Goal: Task Accomplishment & Management: Manage account settings

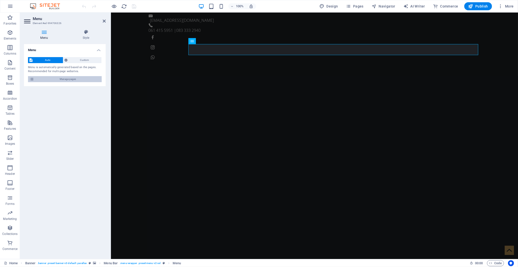
click at [74, 80] on span "Manage pages" at bounding box center [68, 79] width 65 height 6
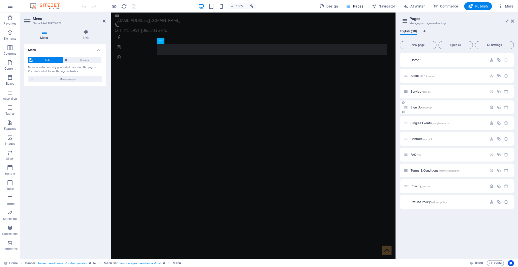
click at [416, 108] on span "Sign Up /sign-up" at bounding box center [421, 107] width 21 height 4
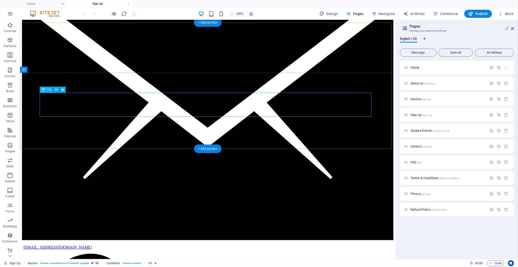
scroll to position [83, 0]
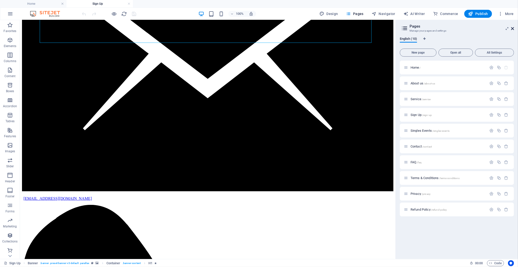
click at [512, 29] on icon at bounding box center [512, 29] width 3 height 4
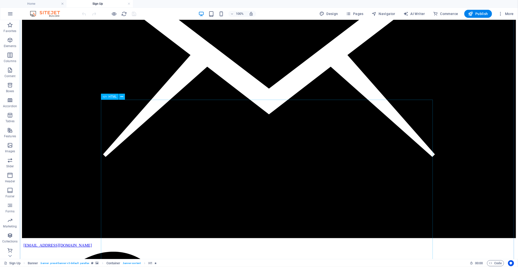
scroll to position [167, 0]
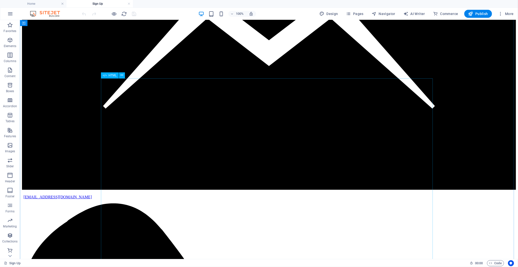
click at [121, 76] on icon at bounding box center [122, 75] width 3 height 5
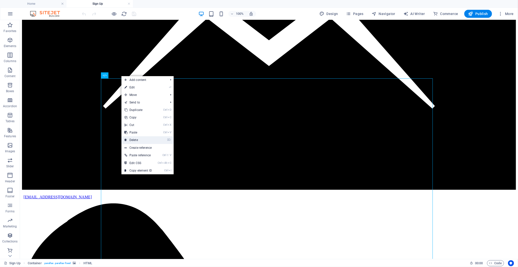
click at [141, 138] on link "⌦ Delete" at bounding box center [139, 140] width 34 height 8
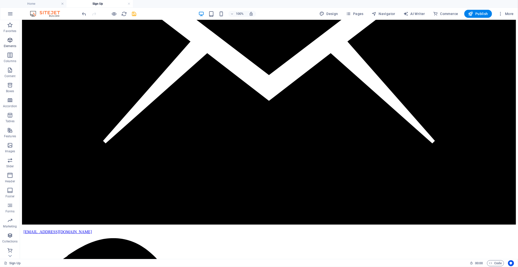
click at [10, 42] on icon "button" at bounding box center [10, 40] width 6 height 6
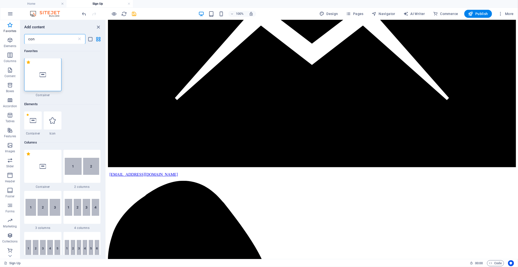
scroll to position [0, 0]
drag, startPoint x: 51, startPoint y: 40, endPoint x: 29, endPoint y: 40, distance: 21.3
click at [29, 40] on input "cont" at bounding box center [50, 39] width 53 height 10
type input "cont"
click at [79, 38] on icon at bounding box center [79, 39] width 5 height 5
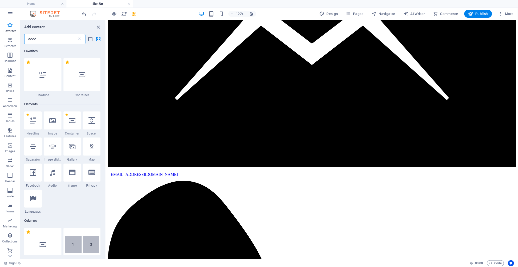
scroll to position [0, 0]
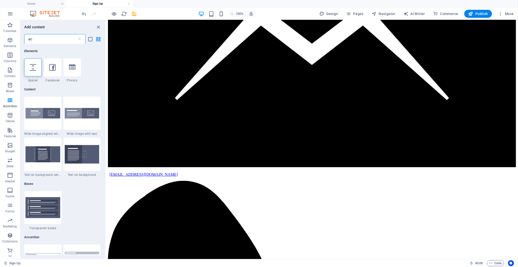
type input "a"
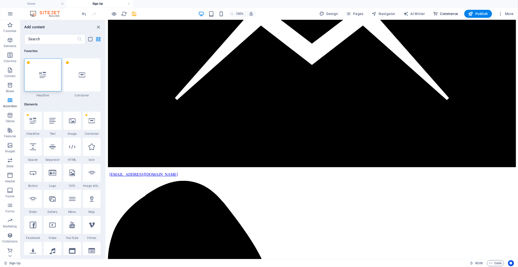
click at [444, 14] on span "Commerce" at bounding box center [445, 13] width 25 height 5
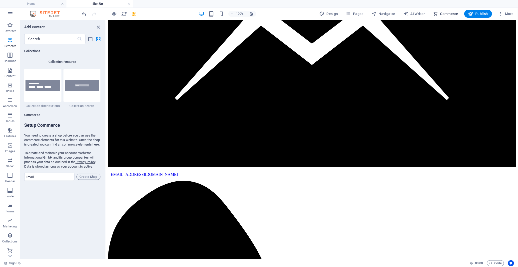
scroll to position [4817, 0]
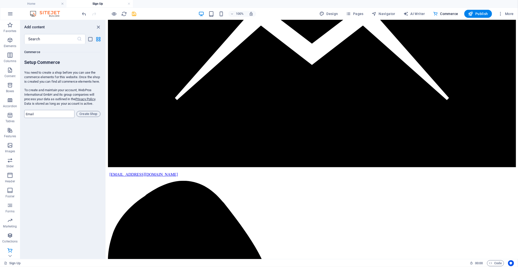
click at [45, 117] on input "email" at bounding box center [49, 114] width 50 height 8
drag, startPoint x: 43, startPoint y: 117, endPoint x: 11, endPoint y: 121, distance: 32.5
click at [11, 121] on div "Favorites Elements Columns Content Boxes Accordion Tables Features Images Slide…" at bounding box center [53, 139] width 106 height 239
type input "[EMAIL_ADDRESS][DOMAIN_NAME]"
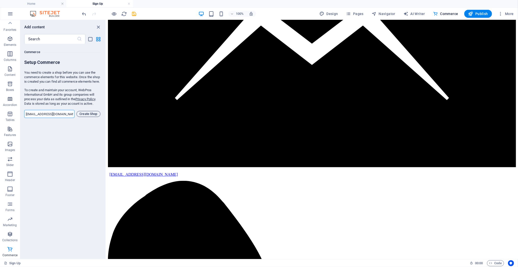
click at [86, 115] on span "Create Shop" at bounding box center [89, 114] width 20 height 6
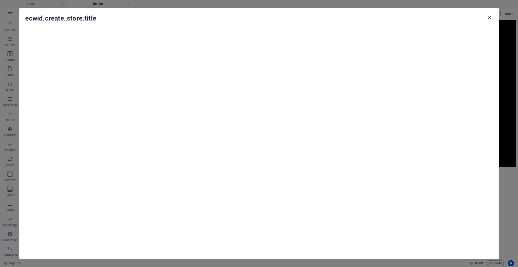
click at [489, 17] on icon "button" at bounding box center [490, 18] width 6 height 6
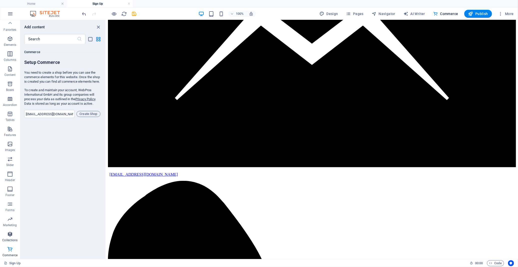
click at [8, 236] on icon "button" at bounding box center [10, 234] width 6 height 6
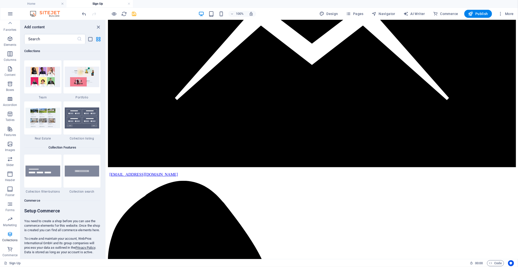
scroll to position [4576, 0]
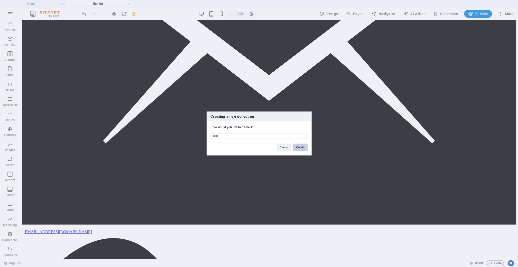
click at [296, 147] on button "Create" at bounding box center [300, 148] width 14 height 8
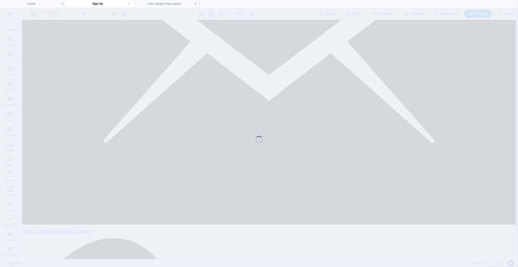
select select
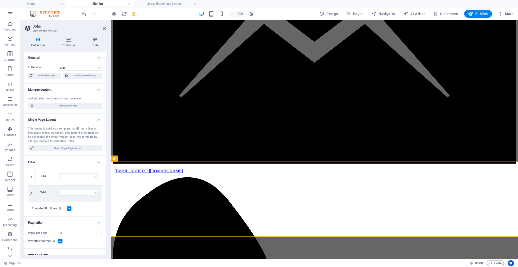
select select "columns.status"
select select "Published"
select select "columns.publishing_date"
select select "past"
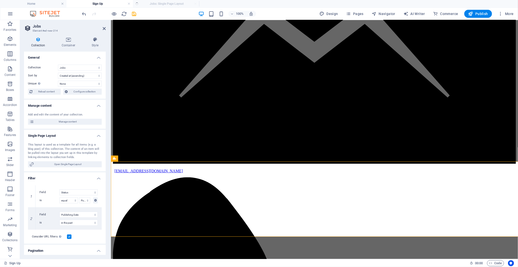
select select "columns.publishing_date_DESC"
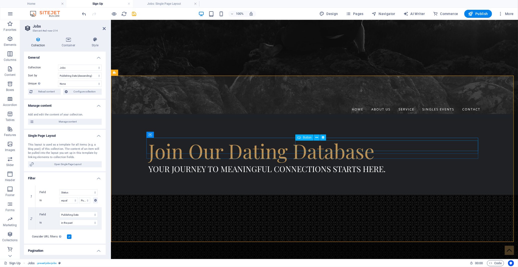
scroll to position [195, 0]
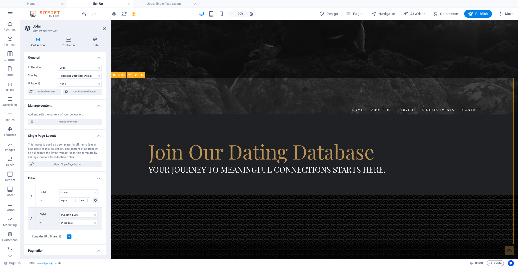
click at [129, 76] on icon at bounding box center [130, 74] width 3 height 5
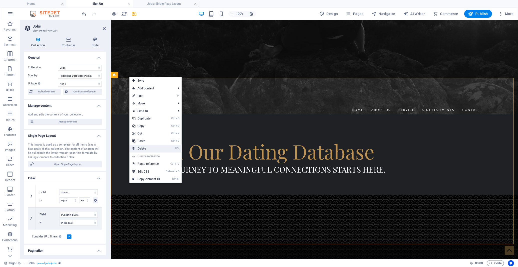
click at [141, 149] on link "⌦ Delete" at bounding box center [147, 149] width 34 height 8
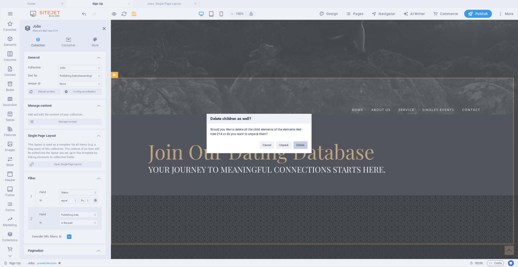
click at [302, 146] on button "Delete" at bounding box center [301, 145] width 14 height 8
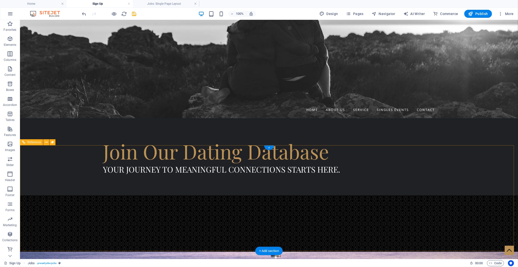
scroll to position [132, 0]
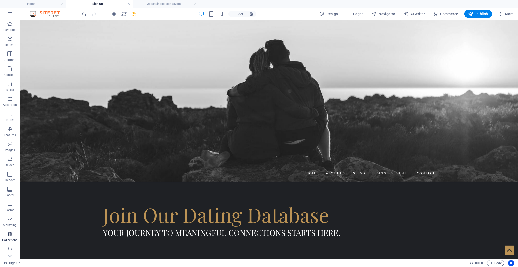
click at [8, 236] on icon "button" at bounding box center [10, 234] width 6 height 6
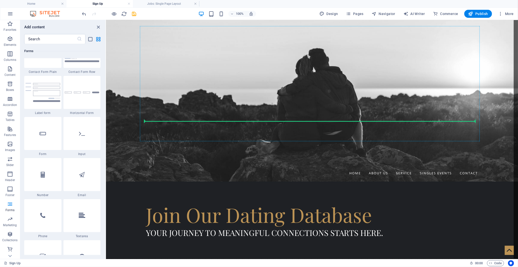
scroll to position [171, 0]
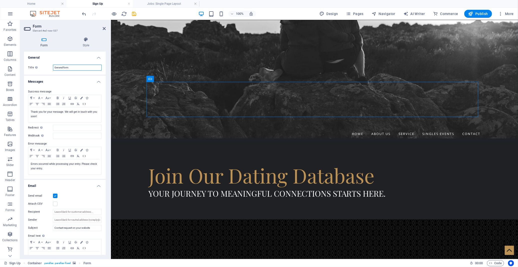
drag, startPoint x: 73, startPoint y: 68, endPoint x: 46, endPoint y: 68, distance: 26.5
click at [46, 68] on div "Title Define a name for the form. General form" at bounding box center [65, 68] width 74 height 6
type input "Sign up"
click at [55, 127] on input "Redirect Define a redirect target upon successful form submission; for example,…" at bounding box center [77, 128] width 49 height 6
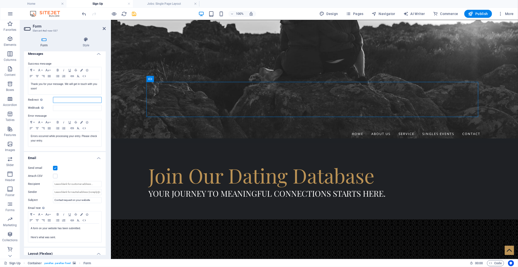
scroll to position [56, 0]
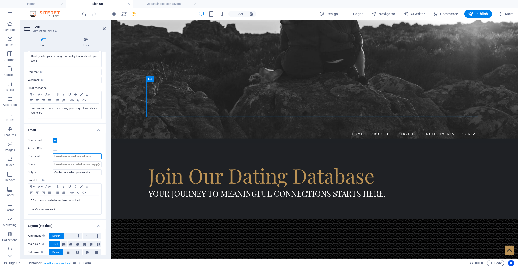
click at [79, 155] on input "Recipient" at bounding box center [77, 156] width 49 height 6
type input "[EMAIL_ADDRESS][DOMAIN_NAME]"
click at [78, 162] on input "Sender" at bounding box center [77, 164] width 49 height 6
paste input "[EMAIL_ADDRESS][DOMAIN_NAME]"
type input "[EMAIL_ADDRESS][DOMAIN_NAME]"
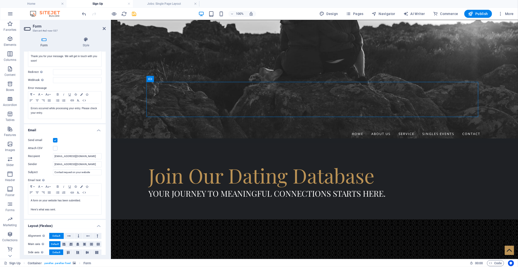
click at [42, 163] on label "Sender" at bounding box center [40, 164] width 25 height 6
click at [53, 163] on input "[EMAIL_ADDRESS][DOMAIN_NAME]" at bounding box center [77, 164] width 49 height 6
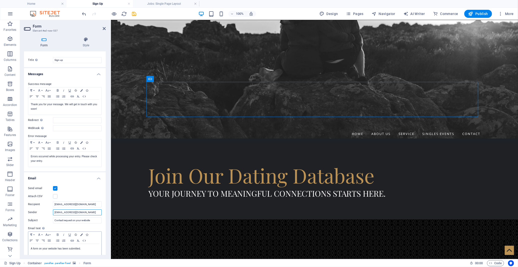
scroll to position [0, 0]
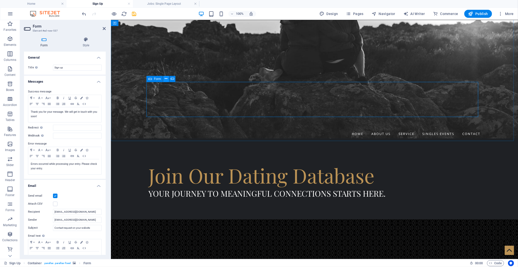
click at [166, 79] on icon at bounding box center [166, 78] width 3 height 5
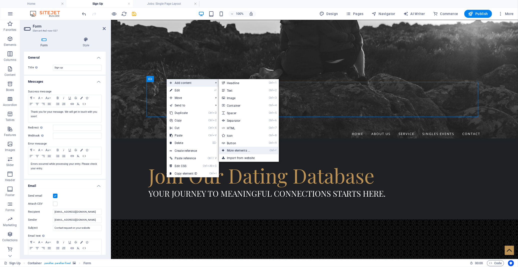
click at [234, 149] on link "Ctrl ⏎ More elements ..." at bounding box center [239, 151] width 41 height 8
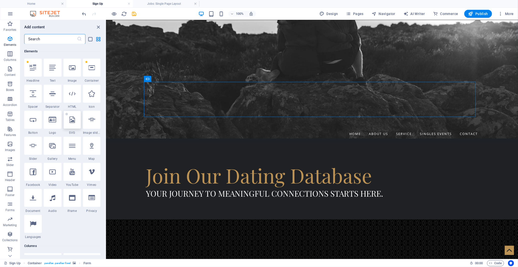
scroll to position [53, 0]
click at [11, 237] on icon "button" at bounding box center [10, 234] width 6 height 6
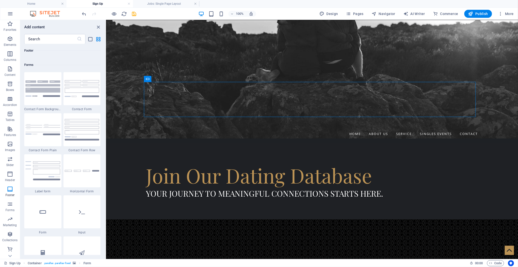
scroll to position [3632, 0]
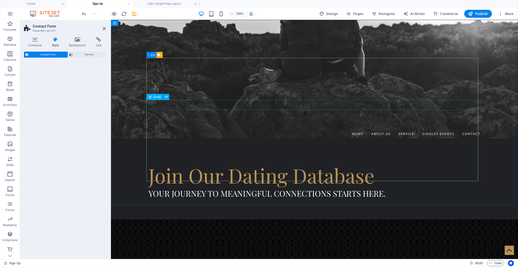
select select "rem"
select select "preset-contact-form-v3-row"
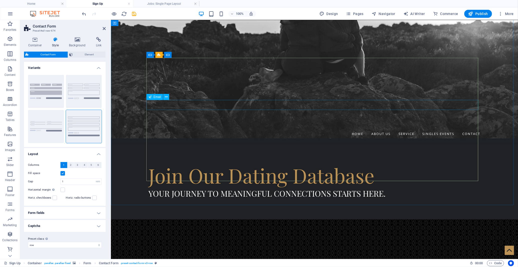
scroll to position [195, 0]
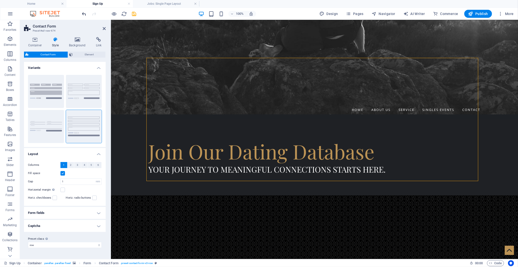
click at [83, 13] on icon "undo" at bounding box center [85, 14] width 6 height 6
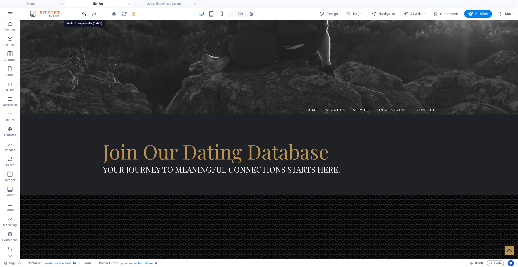
scroll to position [171, 0]
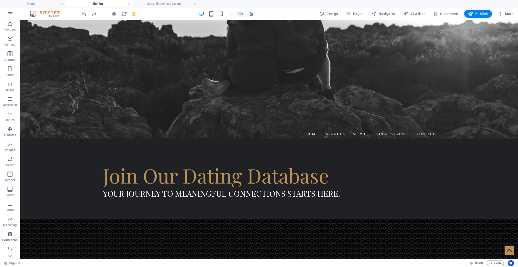
click at [11, 234] on icon "button" at bounding box center [10, 234] width 6 height 6
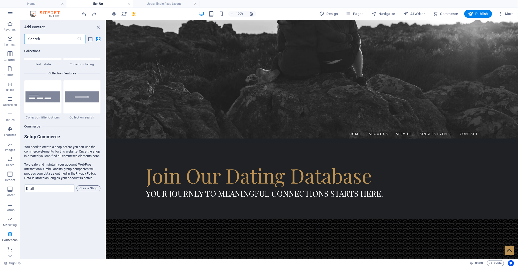
scroll to position [4715, 0]
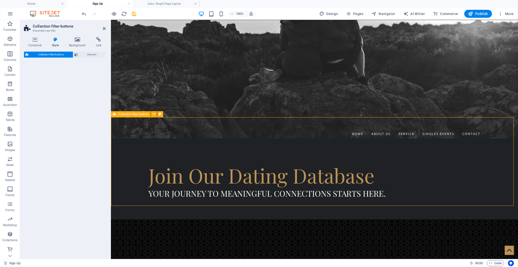
select select "rem"
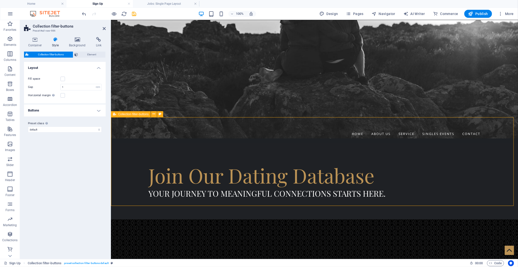
scroll to position [195, 0]
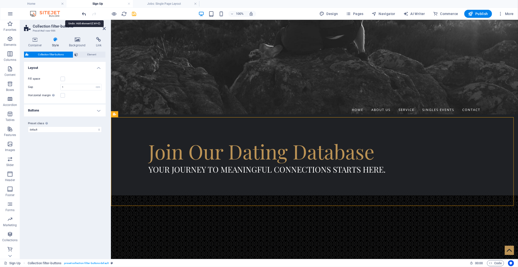
click at [85, 14] on icon "undo" at bounding box center [85, 14] width 6 height 6
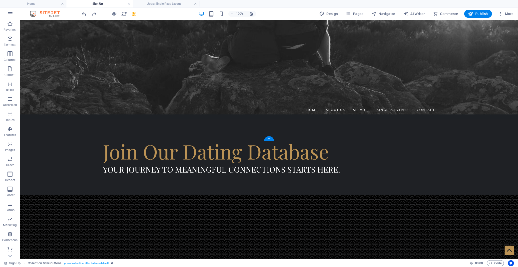
scroll to position [171, 0]
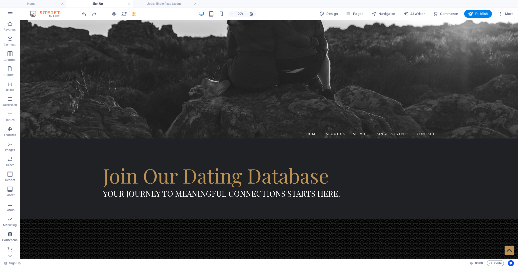
click at [10, 234] on icon "button" at bounding box center [10, 234] width 6 height 6
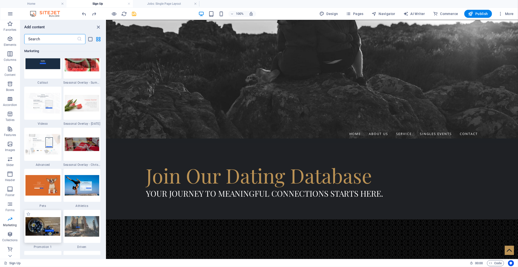
scroll to position [4160, 0]
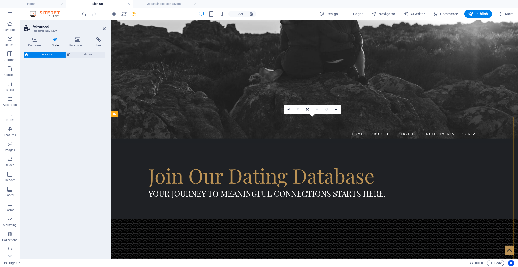
select select "%"
select select "rem"
select select "px"
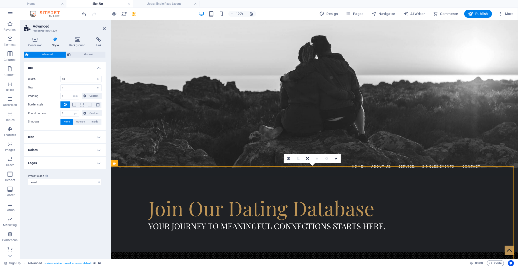
scroll to position [146, 0]
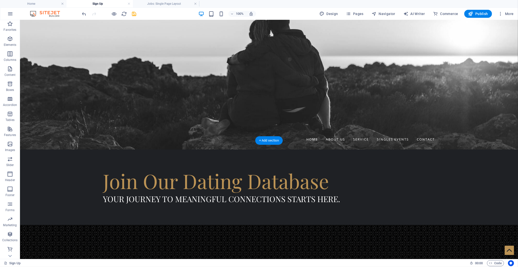
scroll to position [174, 0]
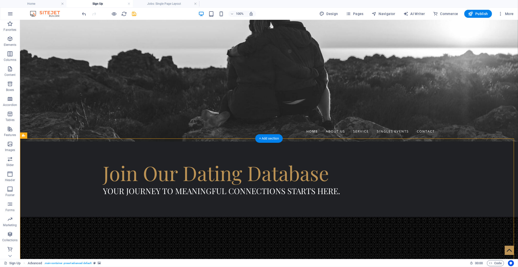
drag, startPoint x: 341, startPoint y: 176, endPoint x: 315, endPoint y: 95, distance: 84.5
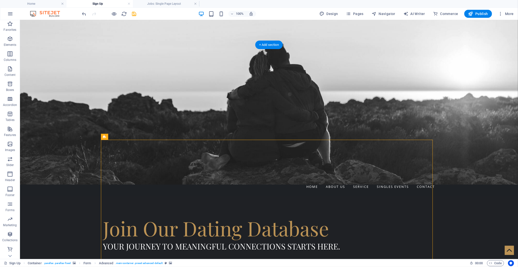
scroll to position [111, 0]
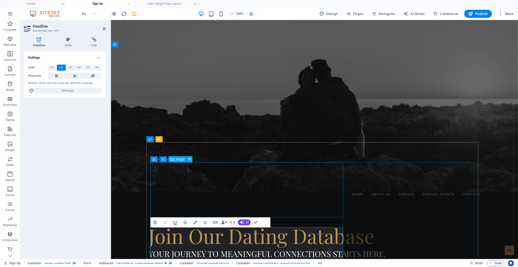
scroll to position [113, 0]
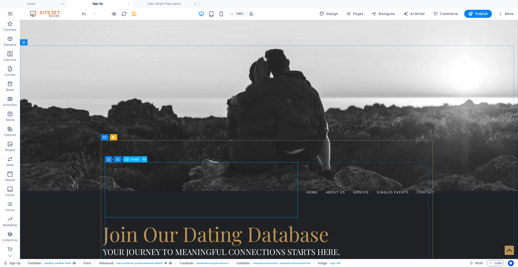
click at [143, 161] on icon at bounding box center [144, 159] width 3 height 5
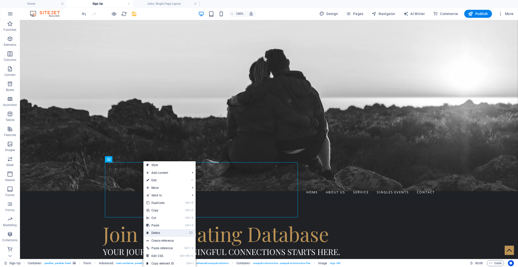
click at [167, 230] on link "⌦ Delete" at bounding box center [161, 233] width 34 height 8
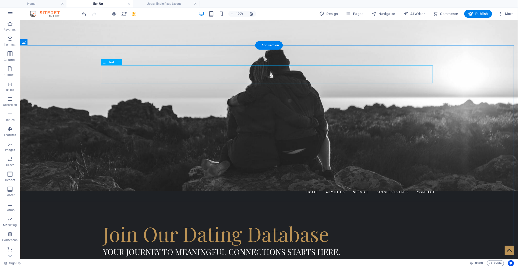
click at [121, 63] on button at bounding box center [119, 62] width 6 height 6
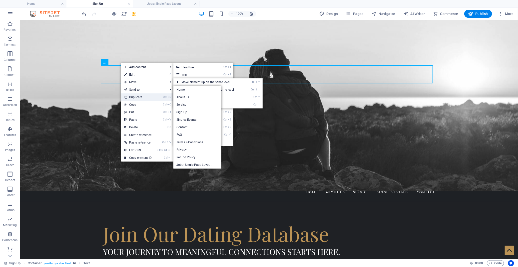
click at [127, 97] on link "Ctrl D Duplicate" at bounding box center [138, 97] width 34 height 8
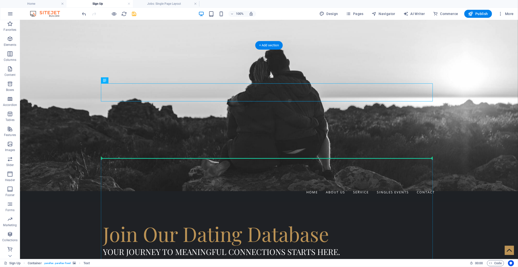
drag, startPoint x: 131, startPoint y: 99, endPoint x: 135, endPoint y: 184, distance: 84.4
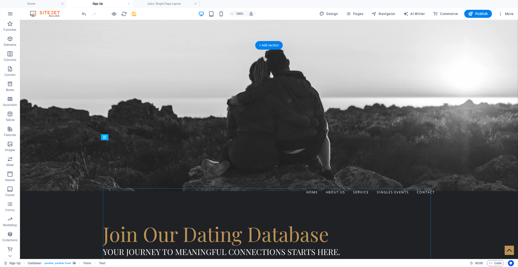
drag, startPoint x: 135, startPoint y: 156, endPoint x: 123, endPoint y: 176, distance: 23.5
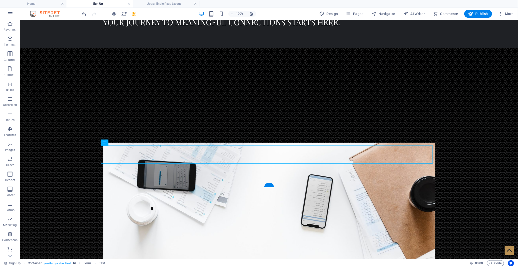
scroll to position [333, 0]
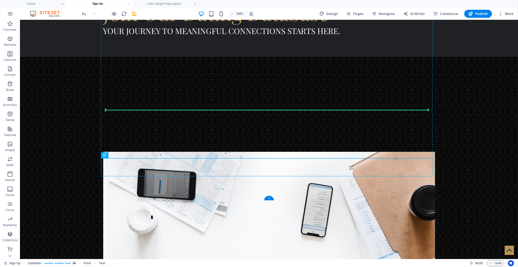
drag, startPoint x: 128, startPoint y: 175, endPoint x: 133, endPoint y: 110, distance: 65.2
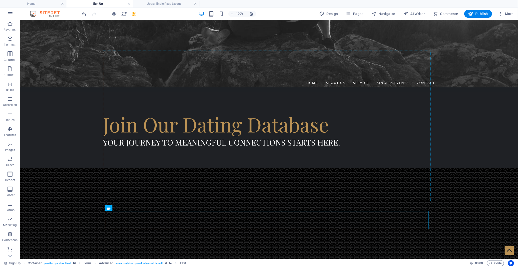
scroll to position [223, 0]
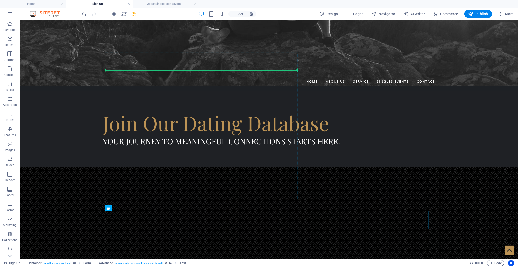
drag, startPoint x: 129, startPoint y: 229, endPoint x: 138, endPoint y: 73, distance: 156.8
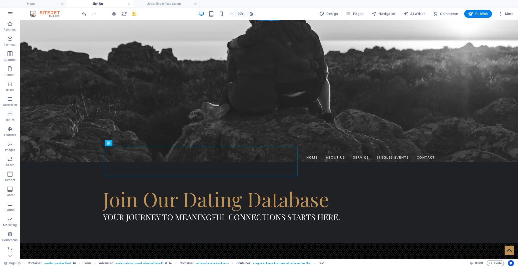
scroll to position [140, 0]
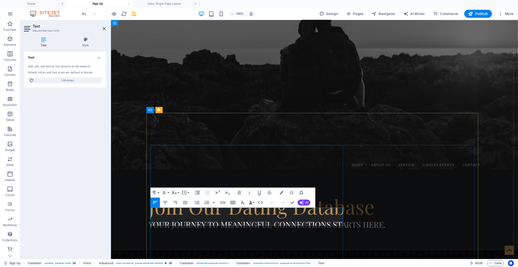
scroll to position [137, 0]
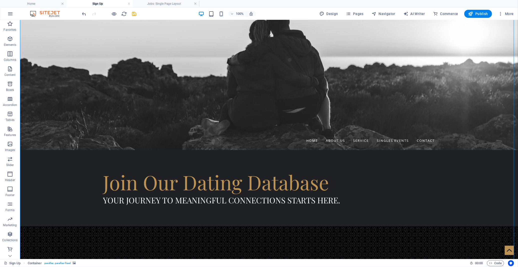
scroll to position [192, 0]
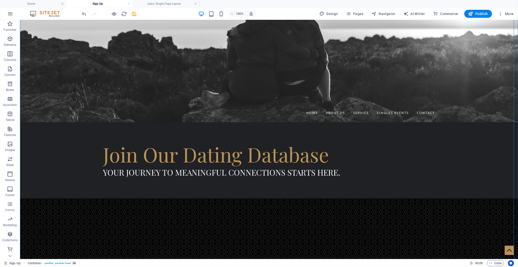
select select "%"
select select "rem"
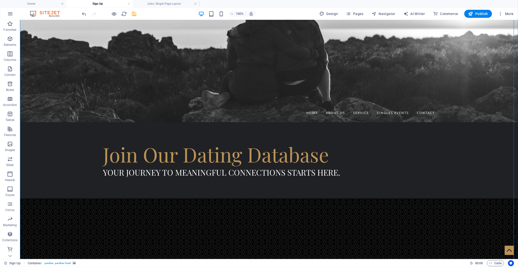
select select "px"
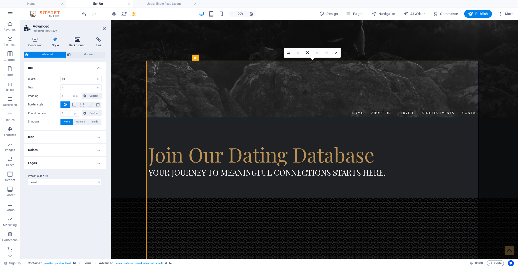
click at [78, 40] on icon at bounding box center [77, 39] width 25 height 5
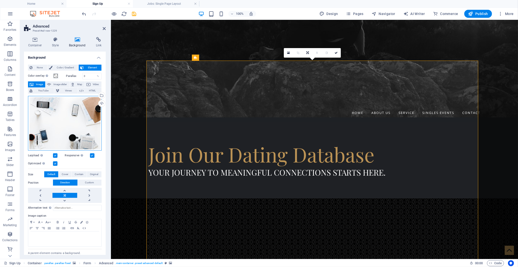
click at [83, 110] on div "Drag files here, click to choose files or select files from Files or our free s…" at bounding box center [65, 123] width 74 height 55
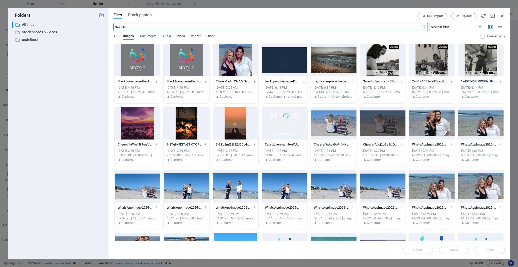
click at [304, 81] on icon "button" at bounding box center [304, 81] width 5 height 5
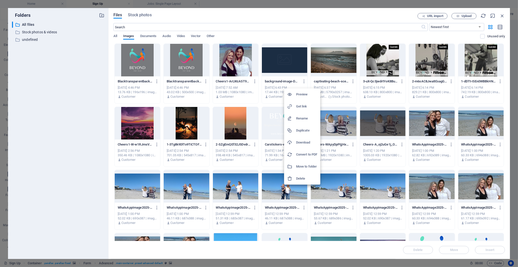
click at [305, 177] on h6 "Delete" at bounding box center [306, 178] width 21 height 6
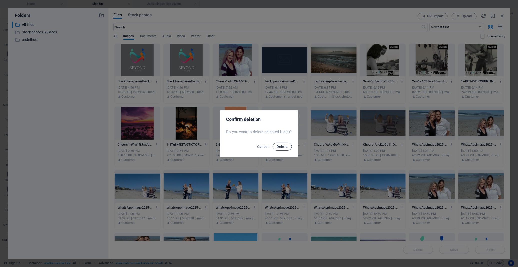
click at [279, 145] on span "Delete" at bounding box center [282, 146] width 11 height 4
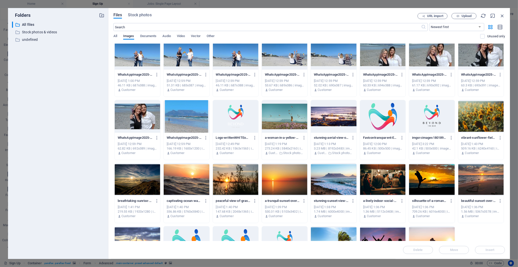
scroll to position [139, 0]
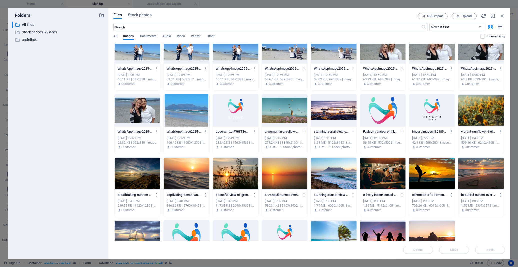
click at [292, 174] on div at bounding box center [285, 173] width 46 height 33
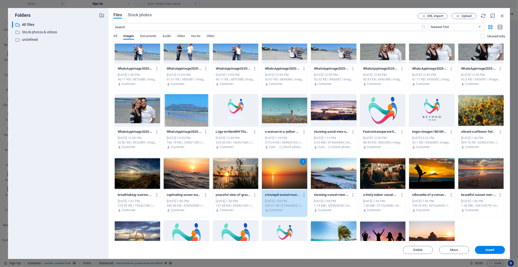
click at [292, 174] on div "1" at bounding box center [285, 173] width 46 height 33
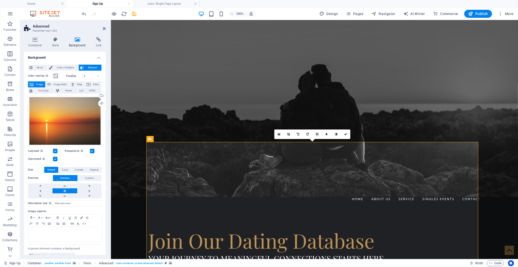
scroll to position [111, 0]
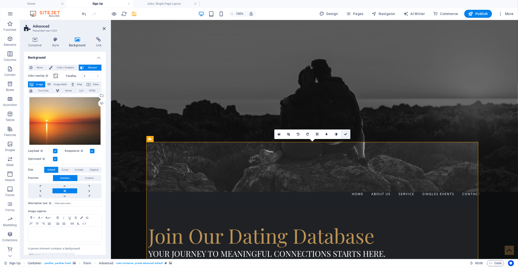
click at [345, 135] on icon at bounding box center [345, 134] width 3 height 3
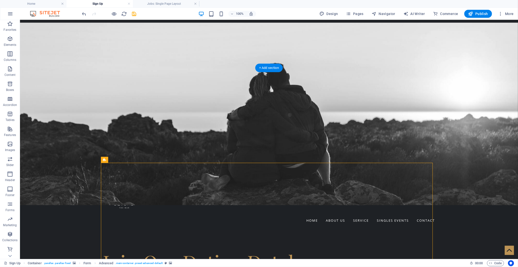
scroll to position [83, 0]
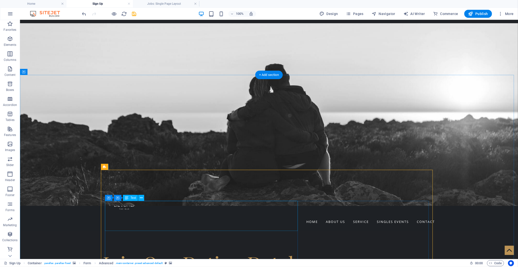
click at [141, 197] on icon at bounding box center [141, 197] width 3 height 5
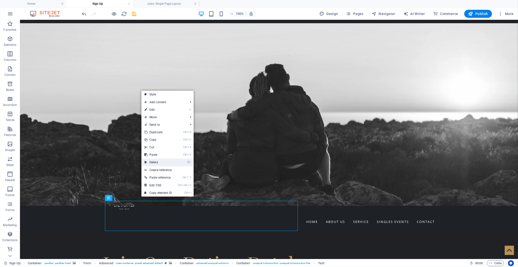
click at [154, 163] on link "⌦ Delete" at bounding box center [159, 162] width 34 height 8
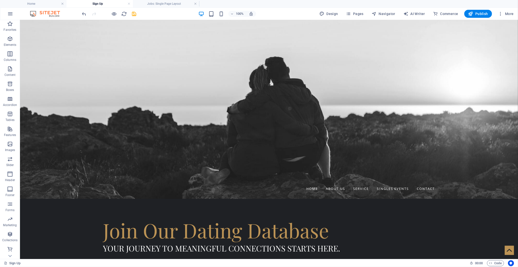
scroll to position [194, 0]
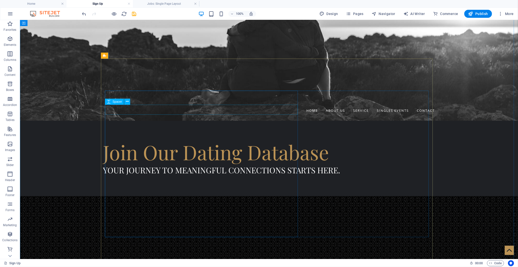
click at [129, 101] on icon at bounding box center [127, 101] width 3 height 5
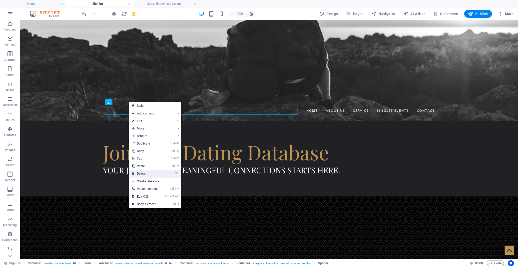
click at [144, 171] on link "⌦ Delete" at bounding box center [146, 174] width 34 height 8
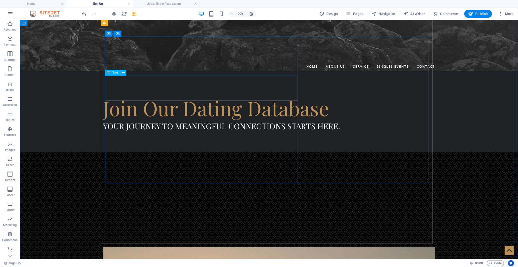
scroll to position [208, 0]
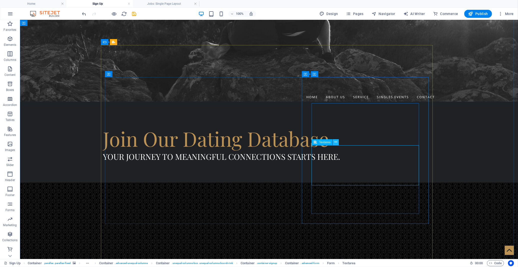
click at [337, 143] on icon at bounding box center [336, 141] width 3 height 5
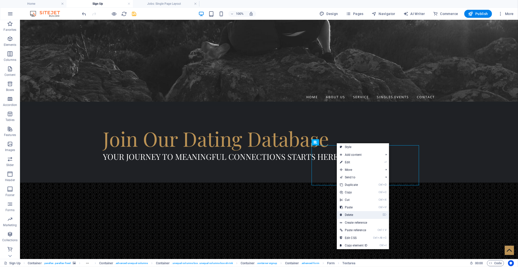
click at [357, 216] on link "⌦ Delete" at bounding box center [354, 215] width 34 height 8
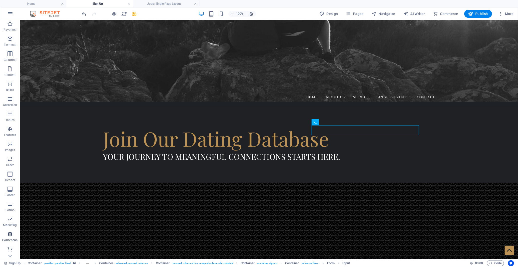
click at [10, 234] on icon "button" at bounding box center [10, 234] width 6 height 6
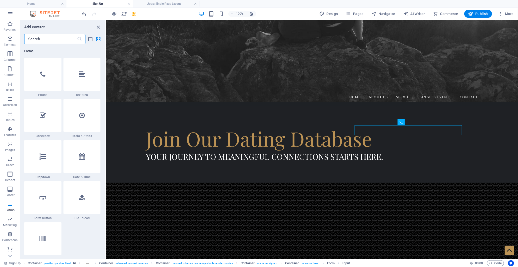
scroll to position [3854, 0]
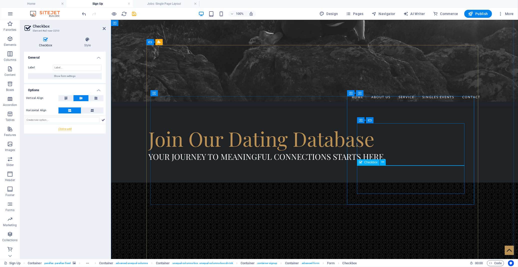
click at [370, 164] on div "Checkbox" at bounding box center [368, 162] width 23 height 6
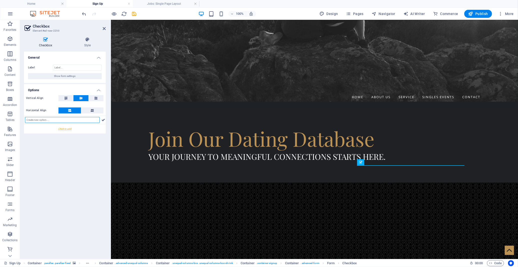
paste input "I understand that by submitting this form, I will be redirected to the secure P…"
type input "I understand that by submitting this form, I will be redirected to the secure P…"
click at [80, 144] on div "General Label Show form settings Options Vertical Align Horizontal Align I unde…" at bounding box center [65, 153] width 82 height 203
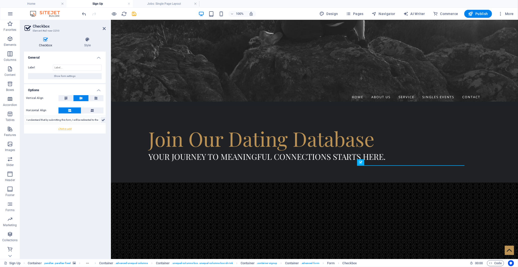
click at [103, 120] on icon at bounding box center [104, 120] width 4 height 6
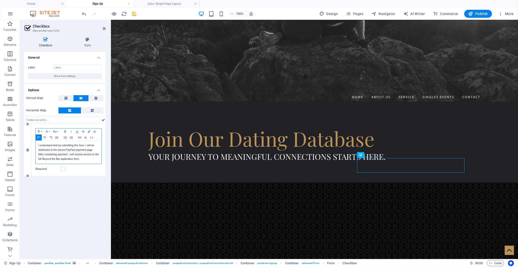
click at [82, 154] on p "I understand that by submitting this form, I will be redirected to the secure P…" at bounding box center [68, 152] width 61 height 18
click at [89, 131] on icon "button" at bounding box center [89, 131] width 3 height 3
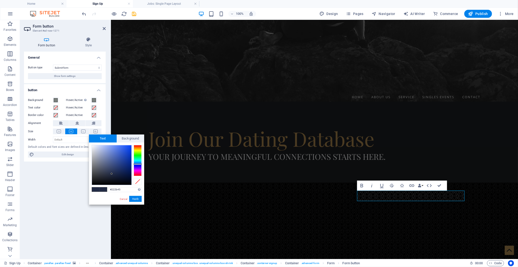
click at [62, 193] on div "General Button type Submit form Reset form No action Show form settings button …" at bounding box center [65, 153] width 82 height 203
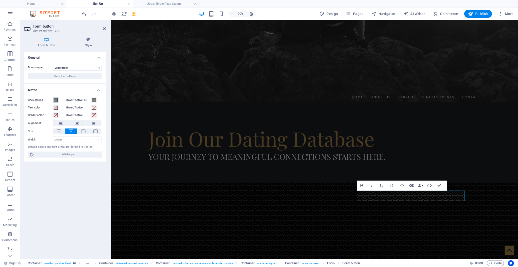
click at [56, 100] on span at bounding box center [56, 100] width 4 height 4
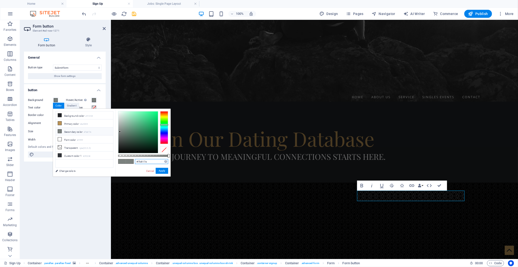
click at [140, 161] on input "#7b817e" at bounding box center [151, 161] width 33 height 5
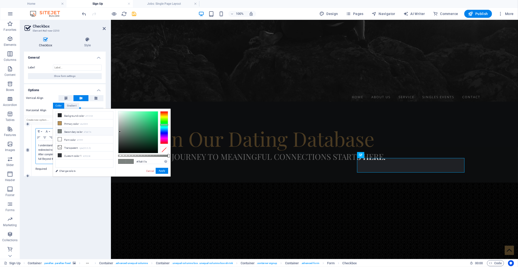
click at [39, 152] on p "I understand that by submitting this form, I will be redirected to the secure P…" at bounding box center [68, 152] width 61 height 18
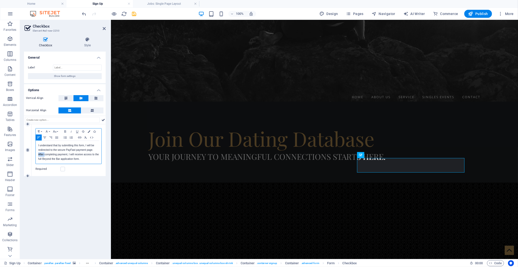
click at [40, 153] on p "I understand that by submitting this form, I will be redirected to the secure P…" at bounding box center [68, 152] width 61 height 18
click at [88, 131] on icon "button" at bounding box center [89, 131] width 3 height 3
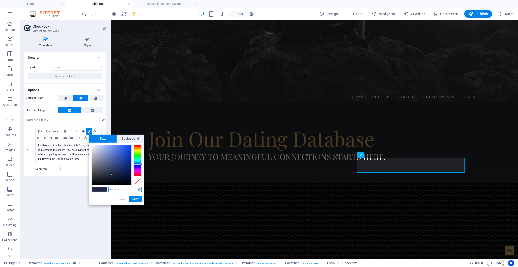
paste input "7b817e"
type input "#7b817e"
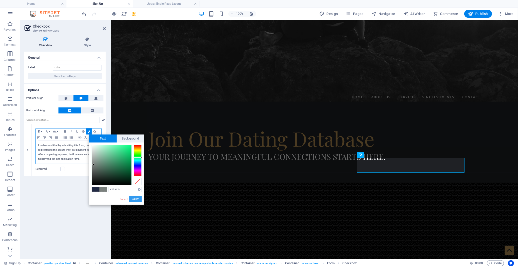
click at [138, 199] on button "Apply" at bounding box center [135, 199] width 13 height 6
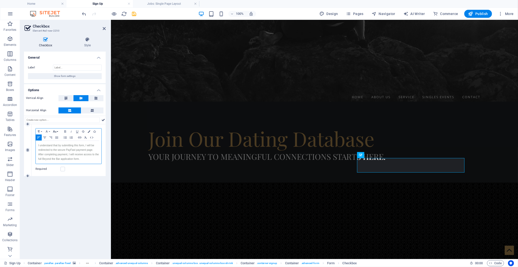
click at [54, 131] on icon "button" at bounding box center [55, 131] width 4 height 2
click at [58, 143] on link "11" at bounding box center [61, 141] width 18 height 8
click at [103, 119] on icon at bounding box center [104, 120] width 4 height 6
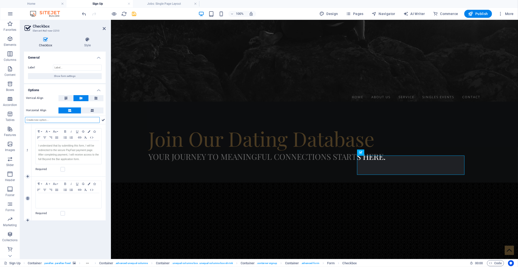
click at [28, 198] on icon at bounding box center [28, 198] width 2 height 3
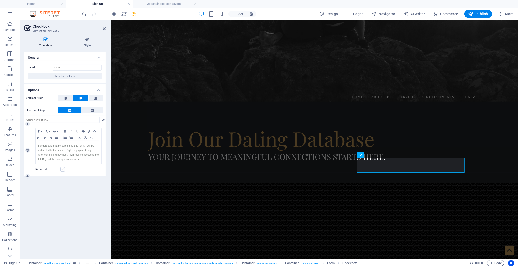
click at [62, 170] on label at bounding box center [63, 169] width 5 height 5
click at [0, 0] on input "Required" at bounding box center [0, 0] width 0 height 0
click at [91, 153] on span "​ I understand that by submitting this form, I will be redirected to the secure…" at bounding box center [68, 152] width 61 height 16
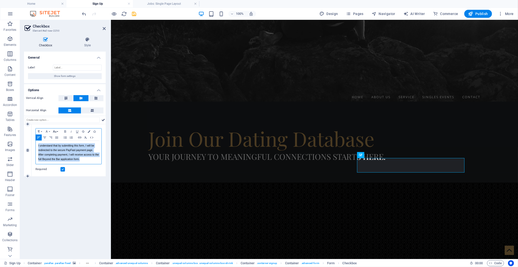
click at [54, 132] on icon "button" at bounding box center [55, 131] width 6 height 4
click at [56, 139] on link "12" at bounding box center [61, 141] width 18 height 8
click at [56, 131] on icon "button" at bounding box center [55, 131] width 4 height 2
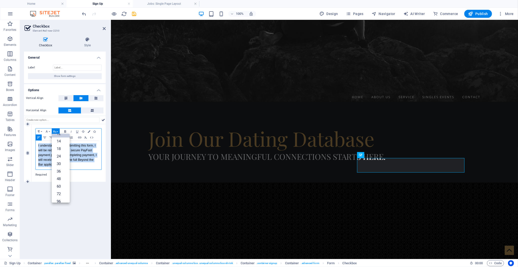
click at [65, 131] on icon "button" at bounding box center [65, 131] width 6 height 4
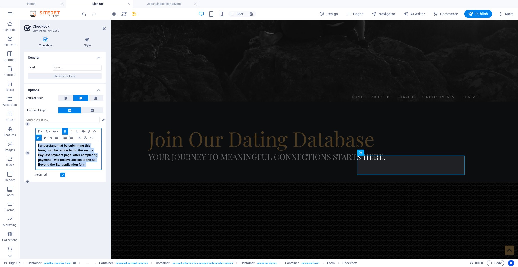
click at [46, 138] on icon "button" at bounding box center [45, 137] width 6 height 4
click at [50, 138] on icon "button" at bounding box center [51, 137] width 6 height 4
click at [45, 138] on icon "button" at bounding box center [45, 137] width 6 height 4
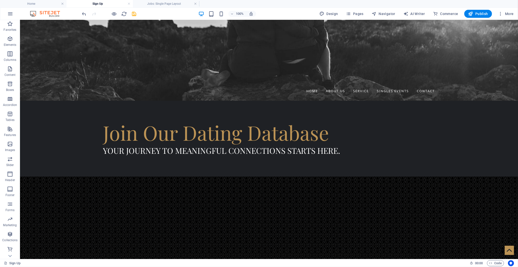
scroll to position [222, 0]
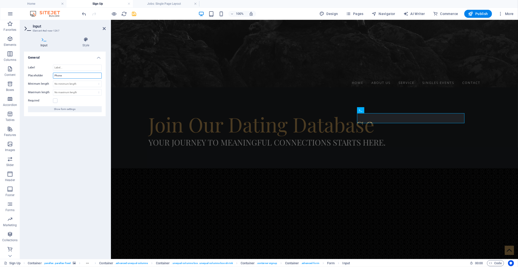
click at [71, 78] on input "Phone" at bounding box center [77, 76] width 49 height 6
click at [54, 101] on label at bounding box center [55, 100] width 5 height 5
click at [0, 0] on input "Required" at bounding box center [0, 0] width 0 height 0
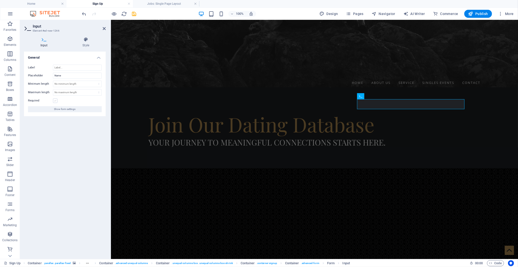
click at [56, 101] on label at bounding box center [55, 100] width 5 height 5
click at [0, 0] on input "Required" at bounding box center [0, 0] width 0 height 0
click at [72, 74] on input "Name" at bounding box center [77, 76] width 49 height 6
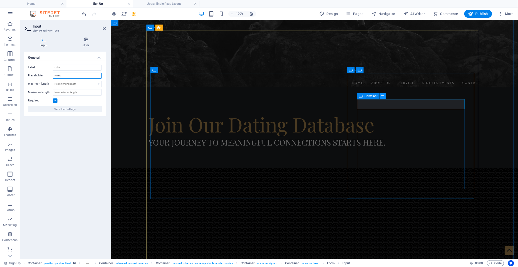
type input "Name"
click at [382, 96] on icon at bounding box center [383, 95] width 3 height 5
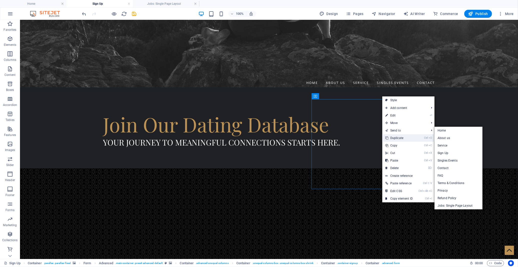
click at [399, 139] on link "Ctrl D Duplicate" at bounding box center [400, 138] width 34 height 8
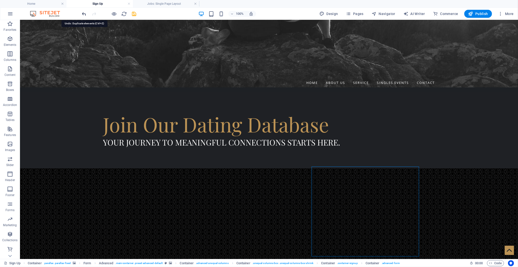
click at [86, 13] on icon "undo" at bounding box center [85, 14] width 6 height 6
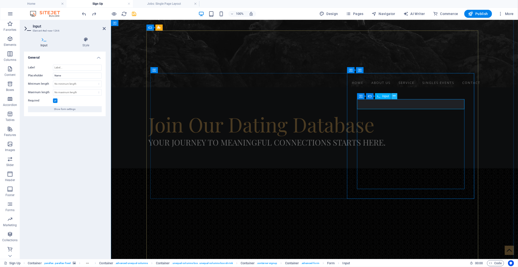
click at [395, 96] on icon at bounding box center [394, 95] width 3 height 5
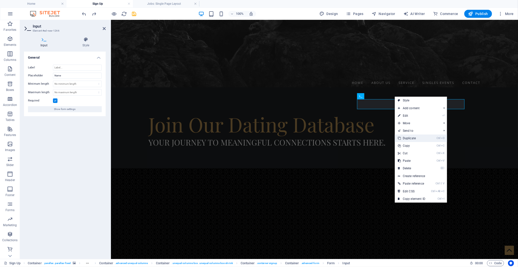
click at [411, 139] on link "Ctrl D Duplicate" at bounding box center [412, 138] width 34 height 8
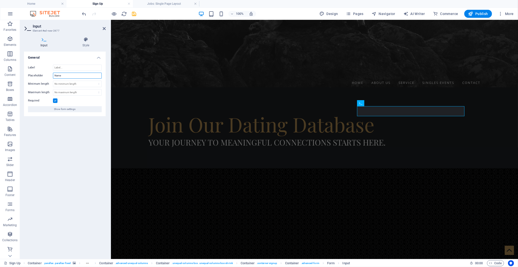
drag, startPoint x: 63, startPoint y: 75, endPoint x: 46, endPoint y: 76, distance: 16.8
click at [46, 76] on div "Placeholder Name" at bounding box center [65, 76] width 74 height 6
type input "Surname"
click at [80, 132] on div "General Label Placeholder Surname Minimum length No minimum length chars Maximu…" at bounding box center [65, 153] width 82 height 203
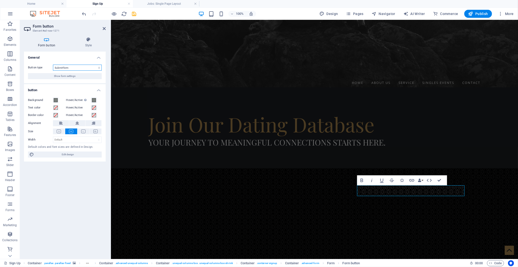
click at [73, 66] on select "Submit form Reset form No action" at bounding box center [77, 68] width 49 height 6
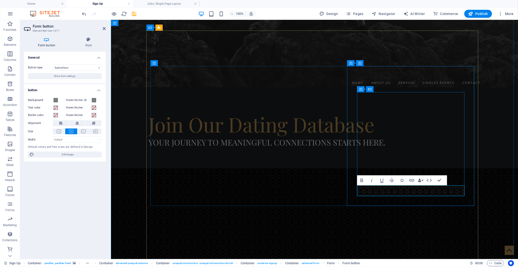
type button "Sign up"
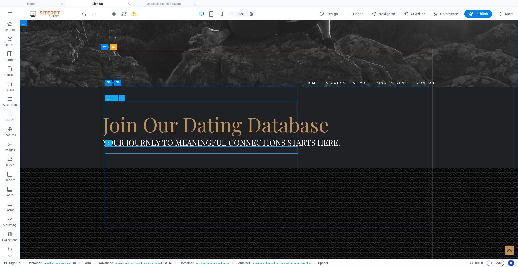
scroll to position [111, 0]
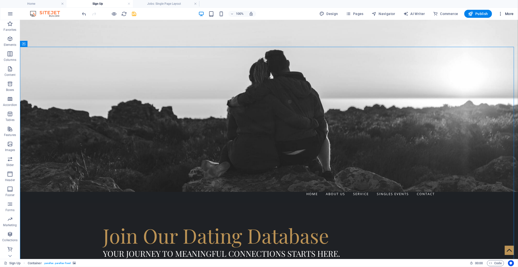
click at [501, 14] on icon "button" at bounding box center [500, 13] width 5 height 5
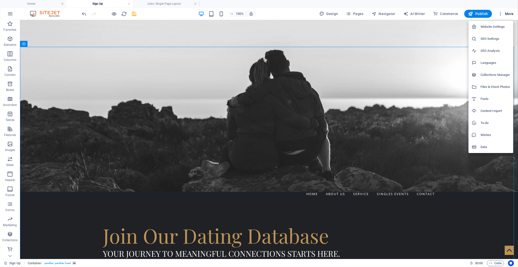
click at [498, 28] on h6 "Website Settings" at bounding box center [496, 27] width 30 height 6
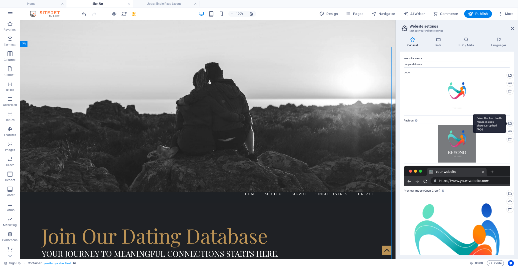
click at [509, 124] on div "Select files from the file manager, stock photos, or upload file(s)" at bounding box center [510, 124] width 8 height 8
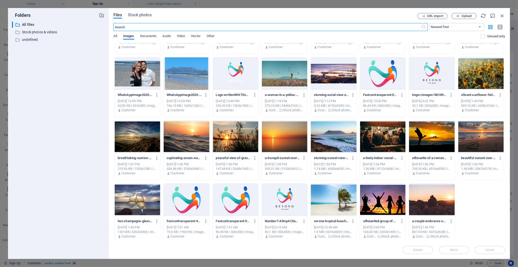
scroll to position [178, 0]
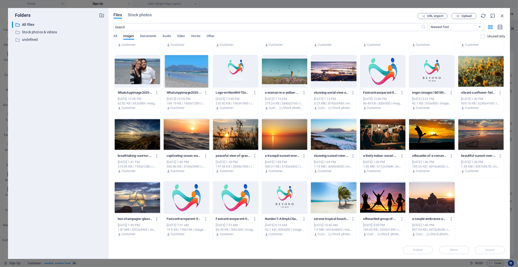
click at [387, 68] on div at bounding box center [383, 71] width 46 height 33
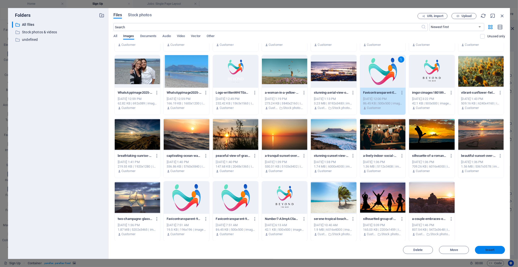
click at [494, 252] on button "Insert" at bounding box center [490, 250] width 30 height 8
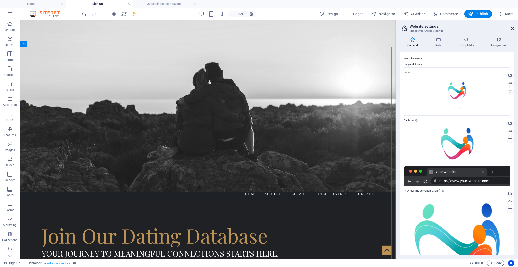
click at [513, 27] on icon at bounding box center [512, 29] width 3 height 4
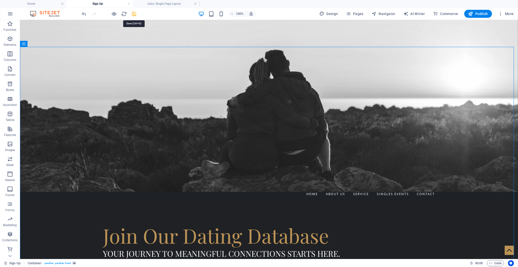
click at [135, 14] on icon "save" at bounding box center [135, 14] width 6 height 6
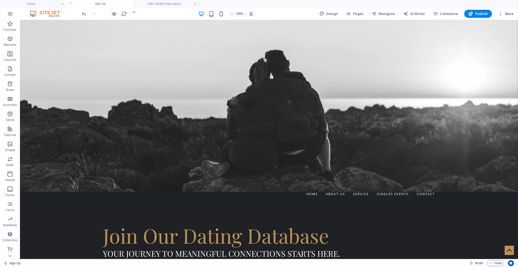
checkbox input "false"
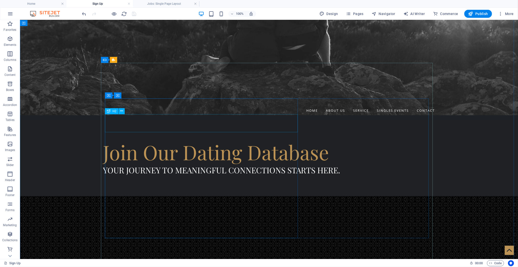
scroll to position [111, 0]
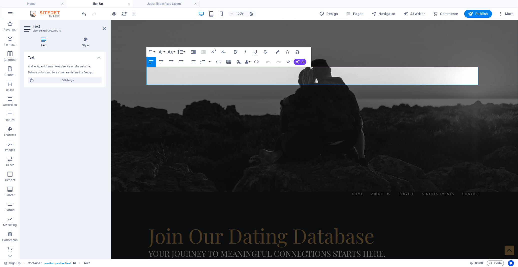
drag, startPoint x: 441, startPoint y: 76, endPoint x: 136, endPoint y: 76, distance: 305.8
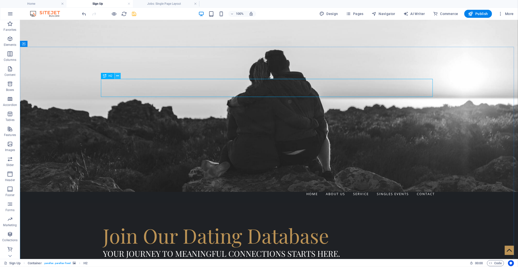
click at [118, 76] on icon at bounding box center [117, 75] width 3 height 5
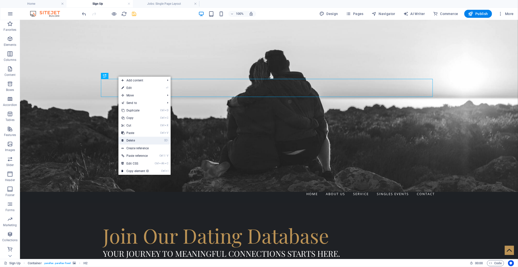
click at [134, 139] on link "⌦ Delete" at bounding box center [136, 141] width 34 height 8
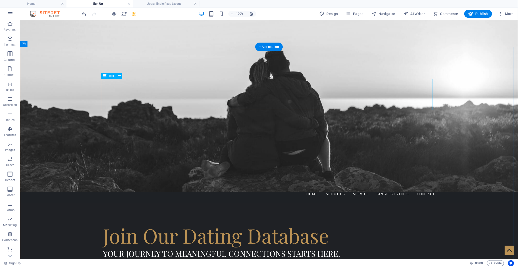
click at [119, 77] on icon at bounding box center [119, 75] width 3 height 5
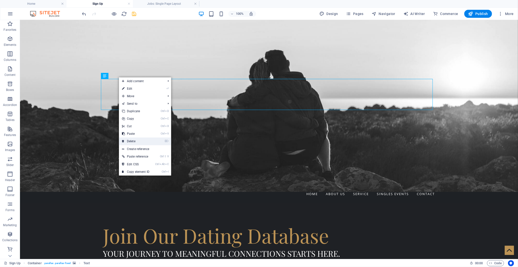
click at [138, 138] on link "⌦ Delete" at bounding box center [136, 141] width 34 height 8
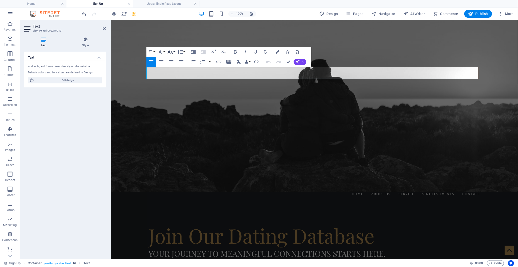
click at [172, 51] on icon "button" at bounding box center [170, 52] width 5 height 4
click at [174, 89] on link "12" at bounding box center [176, 92] width 18 height 8
click at [172, 52] on icon "button" at bounding box center [170, 52] width 5 height 4
click at [173, 69] on link "18" at bounding box center [176, 71] width 18 height 8
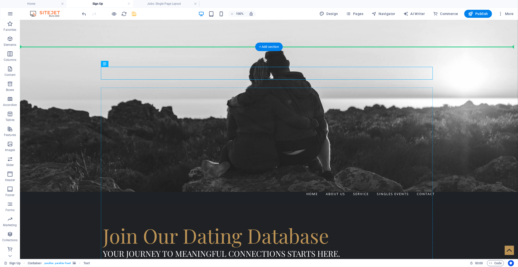
drag, startPoint x: 129, startPoint y: 85, endPoint x: 120, endPoint y: 98, distance: 15.9
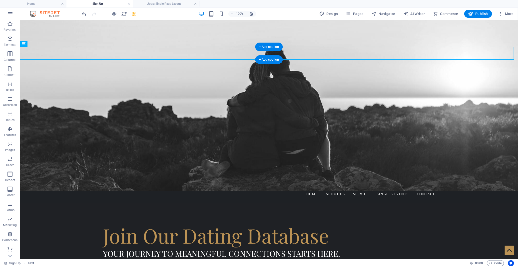
scroll to position [110, 0]
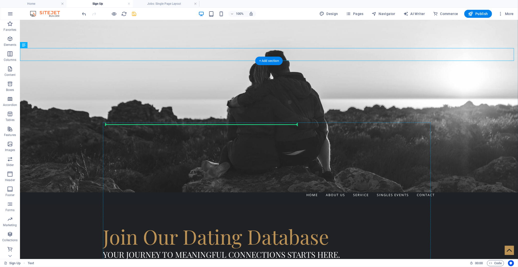
drag, startPoint x: 51, startPoint y: 65, endPoint x: 151, endPoint y: 134, distance: 121.9
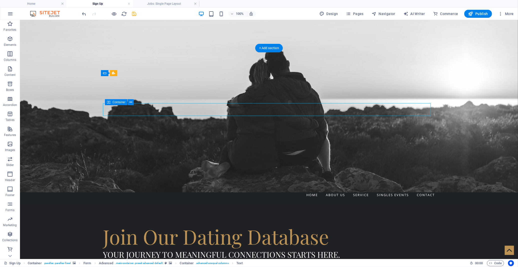
drag, startPoint x: 146, startPoint y: 122, endPoint x: 138, endPoint y: 106, distance: 17.3
drag, startPoint x: 146, startPoint y: 123, endPoint x: 134, endPoint y: 121, distance: 12.1
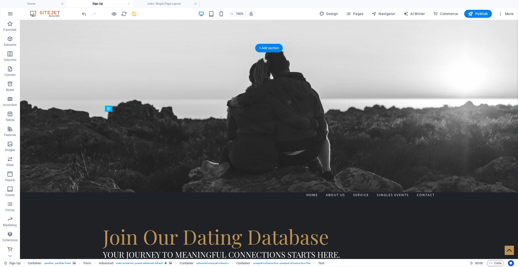
drag, startPoint x: 133, startPoint y: 154, endPoint x: 120, endPoint y: 122, distance: 34.3
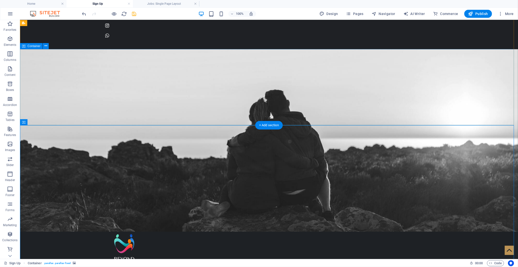
scroll to position [27, 0]
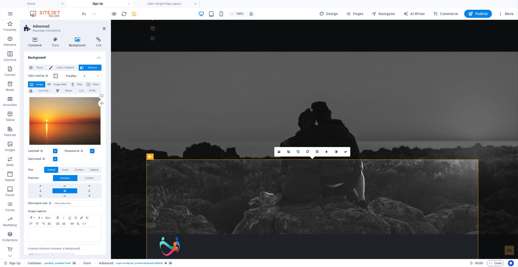
click at [33, 40] on icon at bounding box center [35, 39] width 22 height 5
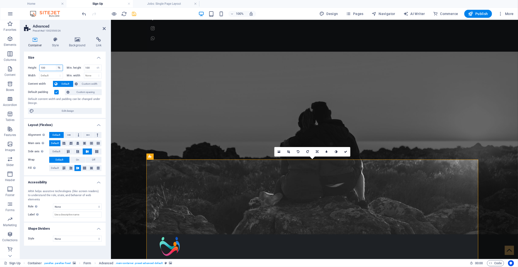
click at [56, 67] on select "Default px rem % vh vw" at bounding box center [59, 68] width 7 height 6
click at [57, 92] on label at bounding box center [56, 92] width 5 height 5
click at [0, 0] on input "Default padding" at bounding box center [0, 0] width 0 height 0
click at [76, 91] on span "Custom spacing" at bounding box center [85, 92] width 29 height 6
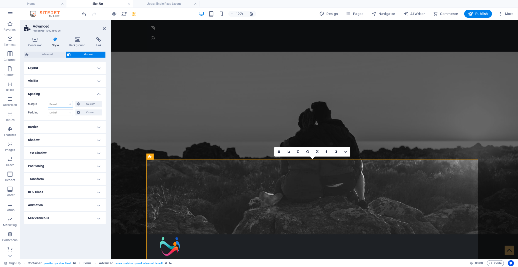
click at [65, 103] on select "Default auto px % rem vw vh Custom" at bounding box center [60, 104] width 25 height 6
select select "px"
click at [66, 101] on select "Default auto px % rem vw vh Custom" at bounding box center [60, 104] width 25 height 6
type input "2"
click at [65, 114] on select "Default px rem % vh vw Custom" at bounding box center [60, 113] width 25 height 6
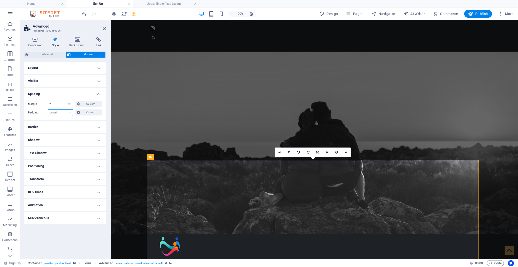
select select "px"
click at [66, 110] on select "Default px rem % vh vw Custom" at bounding box center [60, 113] width 25 height 6
type input "2"
click at [68, 118] on div "Margin 2 Default auto px % rem vw vh Custom Custom 2 auto px % rem vw vh 2 auto…" at bounding box center [65, 108] width 82 height 23
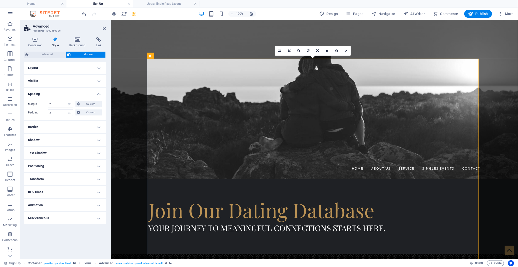
scroll to position [138, 0]
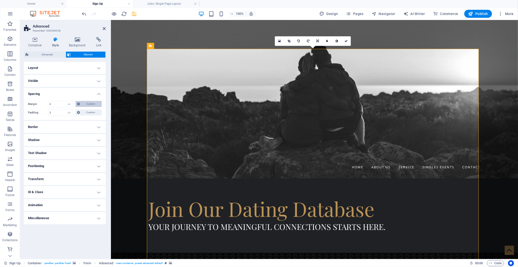
click at [84, 105] on span "Custom" at bounding box center [91, 104] width 19 height 6
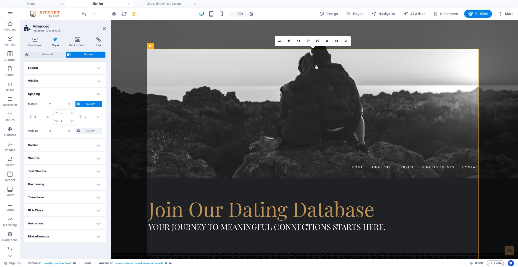
click at [79, 104] on icon at bounding box center [78, 104] width 3 height 6
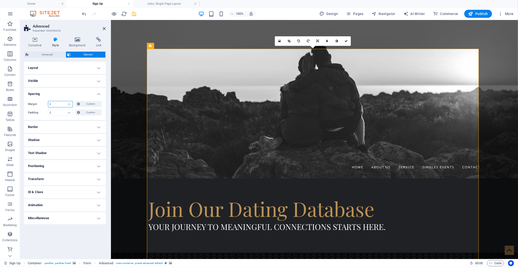
drag, startPoint x: 59, startPoint y: 101, endPoint x: 50, endPoint y: 101, distance: 9.0
click at [50, 101] on input "2" at bounding box center [60, 104] width 25 height 6
click at [70, 104] on select "Default auto px % rem vw vh Custom" at bounding box center [69, 104] width 7 height 6
select select "default"
click at [66, 101] on select "Default auto px % rem vw vh Custom" at bounding box center [69, 104] width 7 height 6
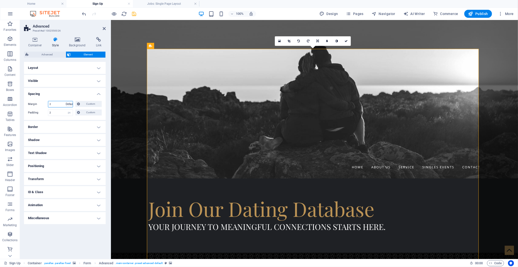
select select "DISABLED_OPTION_VALUE"
click at [70, 114] on select "Default px rem % vh vw Custom" at bounding box center [69, 113] width 7 height 6
select select "default"
click at [66, 110] on select "Default px rem % vh vw Custom" at bounding box center [69, 113] width 7 height 6
select select "DISABLED_OPTION_VALUE"
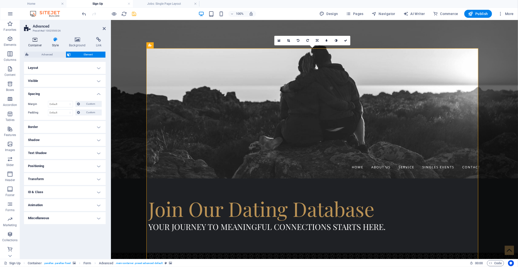
click at [35, 40] on icon at bounding box center [35, 39] width 22 height 5
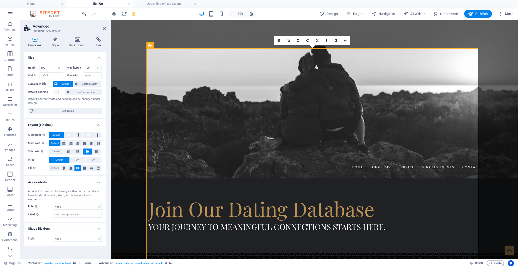
click at [56, 94] on label at bounding box center [56, 92] width 5 height 5
click at [0, 0] on input "Default padding" at bounding box center [0, 0] width 0 height 0
click at [60, 68] on select "Default px rem % vh vw" at bounding box center [59, 68] width 7 height 6
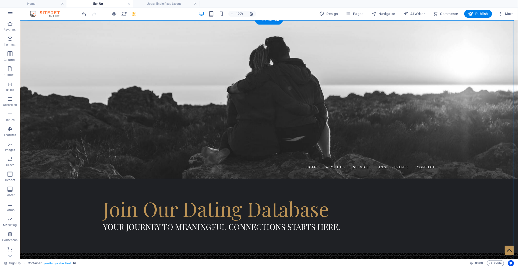
scroll to position [166, 0]
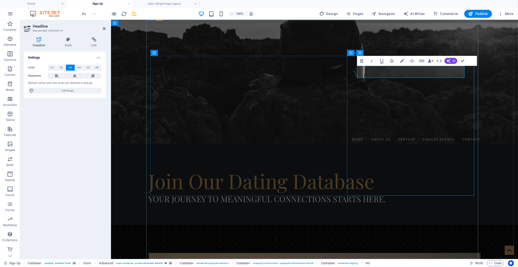
drag, startPoint x: 415, startPoint y: 73, endPoint x: 439, endPoint y: 73, distance: 23.8
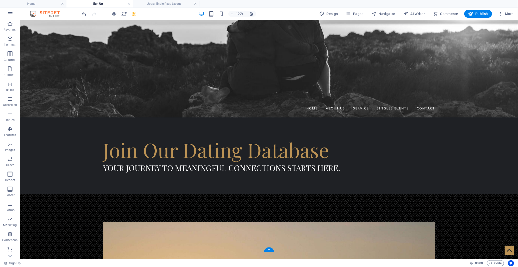
scroll to position [169, 0]
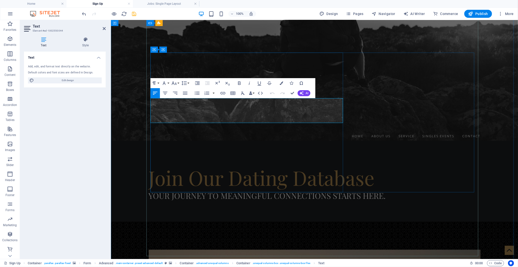
drag, startPoint x: 216, startPoint y: 106, endPoint x: 155, endPoint y: 106, distance: 61.5
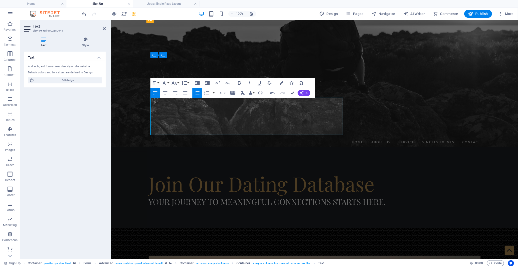
scroll to position [163, 0]
drag, startPoint x: 289, startPoint y: 124, endPoint x: 156, endPoint y: 123, distance: 133.0
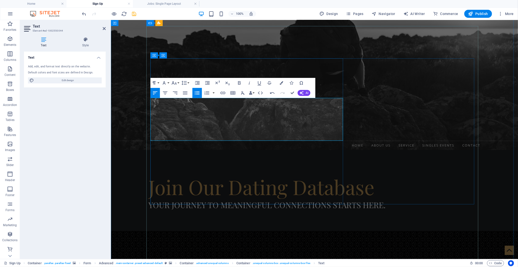
scroll to position [160, 0]
drag, startPoint x: 248, startPoint y: 135, endPoint x: 155, endPoint y: 135, distance: 93.3
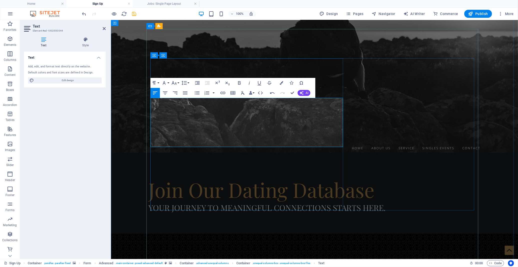
scroll to position [154, 0]
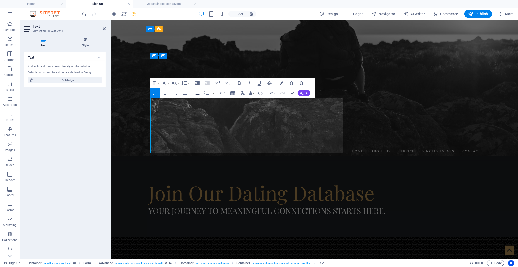
click at [194, 93] on icon "button" at bounding box center [197, 93] width 6 height 6
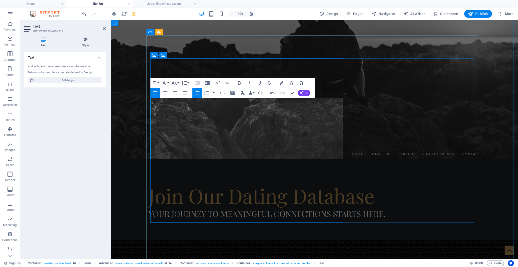
scroll to position [148, 0]
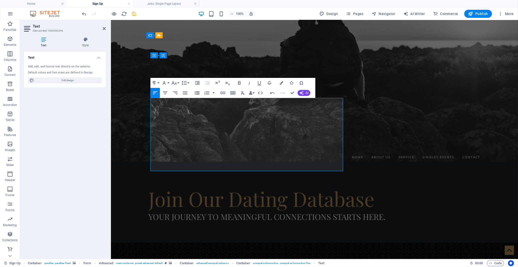
click at [196, 91] on icon "button" at bounding box center [197, 93] width 6 height 6
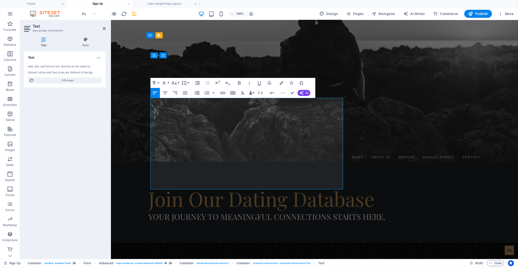
click at [197, 94] on icon "button" at bounding box center [197, 92] width 5 height 3
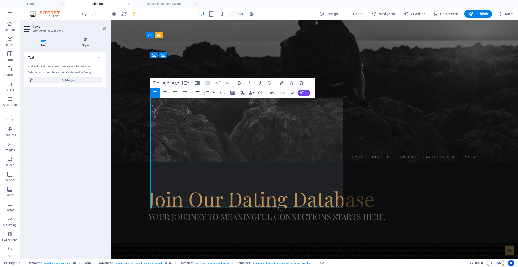
click at [196, 94] on icon "button" at bounding box center [197, 93] width 6 height 6
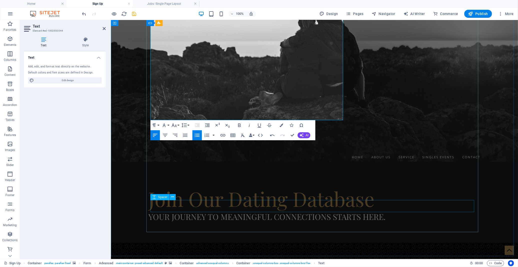
scroll to position [259, 0]
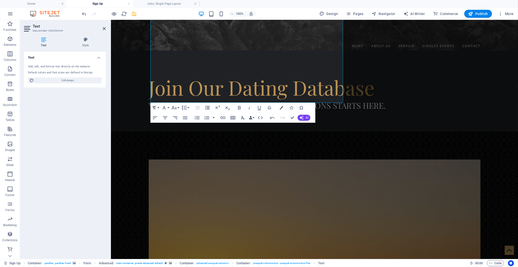
click at [125, 142] on figure at bounding box center [314, 250] width 407 height 239
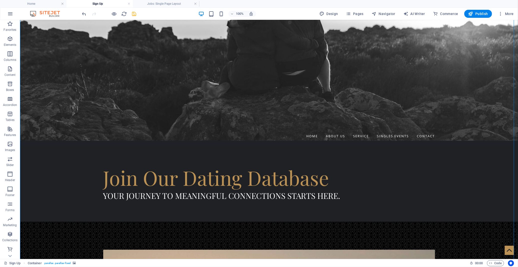
scroll to position [148, 0]
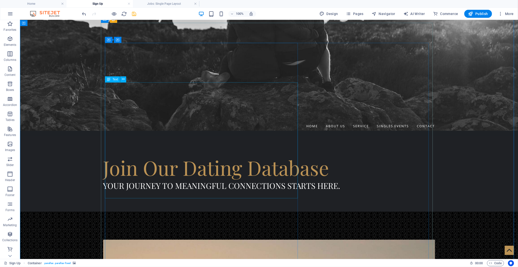
scroll to position [203, 0]
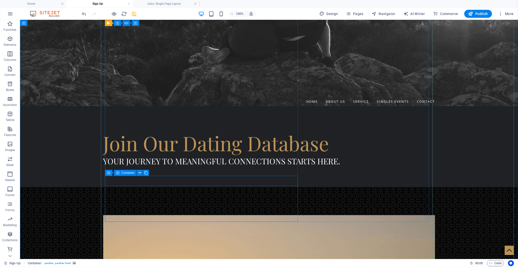
click at [119, 173] on icon at bounding box center [118, 173] width 4 height 6
click at [139, 173] on icon at bounding box center [140, 172] width 3 height 5
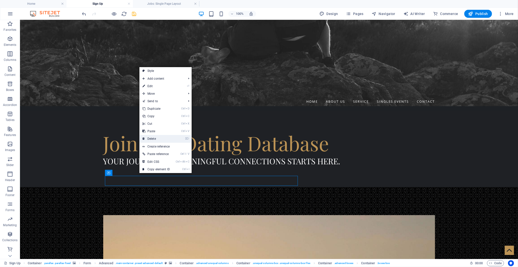
click at [151, 141] on link "⌦ Delete" at bounding box center [157, 139] width 34 height 8
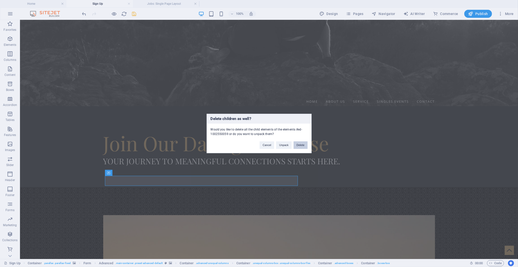
click at [298, 146] on button "Delete" at bounding box center [301, 145] width 14 height 8
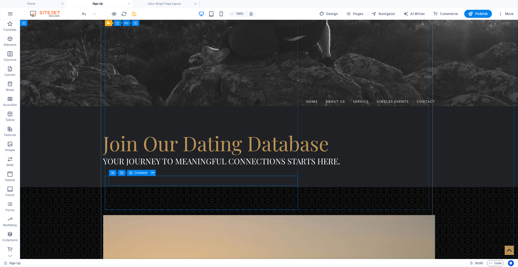
click at [153, 173] on icon at bounding box center [153, 172] width 3 height 5
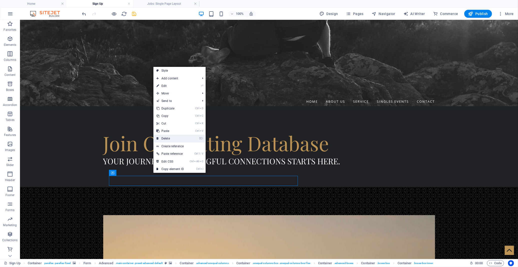
click at [164, 139] on link "⌦ Delete" at bounding box center [171, 139] width 34 height 8
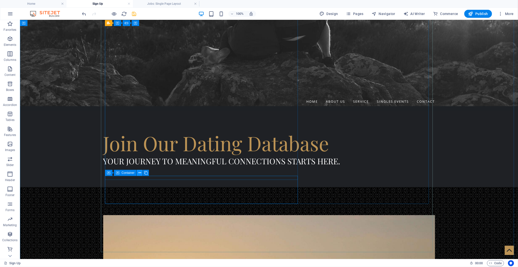
click at [141, 172] on icon at bounding box center [140, 172] width 3 height 5
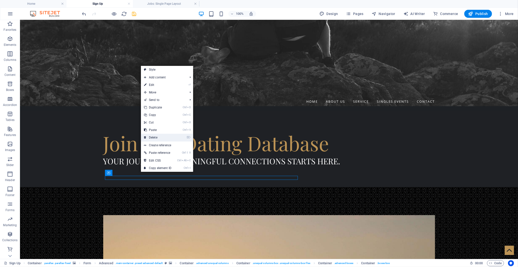
click at [163, 137] on link "⌦ Delete" at bounding box center [158, 138] width 34 height 8
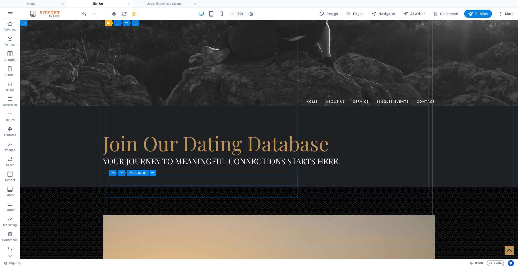
click at [152, 173] on icon at bounding box center [153, 172] width 3 height 5
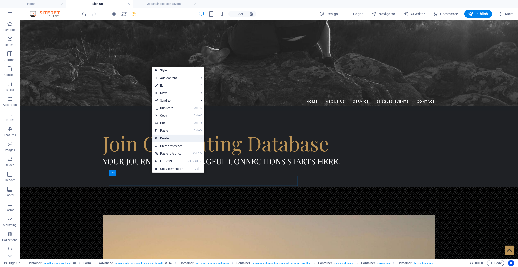
click at [169, 137] on link "⌦ Delete" at bounding box center [169, 138] width 34 height 8
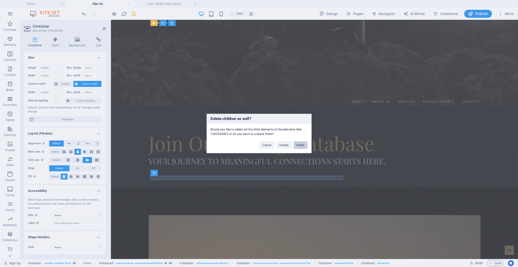
drag, startPoint x: 296, startPoint y: 145, endPoint x: 274, endPoint y: 127, distance: 28.4
click at [296, 145] on button "Delete" at bounding box center [301, 145] width 14 height 8
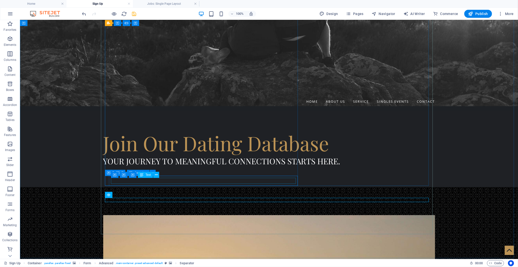
click at [163, 177] on div "Container Container Container Text" at bounding box center [137, 175] width 52 height 6
click at [142, 171] on span "Container" at bounding box center [141, 172] width 13 height 3
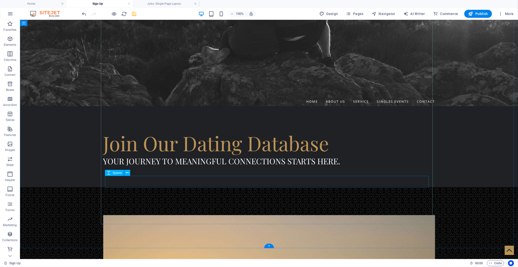
drag, startPoint x: 118, startPoint y: 164, endPoint x: 98, endPoint y: 158, distance: 21.0
click at [118, 178] on div "H1 Banner Container Banner Reference Container Container Text Container H2 Text…" at bounding box center [269, 38] width 498 height 442
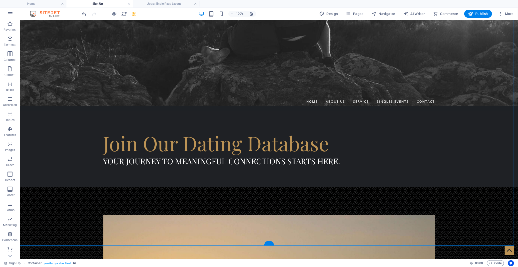
drag, startPoint x: 138, startPoint y: 182, endPoint x: 120, endPoint y: 167, distance: 23.8
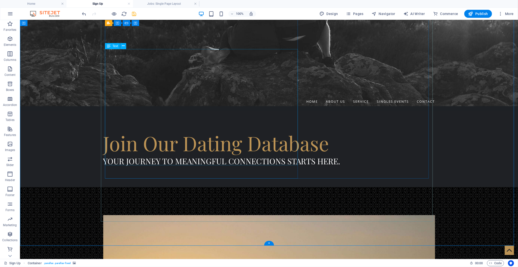
drag, startPoint x: 120, startPoint y: 163, endPoint x: 123, endPoint y: 167, distance: 5.5
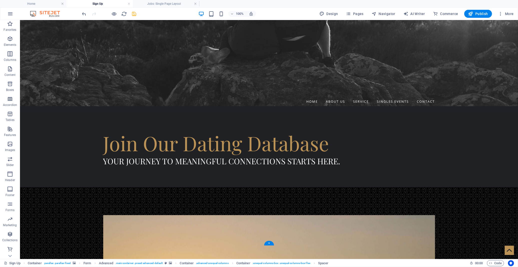
drag, startPoint x: 138, startPoint y: 183, endPoint x: 120, endPoint y: 173, distance: 20.4
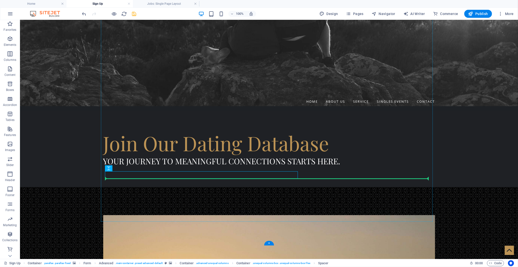
drag, startPoint x: 138, startPoint y: 188, endPoint x: 120, endPoint y: 179, distance: 19.6
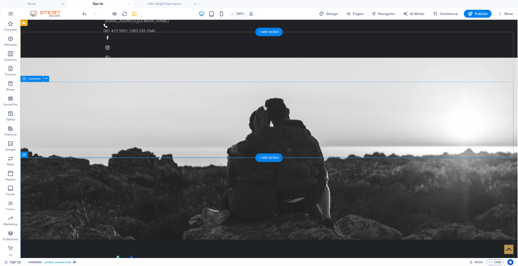
scroll to position [0, 0]
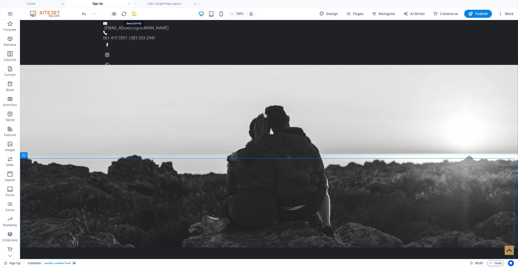
click at [134, 14] on icon "save" at bounding box center [135, 14] width 6 height 6
checkbox input "false"
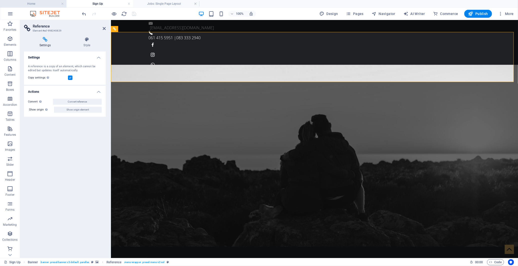
click at [45, 3] on h4 "Home" at bounding box center [33, 4] width 67 height 6
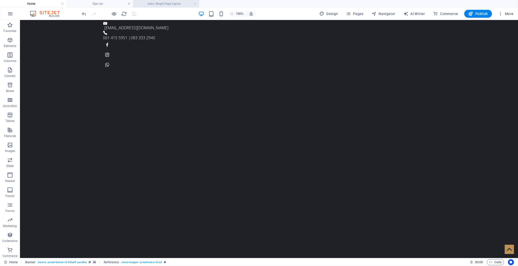
click at [175, 4] on h4 "Jobs: Single Page Layout" at bounding box center [166, 4] width 67 height 6
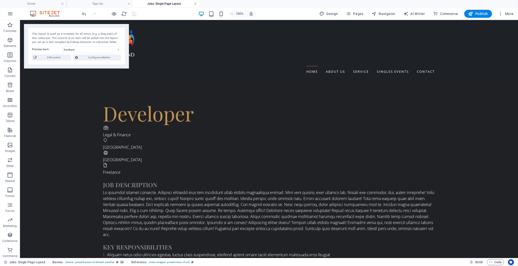
click at [195, 4] on link at bounding box center [195, 4] width 3 height 5
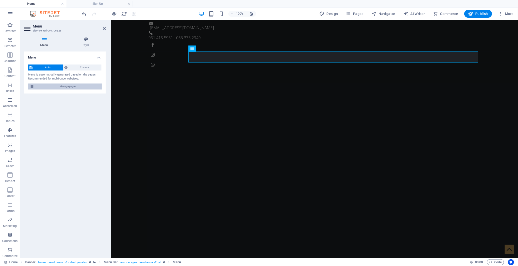
click at [86, 86] on span "Manage pages" at bounding box center [68, 87] width 65 height 6
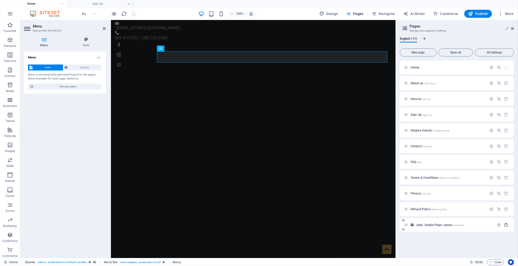
click at [507, 225] on icon "button" at bounding box center [507, 225] width 4 height 4
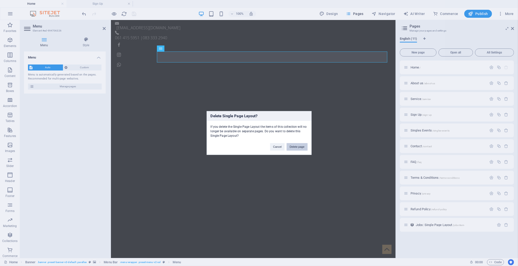
drag, startPoint x: 296, startPoint y: 147, endPoint x: 185, endPoint y: 127, distance: 112.4
click at [296, 147] on button "Delete page" at bounding box center [297, 147] width 21 height 8
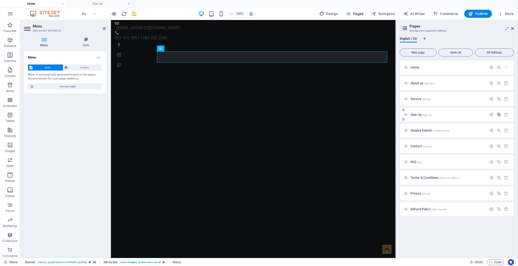
click at [500, 115] on icon "button" at bounding box center [499, 115] width 4 height 4
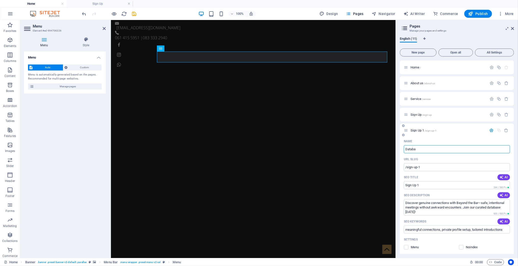
type input "Databas"
type input "/data"
type input "Data"
type input "Database Q"
type input "/database"
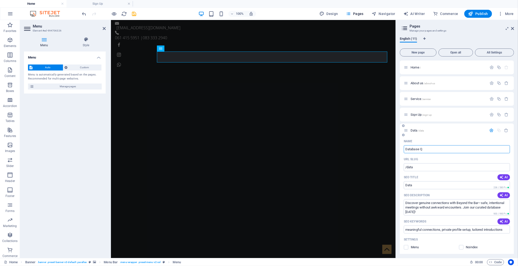
type input "Database"
type input "Database Que"
type input "/database-qui"
type input "Database Qui"
type input "Database Questionnaire"
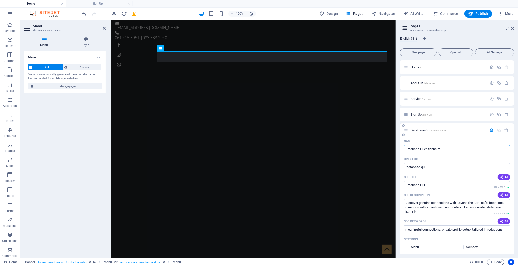
type input "/database-questionnaire"
type input "Database Questionnaire"
click at [476, 205] on textarea "Discover genuine connections with Beyond the Bar—safe, intentional meetings wit…" at bounding box center [457, 207] width 106 height 16
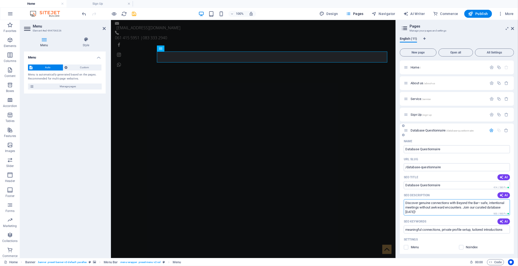
click at [476, 205] on textarea "Discover genuine connections with Beyond the Bar—safe, intentional meetings wit…" at bounding box center [457, 207] width 106 height 16
click at [463, 230] on input "meaningful connections, private profile setup, tailored introductions" at bounding box center [457, 230] width 106 height 8
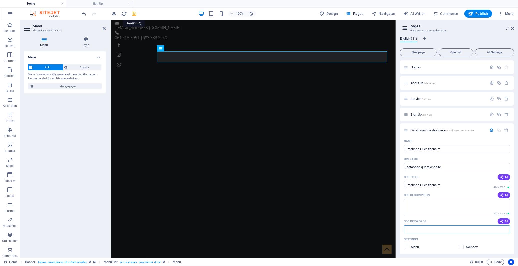
click at [135, 13] on icon "save" at bounding box center [135, 14] width 6 height 6
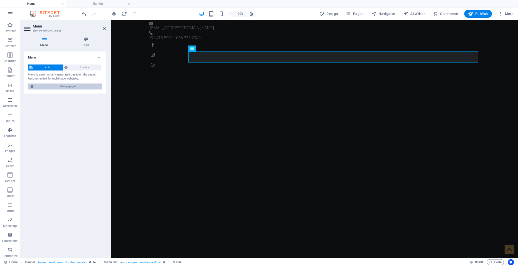
click at [60, 86] on span "Manage pages" at bounding box center [68, 87] width 65 height 6
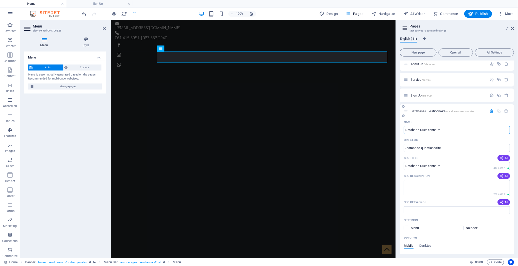
scroll to position [28, 0]
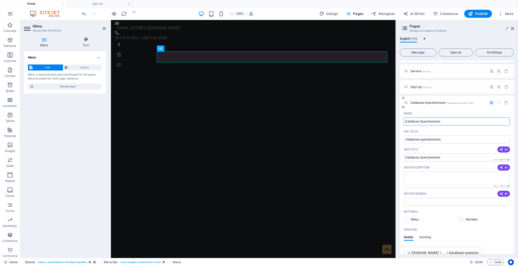
click at [460, 220] on label at bounding box center [461, 219] width 5 height 5
click at [0, 0] on input "checkbox" at bounding box center [0, 0] width 0 height 0
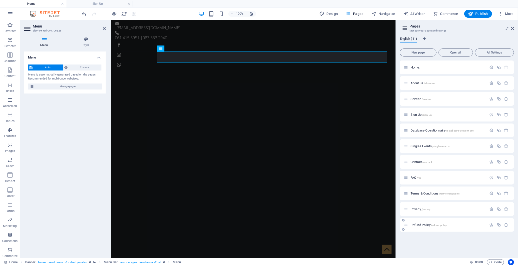
scroll to position [0, 0]
click at [492, 130] on icon "button" at bounding box center [492, 130] width 4 height 4
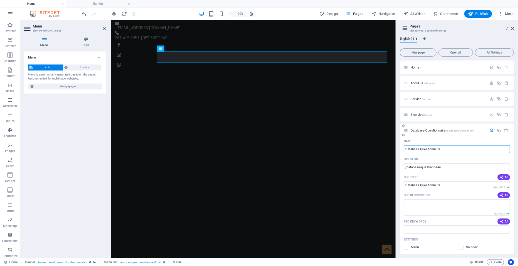
click at [422, 131] on span "Database Questionnaire /database-questionnaire" at bounding box center [442, 131] width 63 height 4
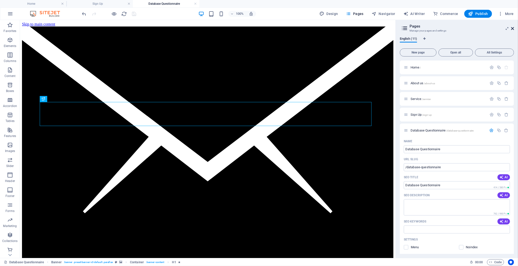
click at [513, 29] on icon at bounding box center [512, 29] width 3 height 4
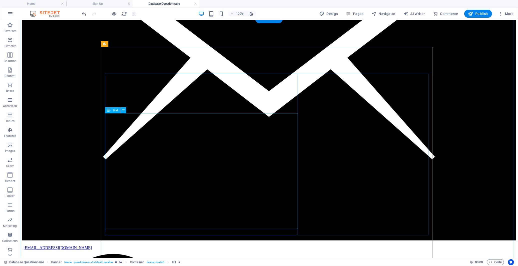
scroll to position [139, 0]
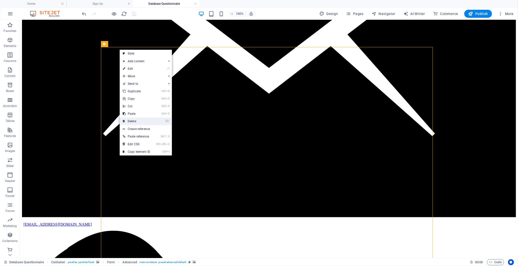
click at [150, 119] on link "⌦ Delete" at bounding box center [137, 122] width 34 height 8
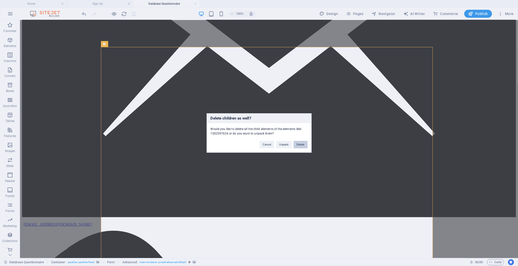
click at [301, 145] on button "Delete" at bounding box center [301, 145] width 14 height 8
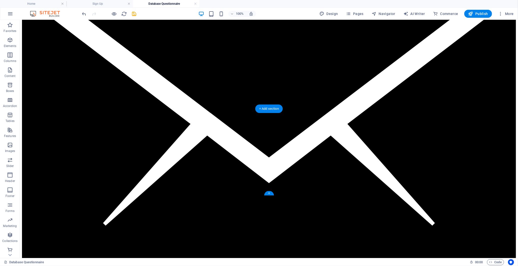
scroll to position [49, 0]
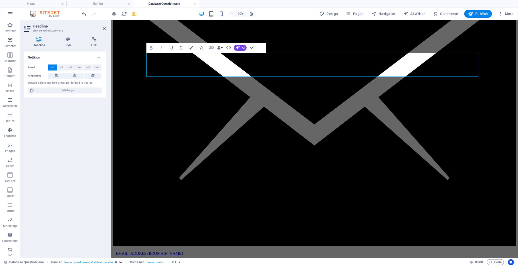
click at [12, 37] on icon "button" at bounding box center [10, 40] width 6 height 6
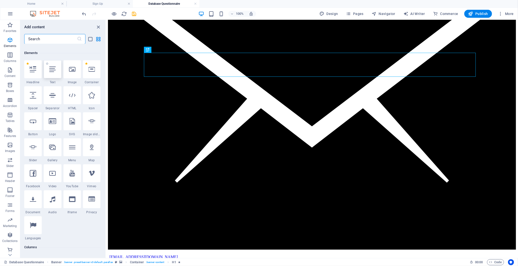
scroll to position [53, 0]
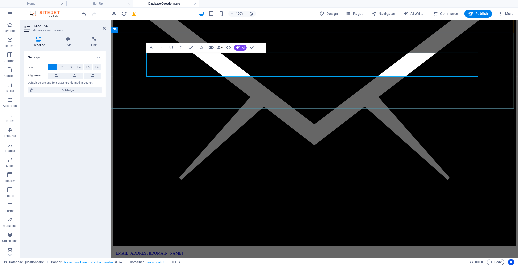
scroll to position [0, 1]
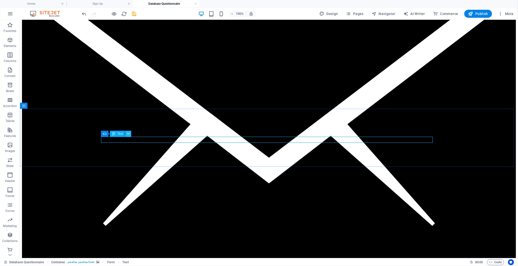
click at [128, 134] on icon at bounding box center [128, 133] width 3 height 5
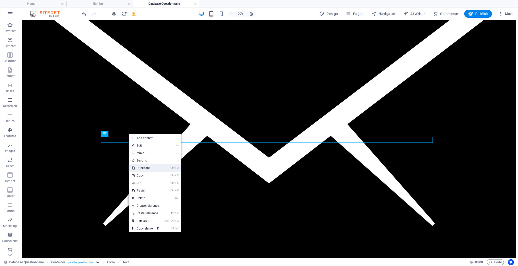
click at [149, 169] on link "Ctrl D Duplicate" at bounding box center [146, 168] width 34 height 8
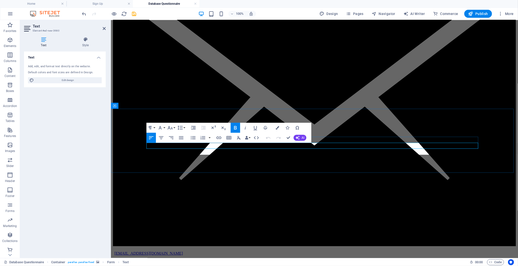
scroll to position [652, 0]
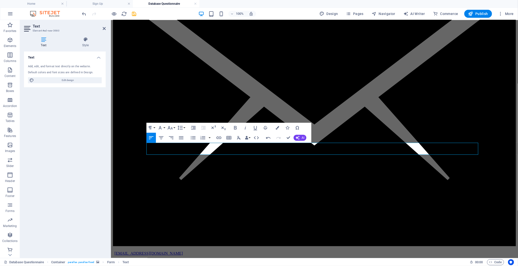
drag, startPoint x: 221, startPoint y: 146, endPoint x: 133, endPoint y: 146, distance: 87.8
drag, startPoint x: 223, startPoint y: 146, endPoint x: 253, endPoint y: 146, distance: 30.3
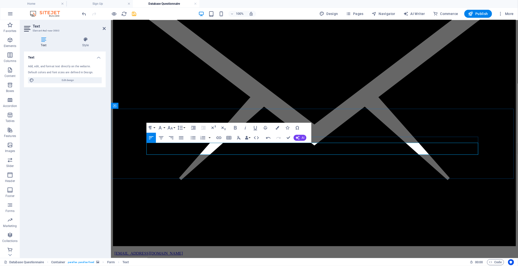
drag, startPoint x: 221, startPoint y: 146, endPoint x: 313, endPoint y: 146, distance: 91.5
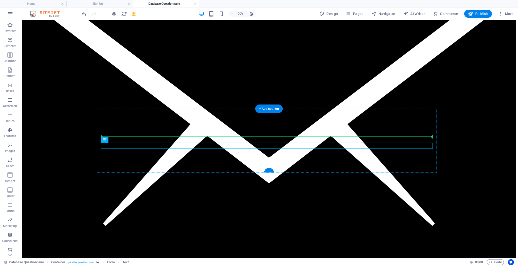
drag, startPoint x: 138, startPoint y: 160, endPoint x: 121, endPoint y: 133, distance: 32.0
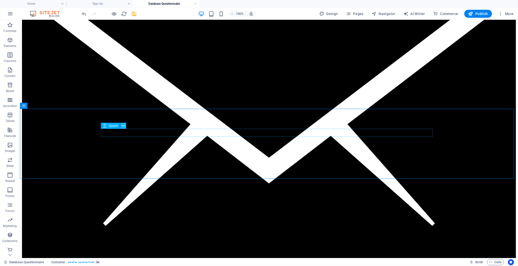
click at [124, 126] on icon at bounding box center [123, 125] width 3 height 5
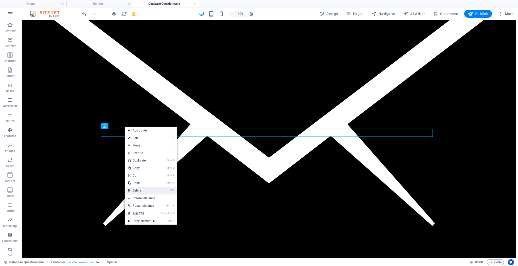
click at [142, 189] on link "⌦ Delete" at bounding box center [142, 191] width 34 height 8
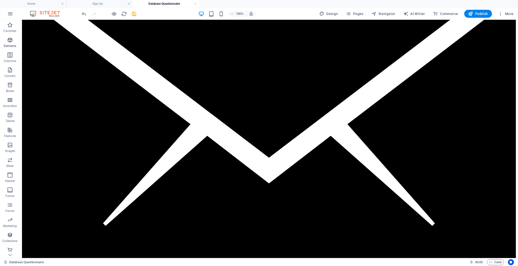
click at [10, 39] on icon "button" at bounding box center [10, 40] width 6 height 6
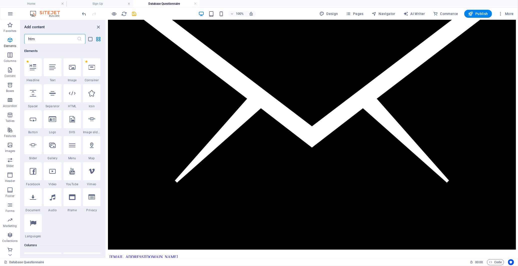
scroll to position [0, 0]
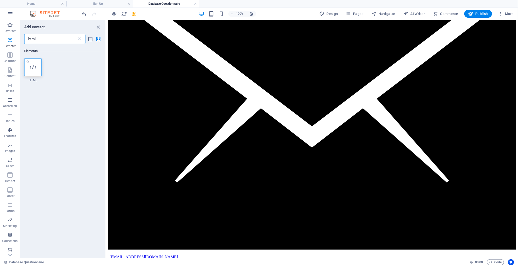
type input "html"
click at [29, 66] on div at bounding box center [33, 67] width 18 height 18
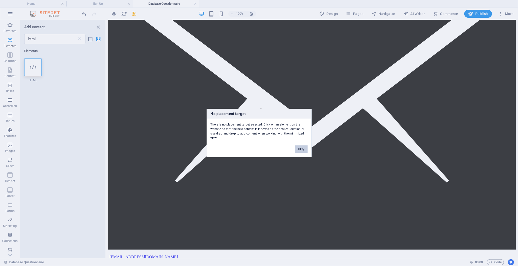
click at [303, 146] on button "Okay" at bounding box center [301, 150] width 13 height 8
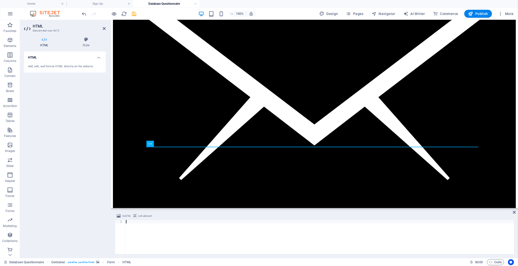
paste textarea "<iframe aria-label='Full Database Questionnaire' frameborder="0" allow="camera;…"
click at [190, 222] on div "< iframe aria-label = 'Full Database Questionnaire' frameborder = "0" allow = "…" at bounding box center [271, 240] width 485 height 41
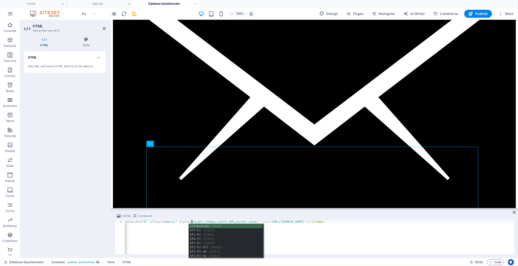
scroll to position [0, 13]
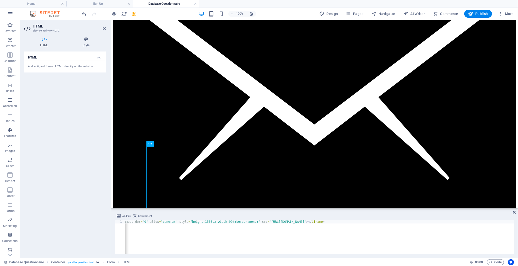
click at [189, 230] on div "< iframe aria-label = 'Full Database Questionnaire' frameborder = "0" allow = "…" at bounding box center [272, 240] width 487 height 40
type textarea "<iframe aria-label='Full Database Questionnaire' frameborder="0" allow="camera;…"
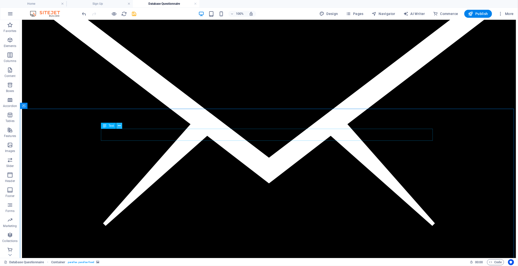
click at [121, 126] on button at bounding box center [119, 126] width 6 height 6
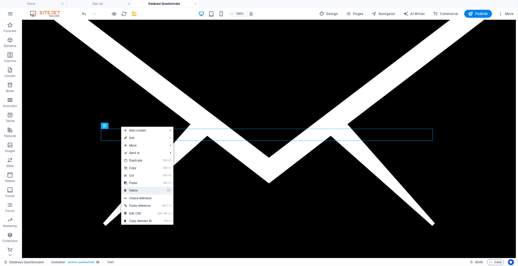
click at [144, 193] on link "⌦ Delete" at bounding box center [138, 191] width 34 height 8
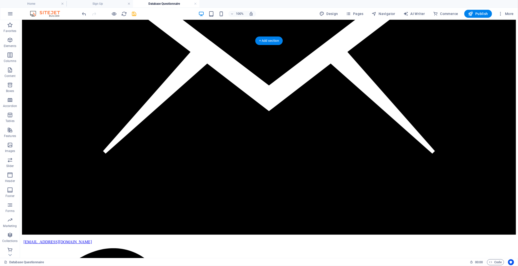
scroll to position [133, 0]
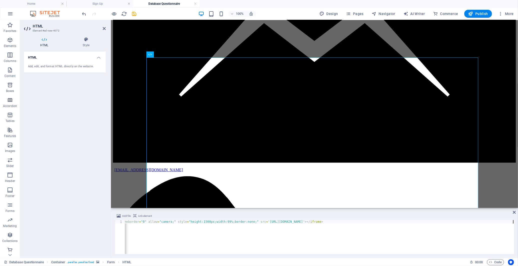
click at [183, 235] on div "< iframe aria-label = 'Full Database Questionnaire' frameborder = "0" allow = "…" at bounding box center [271, 240] width 487 height 40
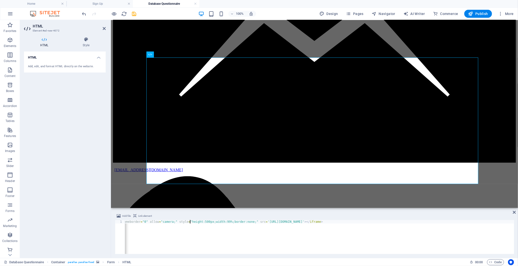
click at [190, 222] on div "< iframe aria-label = 'Full Database Questionnaire' frameborder = "0" allow = "…" at bounding box center [271, 240] width 485 height 40
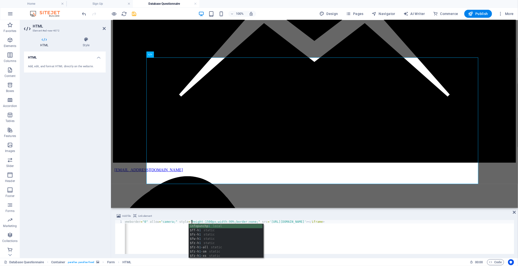
type textarea "<iframe aria-label='Full Database Questionnaire' frameborder="0" allow="camera;…"
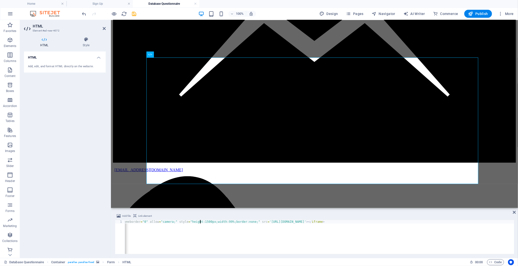
scroll to position [133, 0]
type textarea "<iframe aria-label='Full Database Questionnaire' frameborder="0" allow="camera;…"
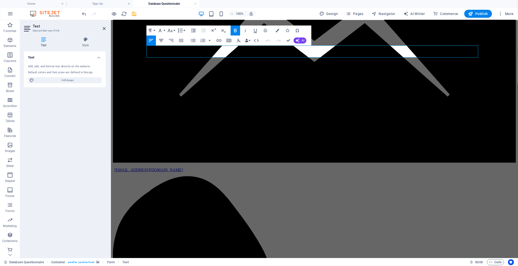
click at [162, 41] on icon "button" at bounding box center [161, 41] width 6 height 6
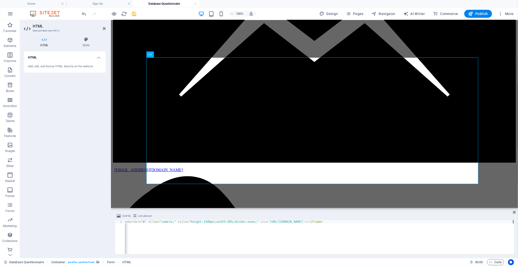
click at [203, 232] on div "< iframe aria-label = 'Full Database Questionnaire' frameborder = "0" allow = "…" at bounding box center [271, 240] width 487 height 40
click at [214, 220] on div "< iframe aria-label = 'Full Database Questionnaire' frameborder = "0" allow = "…" at bounding box center [271, 240] width 487 height 40
click at [190, 222] on div "< iframe aria-label = 'Full Database Questionnaire' frameborder = "0" allow = "…" at bounding box center [271, 240] width 487 height 40
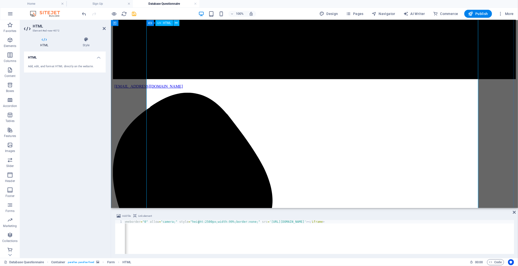
scroll to position [105, 0]
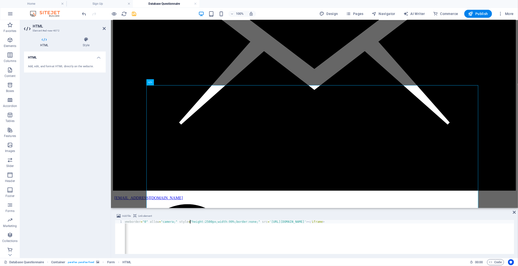
click at [191, 221] on div "< iframe aria-label = 'Full Database Questionnaire' frameborder = "0" allow = "…" at bounding box center [272, 240] width 487 height 40
type textarea "<iframe aria-label='Full Database Questionnaire' frameborder="0" allow="camera;…"
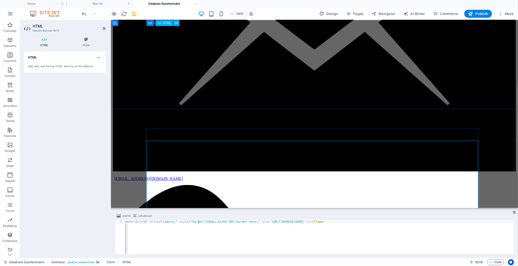
scroll to position [49, 0]
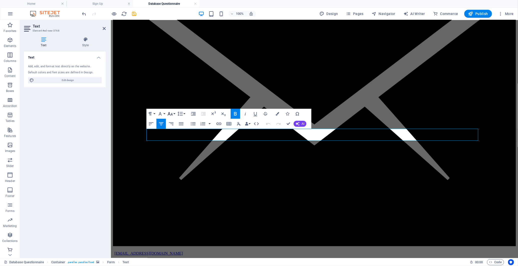
click at [172, 113] on icon "button" at bounding box center [170, 114] width 6 height 6
click at [174, 168] on link "18" at bounding box center [176, 169] width 18 height 8
click at [234, 113] on icon "button" at bounding box center [235, 114] width 3 height 4
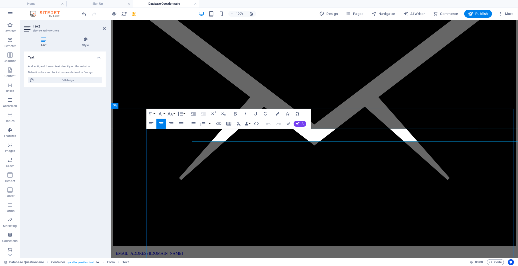
click at [161, 113] on icon "button" at bounding box center [160, 114] width 6 height 6
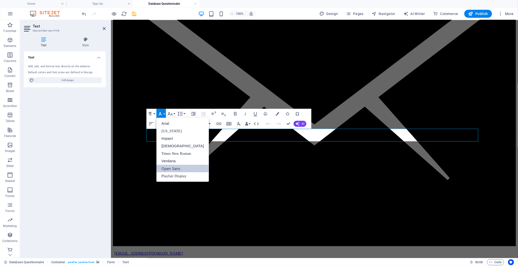
scroll to position [0, 0]
click at [161, 113] on icon "button" at bounding box center [160, 114] width 6 height 6
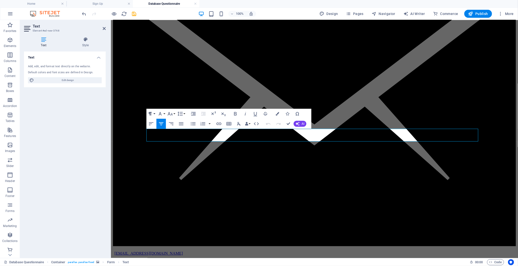
click at [151, 113] on icon "button" at bounding box center [150, 114] width 6 height 6
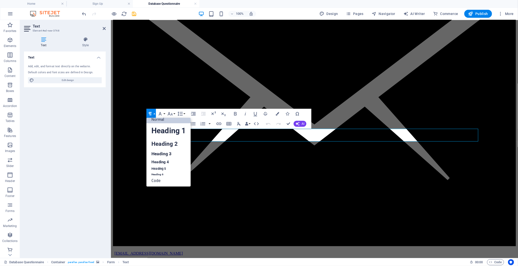
scroll to position [4, 0]
click at [164, 154] on link "Heading 3" at bounding box center [169, 154] width 44 height 9
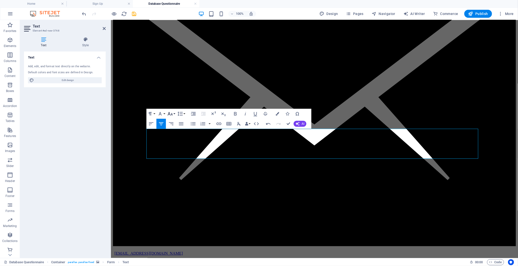
click at [171, 113] on icon "button" at bounding box center [170, 114] width 6 height 6
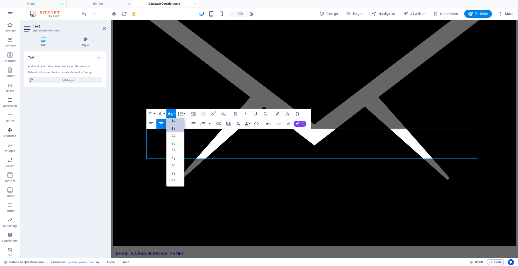
click at [174, 120] on link "14" at bounding box center [176, 121] width 18 height 8
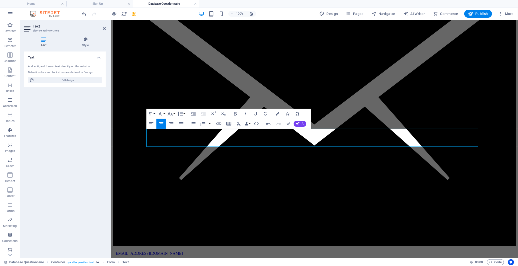
click at [150, 113] on icon "button" at bounding box center [150, 114] width 3 height 4
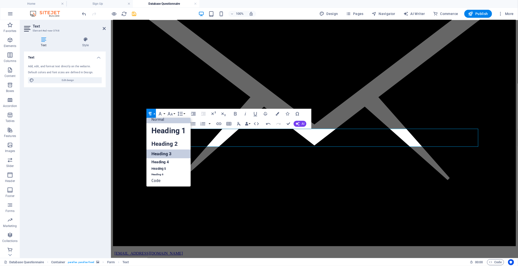
scroll to position [4, 0]
click at [175, 145] on link "Heading 2" at bounding box center [169, 144] width 44 height 11
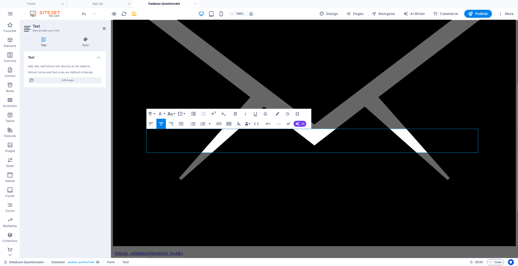
click at [171, 113] on icon "button" at bounding box center [170, 114] width 6 height 6
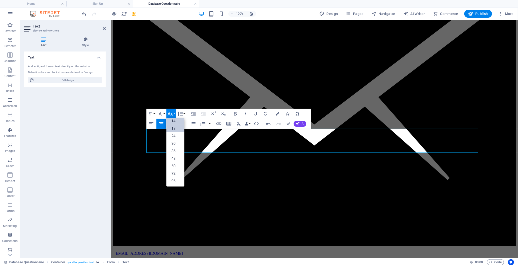
click at [173, 129] on link "18" at bounding box center [176, 129] width 18 height 8
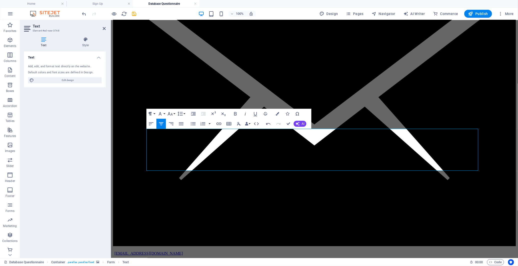
click at [150, 114] on icon "button" at bounding box center [150, 114] width 3 height 4
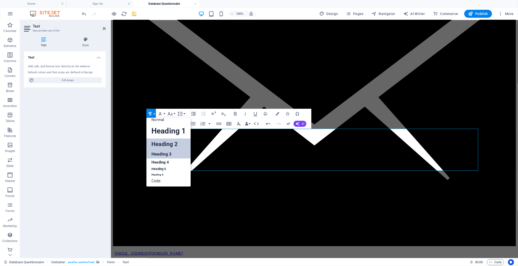
click at [168, 153] on link "Heading 3" at bounding box center [169, 154] width 44 height 9
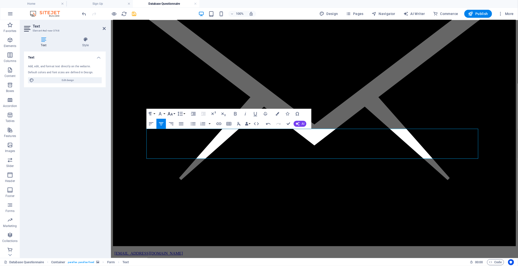
click at [170, 114] on icon "button" at bounding box center [170, 114] width 5 height 4
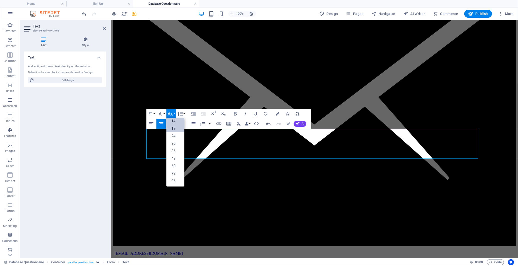
click at [173, 121] on link "14" at bounding box center [176, 121] width 18 height 8
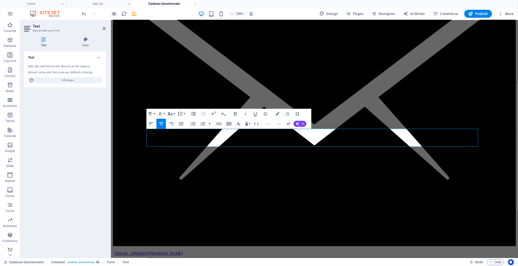
click at [169, 114] on icon "button" at bounding box center [170, 114] width 5 height 4
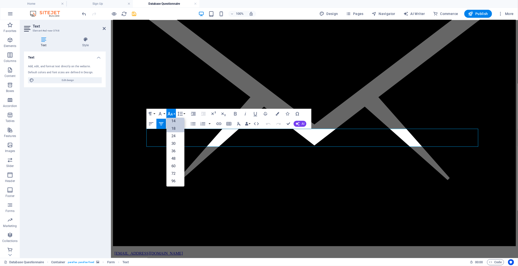
click at [174, 127] on link "18" at bounding box center [176, 129] width 18 height 8
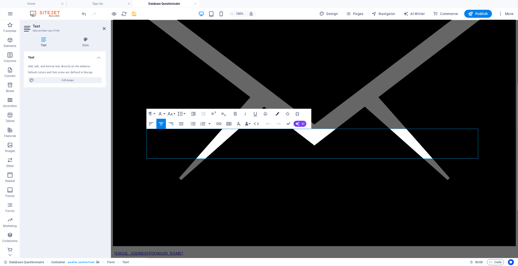
click at [277, 114] on icon "button" at bounding box center [278, 114] width 4 height 4
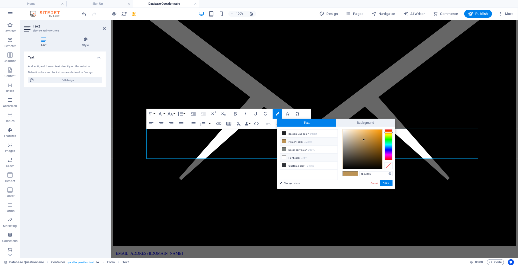
click at [284, 157] on icon at bounding box center [285, 158] width 4 height 4
type input "#ffffff"
click at [387, 184] on button "Apply" at bounding box center [386, 183] width 13 height 6
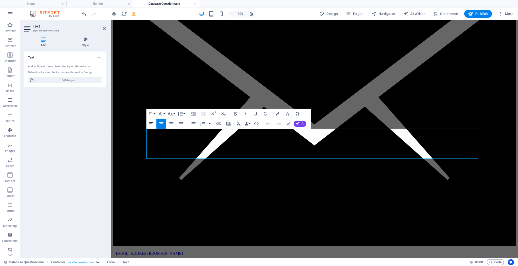
drag, startPoint x: 149, startPoint y: 125, endPoint x: 27, endPoint y: 106, distance: 123.2
click at [149, 125] on icon "button" at bounding box center [151, 124] width 6 height 6
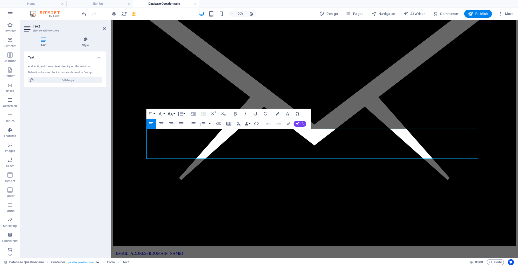
click at [171, 115] on icon "button" at bounding box center [170, 114] width 5 height 4
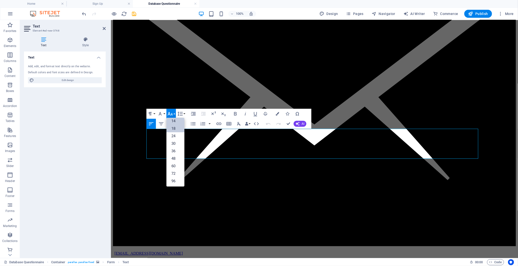
click at [173, 121] on link "14" at bounding box center [176, 121] width 18 height 8
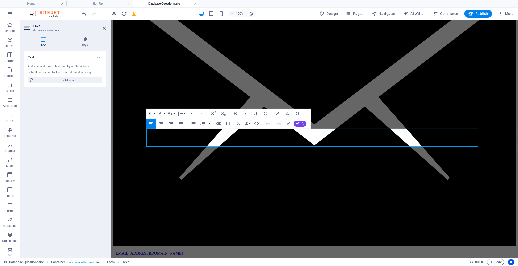
click at [149, 113] on icon "button" at bounding box center [150, 114] width 6 height 6
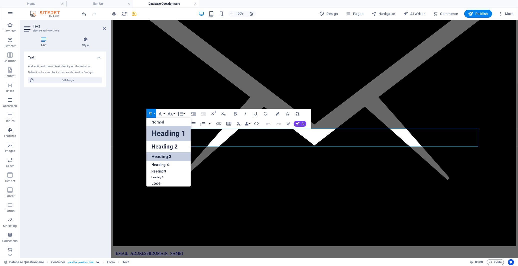
scroll to position [0, 0]
click at [169, 125] on link "Normal" at bounding box center [169, 124] width 44 height 8
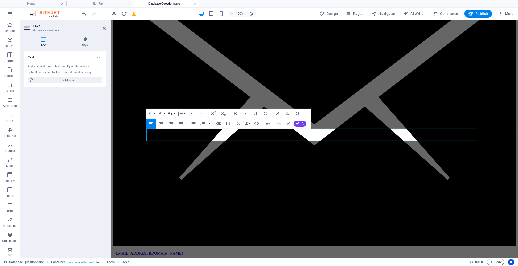
click at [173, 113] on icon "button" at bounding box center [170, 114] width 6 height 6
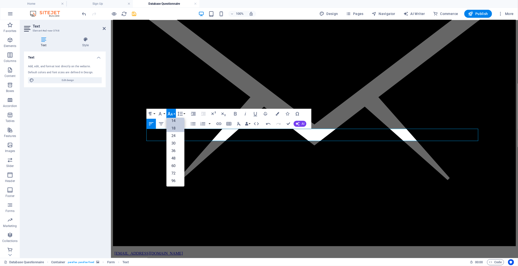
scroll to position [40, 0]
click at [178, 130] on link "18" at bounding box center [176, 129] width 18 height 8
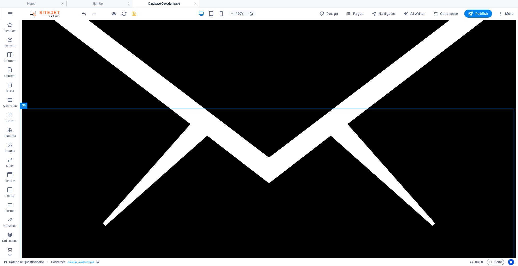
click at [132, 13] on icon "save" at bounding box center [135, 14] width 6 height 6
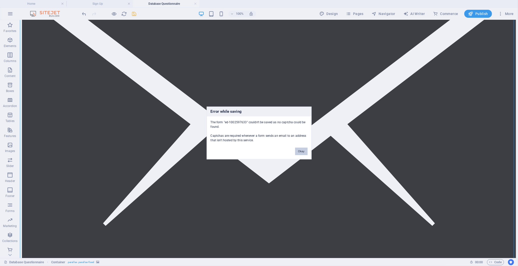
scroll to position [158, 0]
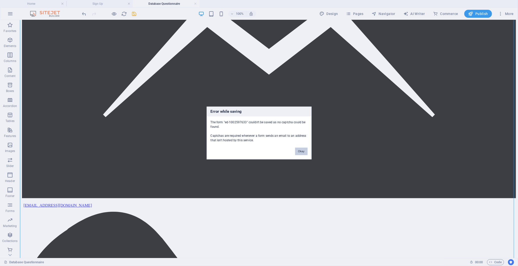
click at [302, 151] on button "Okay" at bounding box center [301, 152] width 13 height 8
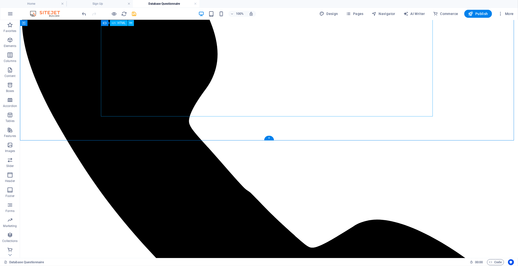
scroll to position [451, 0]
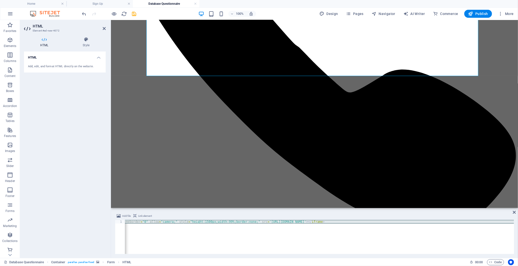
scroll to position [390, 0]
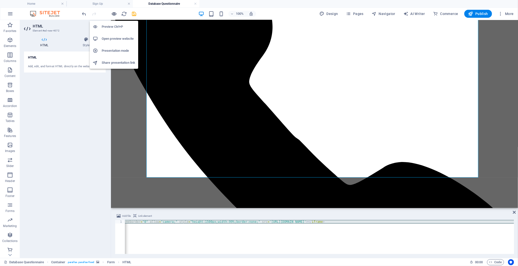
click at [115, 13] on icon "button" at bounding box center [115, 14] width 6 height 6
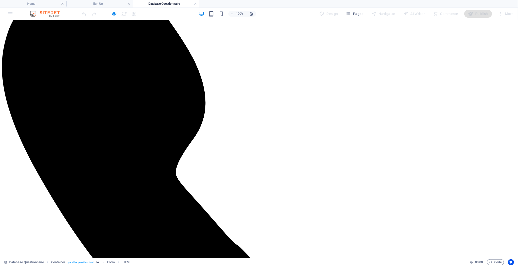
scroll to position [451, 0]
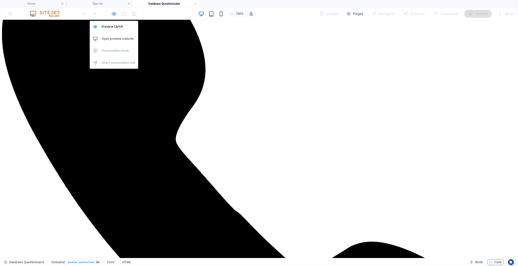
click at [113, 13] on icon "button" at bounding box center [115, 14] width 6 height 6
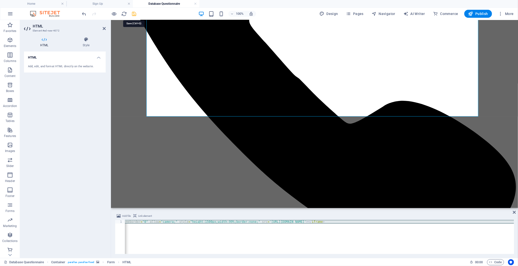
click at [135, 13] on icon "save" at bounding box center [135, 14] width 6 height 6
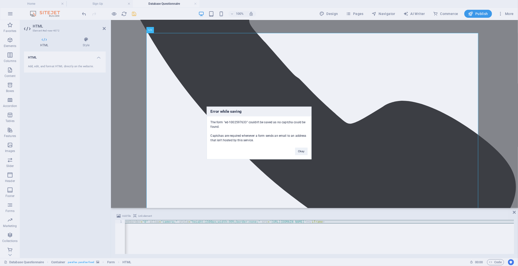
scroll to position [158, 0]
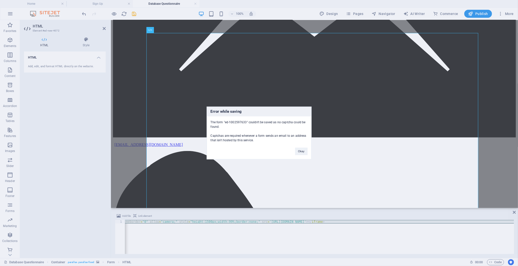
drag, startPoint x: 263, startPoint y: 142, endPoint x: 209, endPoint y: 119, distance: 58.7
click at [209, 119] on div "The form "ed-1002597633" couldn't be saved as no captcha could be found. Captch…" at bounding box center [259, 130] width 105 height 26
click at [301, 152] on button "Okay" at bounding box center [301, 152] width 13 height 8
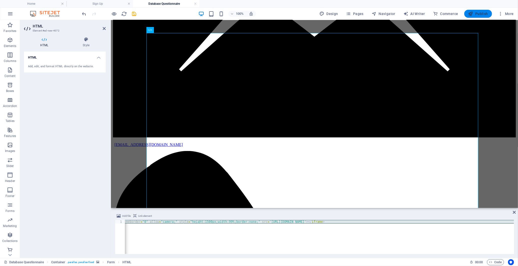
click at [472, 13] on icon "button" at bounding box center [471, 13] width 5 height 5
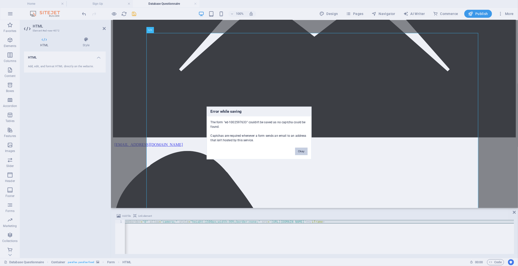
click at [303, 151] on button "Okay" at bounding box center [301, 152] width 13 height 8
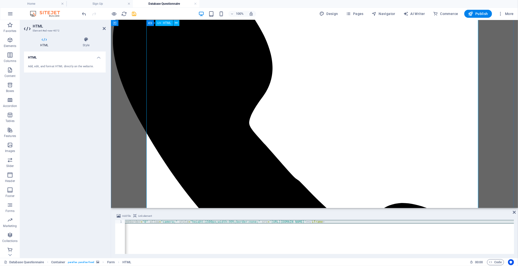
scroll to position [352, 0]
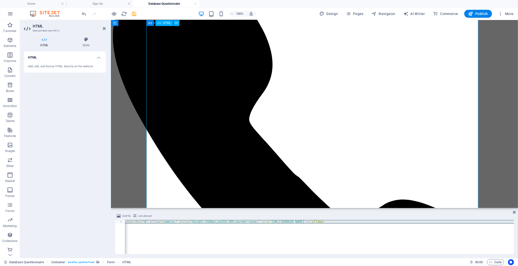
click at [133, 14] on icon "save" at bounding box center [135, 14] width 6 height 6
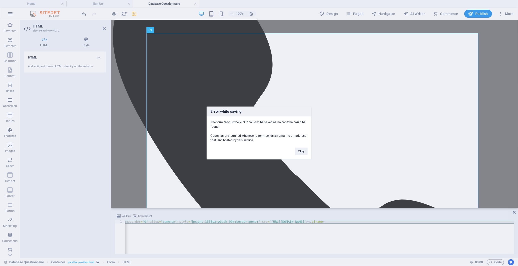
scroll to position [158, 0]
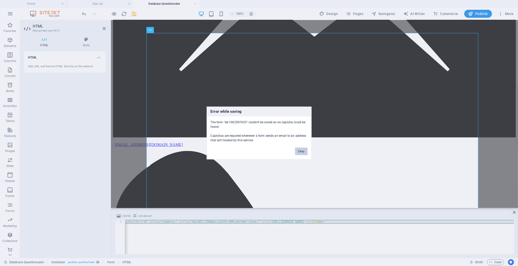
click at [302, 153] on button "Okay" at bounding box center [301, 152] width 13 height 8
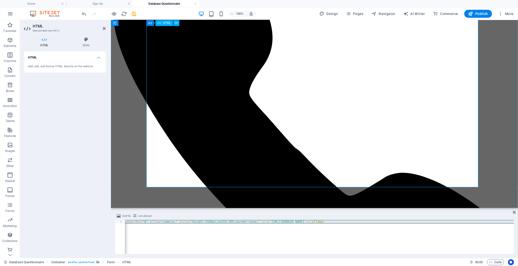
scroll to position [380, 0]
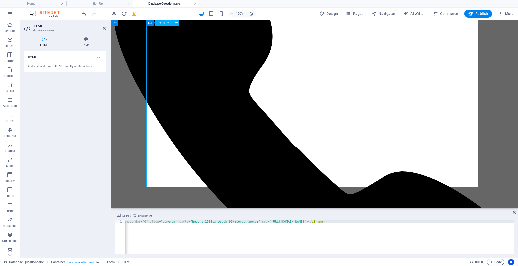
click at [206, 221] on div "< iframe aria-label = 'Full Database Questionnaire' frameborder = "0" allow = "…" at bounding box center [319, 237] width 389 height 34
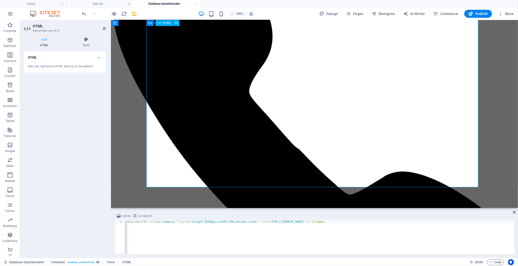
click at [181, 228] on div "< iframe aria-label = 'Full Database Questionnaire' frameborder = "0" allow = "…" at bounding box center [272, 240] width 487 height 40
click at [181, 227] on div "< iframe aria-label = 'Full Database Questionnaire' frameborder = "0" allow = "…" at bounding box center [271, 240] width 487 height 40
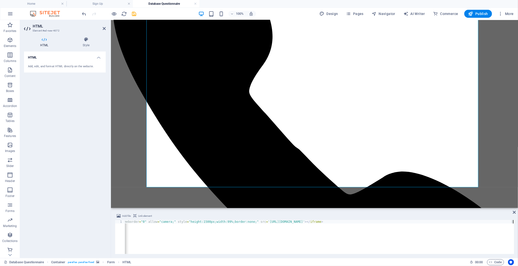
click at [181, 227] on div "< iframe aria-label = 'Full Database Questionnaire' frameborder = "0" allow = "…" at bounding box center [271, 240] width 487 height 40
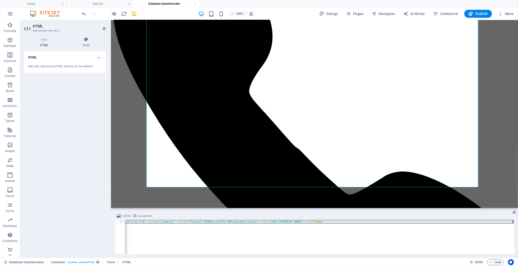
click at [181, 227] on div "< iframe aria-label = 'Full Database Questionnaire' frameborder = "0" allow = "…" at bounding box center [271, 240] width 487 height 40
paste textarea
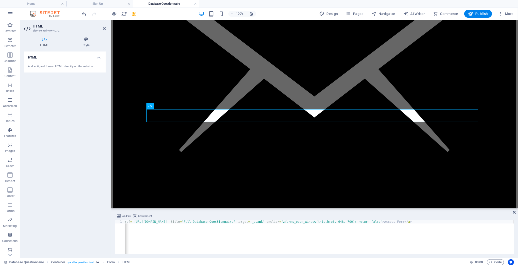
scroll to position [81, 0]
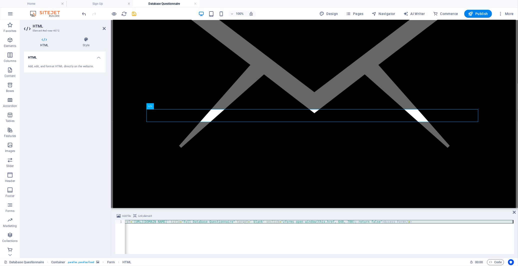
paste textarea
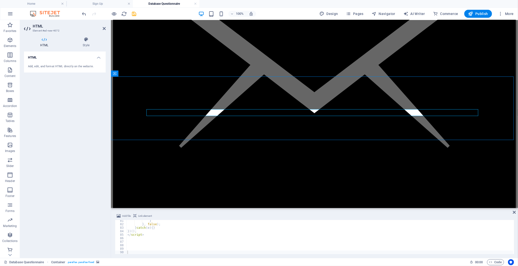
scroll to position [81, 0]
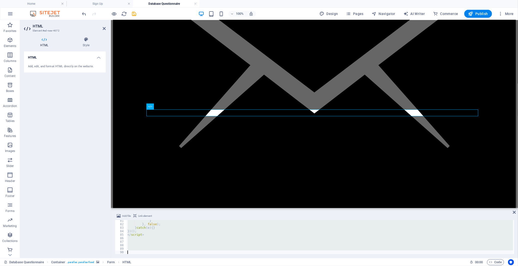
paste textarea "<iframe aria-label='Full Database Questionnaire' frameborder="0" allow="camera;…"
type textarea "<iframe aria-label='Full Database Questionnaire' frameborder="0" allow="camera;…"
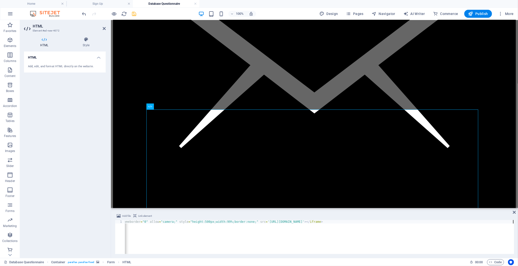
click at [133, 14] on icon "save" at bounding box center [135, 14] width 6 height 6
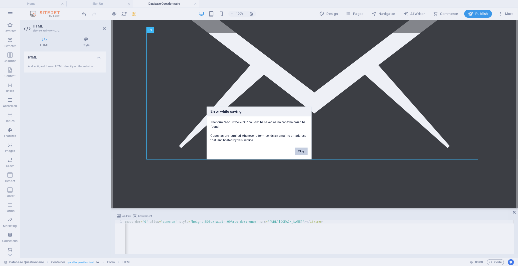
scroll to position [158, 0]
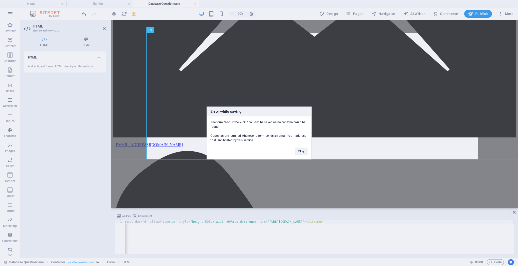
click at [142, 110] on div "Error while saving The form "ed-1002597633" couldn't be saved as no captcha cou…" at bounding box center [259, 133] width 518 height 266
drag, startPoint x: 298, startPoint y: 152, endPoint x: 185, endPoint y: 131, distance: 115.0
click at [298, 152] on button "Okay" at bounding box center [301, 152] width 13 height 8
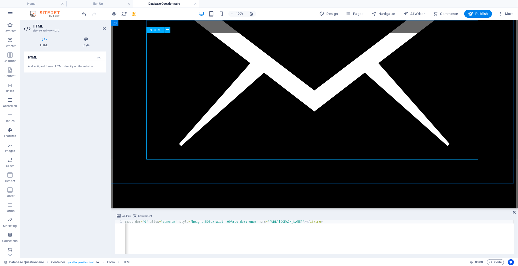
scroll to position [19, 0]
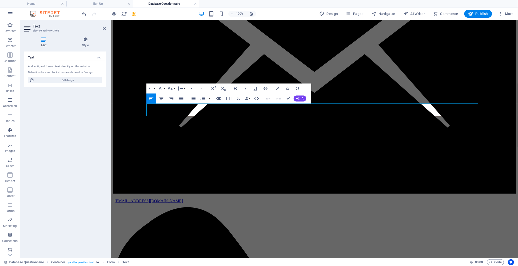
scroll to position [74, 0]
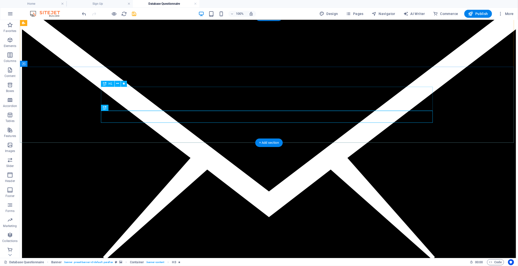
scroll to position [0, 0]
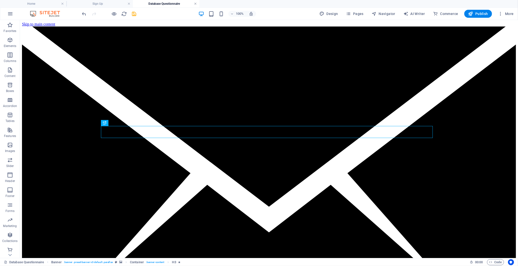
click at [194, 3] on link at bounding box center [195, 4] width 3 height 5
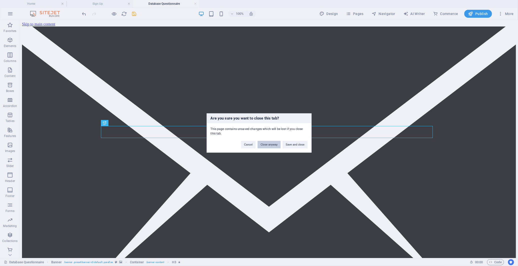
click at [275, 144] on button "Close anyway" at bounding box center [269, 145] width 23 height 8
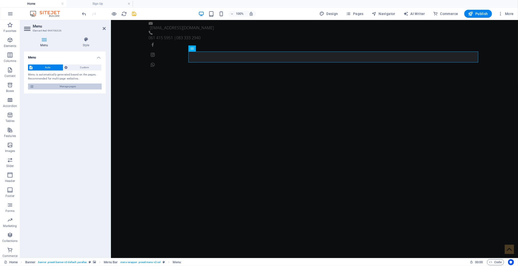
click at [86, 85] on span "Manage pages" at bounding box center [68, 87] width 65 height 6
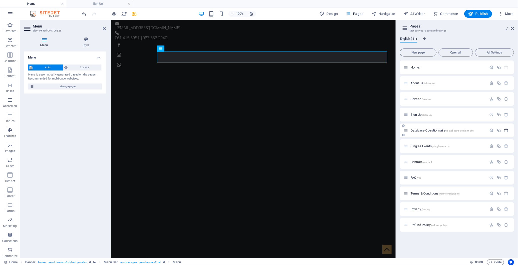
click at [508, 129] on icon "button" at bounding box center [507, 130] width 4 height 4
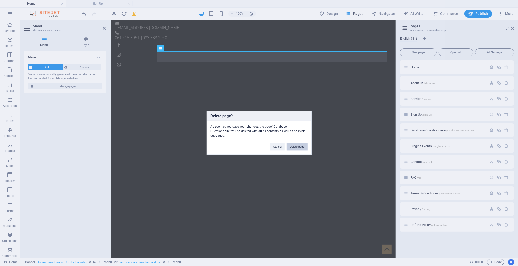
click at [294, 148] on button "Delete page" at bounding box center [297, 147] width 21 height 8
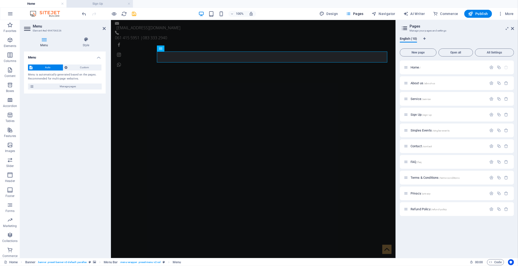
click at [103, 4] on h4 "Sign Up" at bounding box center [100, 4] width 67 height 6
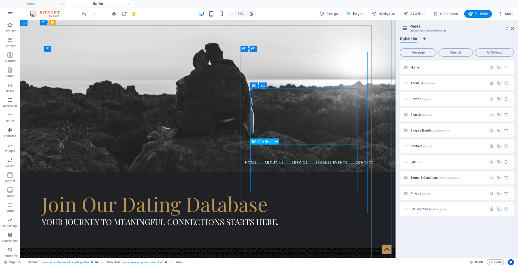
scroll to position [167, 0]
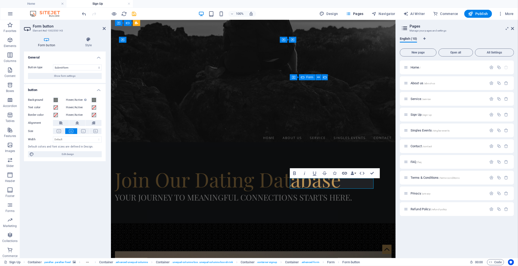
click at [344, 174] on icon "button" at bounding box center [344, 173] width 5 height 3
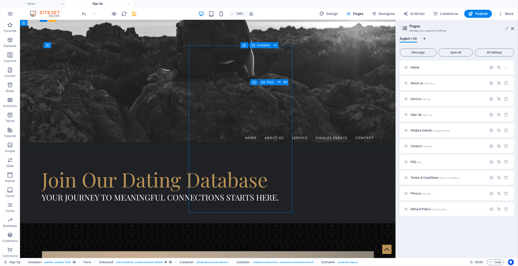
scroll to position [164, 0]
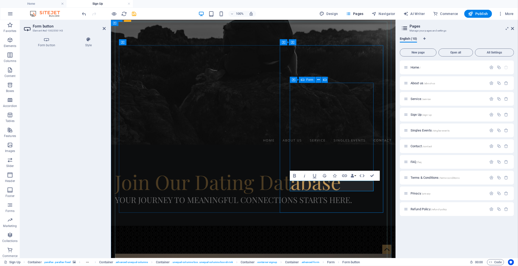
click at [49, 43] on h4 "Form button" at bounding box center [47, 42] width 47 height 11
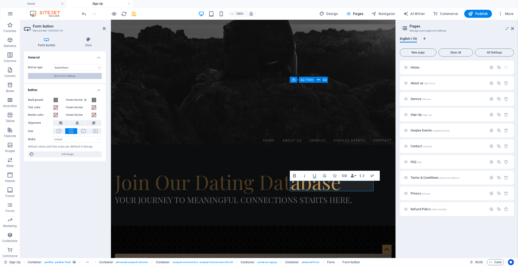
click at [73, 74] on span "Show form settings" at bounding box center [65, 76] width 22 height 6
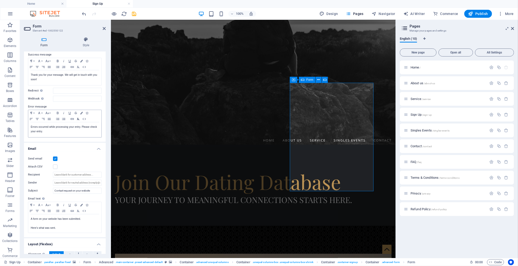
scroll to position [56, 0]
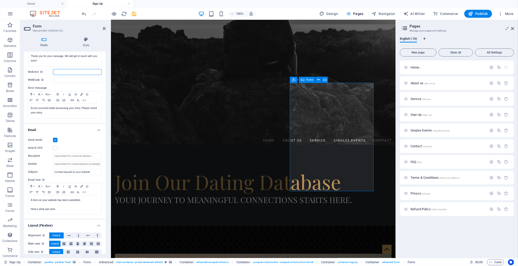
click at [71, 73] on input "Redirect Define a redirect target upon successful form submission; for example,…" at bounding box center [77, 72] width 49 height 6
paste input "<form name="PayFastPayNowForm" action="https://payment.payfast.io/eng/process" …"
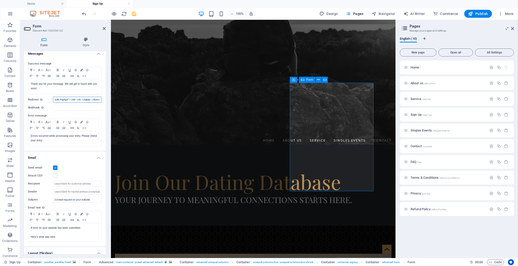
scroll to position [0, 0]
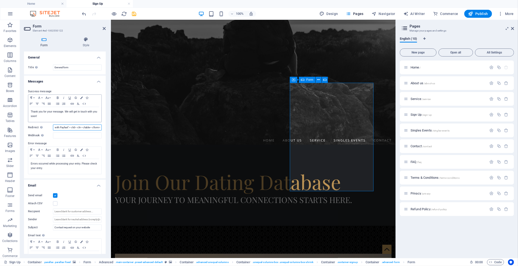
type input "<form name="PayFastPayNowForm" action="https://payment.payfast.io/eng/process" …"
drag, startPoint x: 51, startPoint y: 115, endPoint x: 28, endPoint y: 112, distance: 23.4
click at [28, 112] on div "Paragraph Format Normal Heading 1 Heading 2 Heading 3 Heading 4 Heading 5 Headi…" at bounding box center [65, 109] width 74 height 28
drag, startPoint x: 271, startPoint y: 245, endPoint x: 262, endPoint y: 239, distance: 10.9
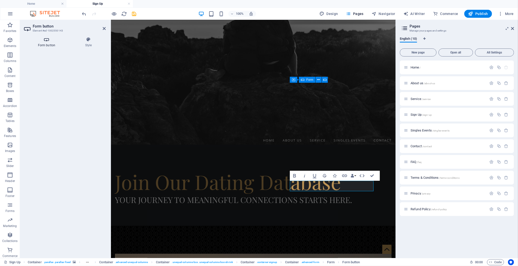
click at [46, 38] on icon at bounding box center [46, 39] width 45 height 5
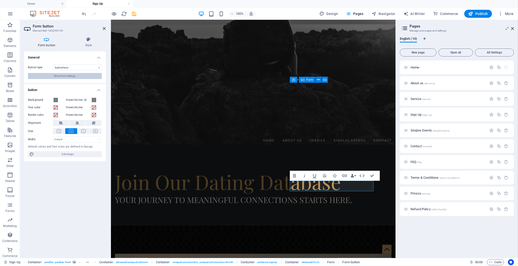
click at [61, 75] on span "Show form settings" at bounding box center [65, 76] width 22 height 6
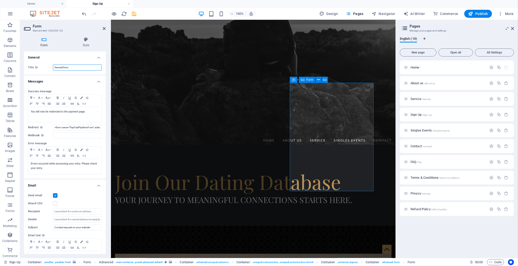
drag, startPoint x: 74, startPoint y: 68, endPoint x: 48, endPoint y: 68, distance: 26.0
click at [48, 68] on div "Title Define a name for the form. General form" at bounding box center [65, 68] width 74 height 6
paste input "Thank you for signing up!"
type input "Thank you for signing up!"
click at [64, 110] on p "You will now be redirected to the payment page." at bounding box center [65, 112] width 68 height 5
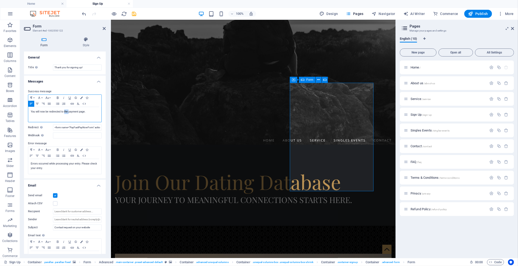
click at [64, 110] on p "You will now be redirected to the payment page." at bounding box center [65, 112] width 68 height 5
drag, startPoint x: 27, startPoint y: 113, endPoint x: 23, endPoint y: 111, distance: 4.7
click at [23, 111] on div "Form Style General Title Define a name for the form. Thank you for signing up! …" at bounding box center [65, 145] width 90 height 225
click at [58, 98] on icon "button" at bounding box center [58, 98] width 2 height 2
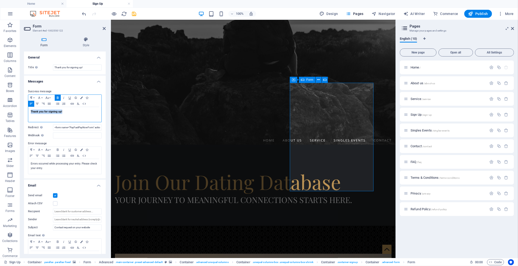
click at [74, 114] on div "Thank you for signing up!" at bounding box center [64, 114] width 73 height 15
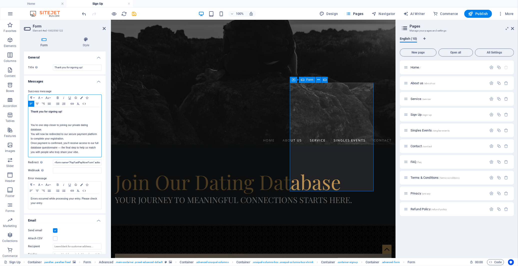
click at [70, 138] on p "You will now be redirected to our secure payment platform to complete your regi…" at bounding box center [65, 143] width 68 height 23
click at [63, 129] on p "You’re one step closer to joining our private dating database." at bounding box center [65, 127] width 68 height 9
click at [52, 121] on p "Thank you for signing up! ​ ​" at bounding box center [65, 117] width 68 height 14
click at [72, 147] on p "You will now be redirected to our secure payment platform to complete your regi…" at bounding box center [65, 150] width 68 height 27
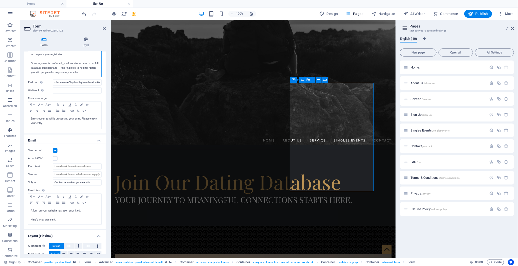
scroll to position [111, 0]
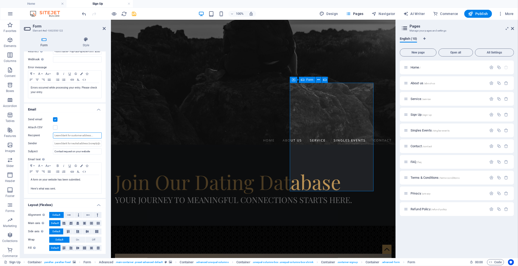
click at [70, 136] on input "Recipient" at bounding box center [77, 136] width 49 height 6
type input "[EMAIL_ADDRESS][DOMAIN_NAME]"
click at [75, 140] on div "Send email Attach CSV Recipient info@beyondthebar.co.za Sender Subject Contact …" at bounding box center [65, 156] width 82 height 86
click at [75, 145] on input "Sender" at bounding box center [77, 144] width 49 height 6
paste input "[EMAIL_ADDRESS][DOMAIN_NAME]"
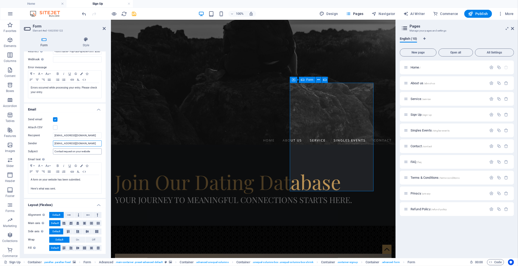
type input "[EMAIL_ADDRESS][DOMAIN_NAME]"
drag, startPoint x: 93, startPoint y: 152, endPoint x: 52, endPoint y: 149, distance: 40.8
click at [52, 149] on div "Subject Contact request on your website" at bounding box center [65, 152] width 74 height 6
type input "Database Sign-Up"
click at [34, 180] on p "A form on your website has been submitted." at bounding box center [65, 180] width 68 height 5
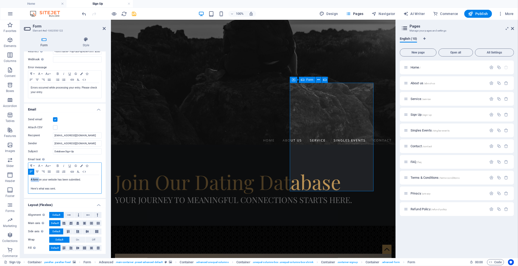
drag, startPoint x: 39, startPoint y: 180, endPoint x: 29, endPoint y: 179, distance: 9.5
click at [29, 179] on div "A form on your website has been submitted. Here's what was sent." at bounding box center [64, 184] width 73 height 19
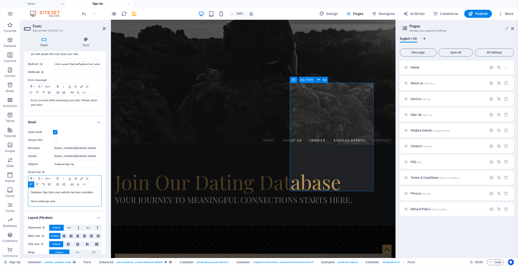
scroll to position [112, 0]
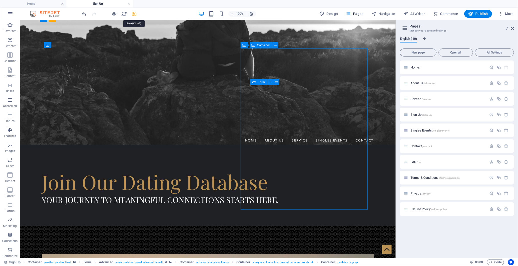
click at [136, 14] on icon "save" at bounding box center [135, 14] width 6 height 6
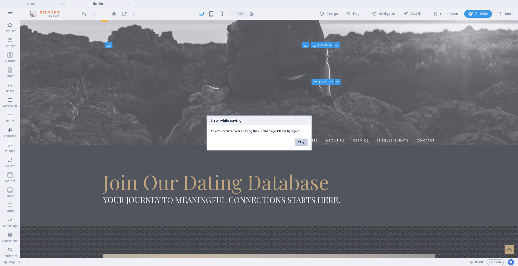
drag, startPoint x: 300, startPoint y: 142, endPoint x: 269, endPoint y: 118, distance: 39.6
click at [300, 142] on button "Okay" at bounding box center [301, 143] width 13 height 8
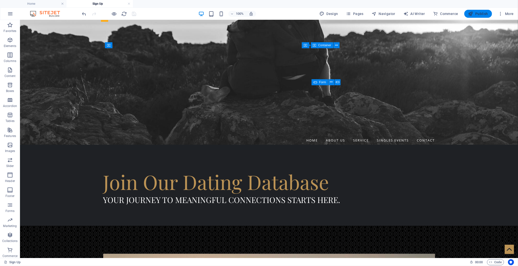
click at [478, 13] on span "Publish" at bounding box center [479, 13] width 20 height 5
checkbox input "false"
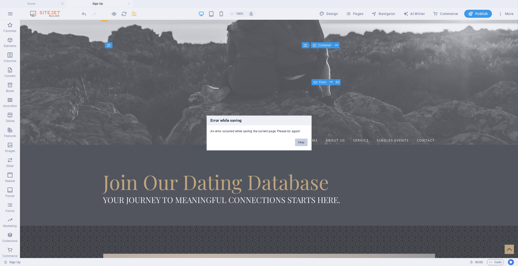
drag, startPoint x: 299, startPoint y: 141, endPoint x: 280, endPoint y: 119, distance: 28.9
click at [299, 141] on button "Okay" at bounding box center [301, 143] width 13 height 8
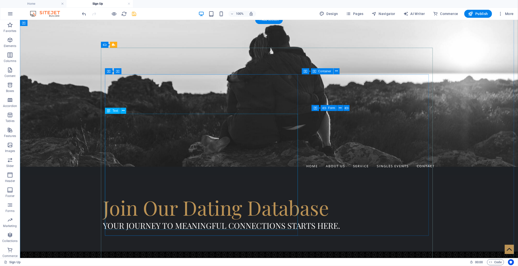
scroll to position [139, 0]
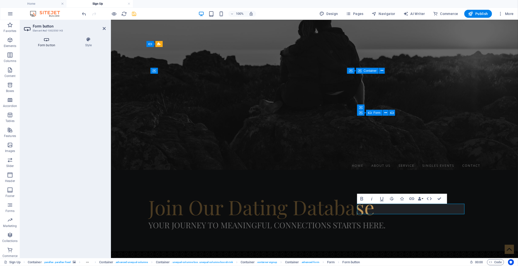
click at [49, 40] on icon at bounding box center [46, 39] width 45 height 5
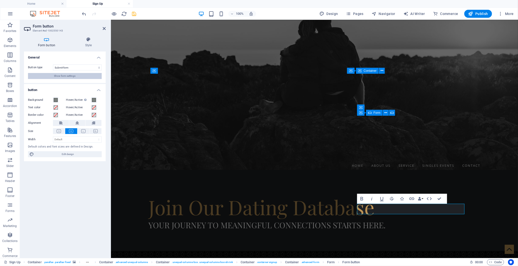
click at [69, 74] on span "Show form settings" at bounding box center [65, 76] width 22 height 6
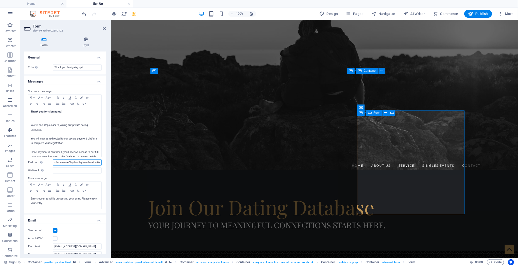
click at [58, 161] on input "<form name="PayFastPayNowForm" action="https://payment.payfast.io/eng/process" …" at bounding box center [77, 163] width 49 height 6
paste input "https://forms.zohopublic.eu/infopunchp1/form/DatabaseShortQuestionnaire/formper…"
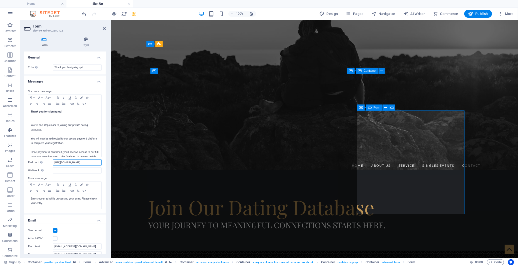
type input "https://forms.zohopublic.eu/infopunchp1/form/DatabaseShortQuestionnaire/formper…"
click at [86, 176] on label "Error message" at bounding box center [65, 179] width 74 height 6
click at [135, 13] on icon "save" at bounding box center [135, 14] width 6 height 6
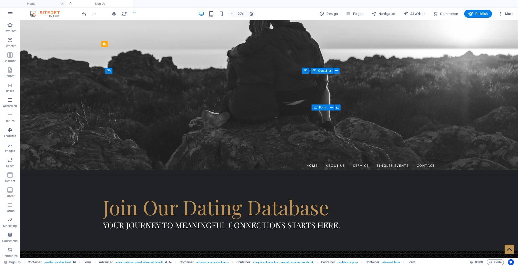
checkbox input "false"
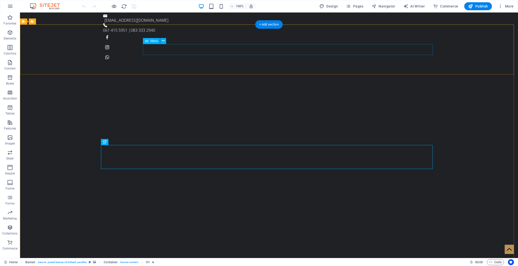
drag, startPoint x: 346, startPoint y: 48, endPoint x: 255, endPoint y: 48, distance: 90.8
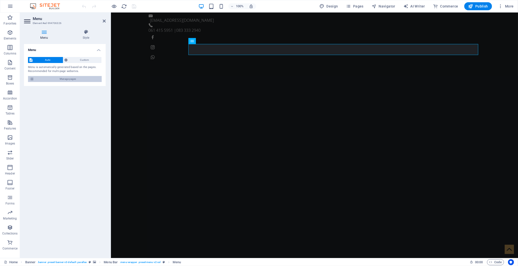
click at [90, 77] on span "Manage pages" at bounding box center [68, 79] width 65 height 6
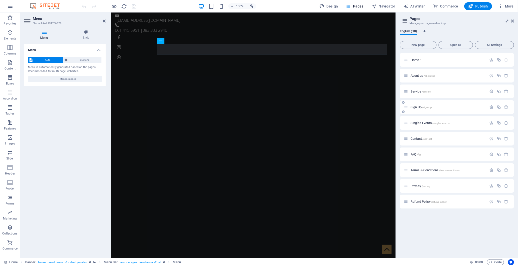
click at [420, 107] on span "Sign Up /sign-up" at bounding box center [421, 107] width 21 height 4
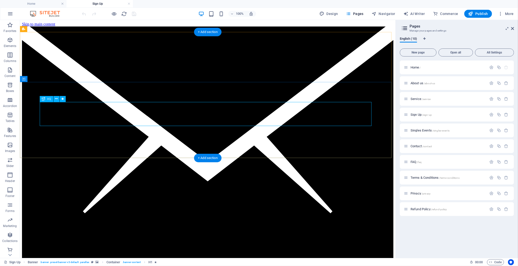
scroll to position [167, 0]
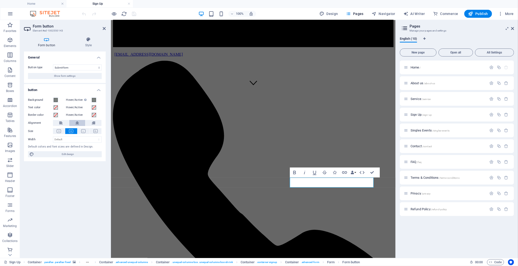
click at [77, 122] on icon at bounding box center [78, 123] width 4 height 6
click at [75, 76] on span "Show form settings" at bounding box center [65, 76] width 22 height 6
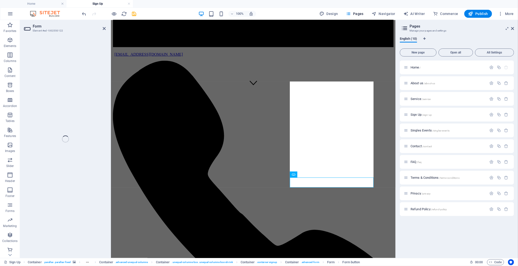
drag, startPoint x: 101, startPoint y: 28, endPoint x: 10, endPoint y: 16, distance: 91.7
click at [101, 28] on div "Form Element #ed-1002550122 H1 Banner Container H3 Container Container Containe…" at bounding box center [208, 139] width 376 height 238
click at [104, 28] on div "Form Element #ed-1002550122 H1 Banner Container H3 Container Container Containe…" at bounding box center [208, 139] width 376 height 238
click at [129, 3] on link at bounding box center [129, 4] width 3 height 5
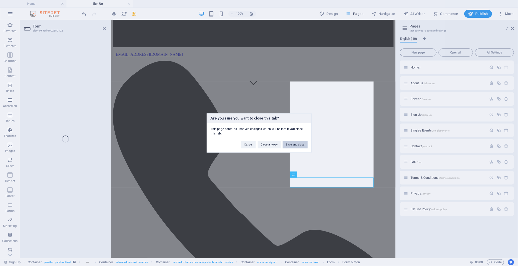
click at [291, 146] on button "Save and close" at bounding box center [295, 145] width 25 height 8
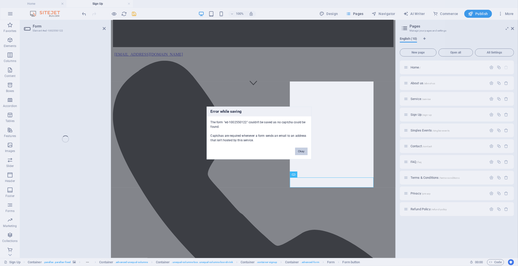
click at [300, 151] on button "Okay" at bounding box center [301, 152] width 13 height 8
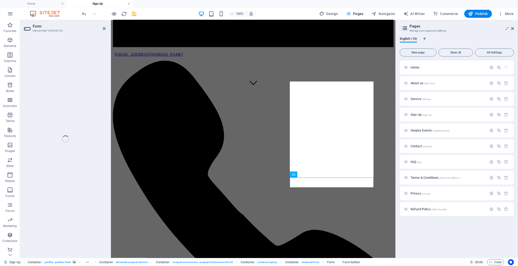
click at [129, 3] on link at bounding box center [129, 4] width 3 height 5
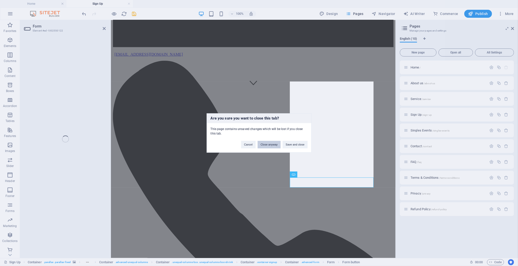
drag, startPoint x: 268, startPoint y: 145, endPoint x: 74, endPoint y: 87, distance: 202.3
click at [268, 145] on button "Close anyway" at bounding box center [269, 145] width 23 height 8
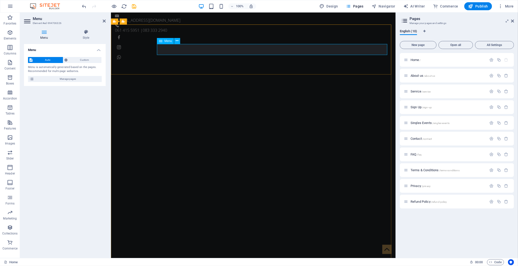
click at [418, 108] on span "Sign Up /sign-up" at bounding box center [421, 107] width 21 height 4
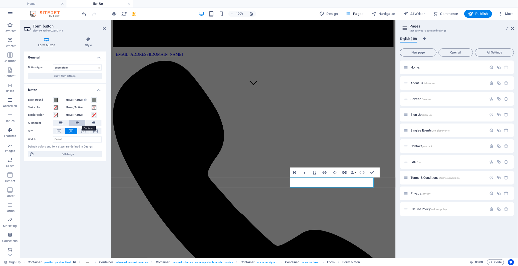
click at [79, 122] on button at bounding box center [77, 123] width 16 height 6
click at [78, 76] on button "Show form settings" at bounding box center [65, 76] width 74 height 6
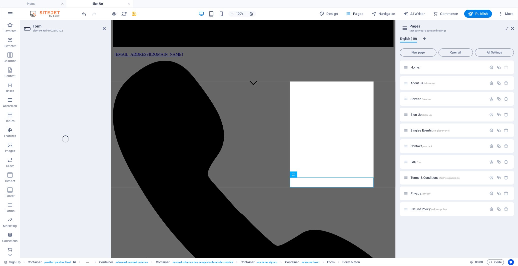
click at [104, 28] on div "Form Element #ed-1002550122 H1 Banner Container Banner Reference Reference H3 C…" at bounding box center [208, 139] width 376 height 238
click at [104, 27] on div "Form Element #ed-1002550122 H1 Banner Container Banner Reference Reference H3 C…" at bounding box center [208, 139] width 376 height 238
click at [129, 5] on link at bounding box center [129, 4] width 3 height 5
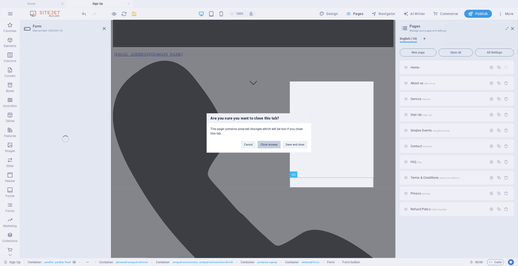
click at [268, 146] on button "Close anyway" at bounding box center [269, 145] width 23 height 8
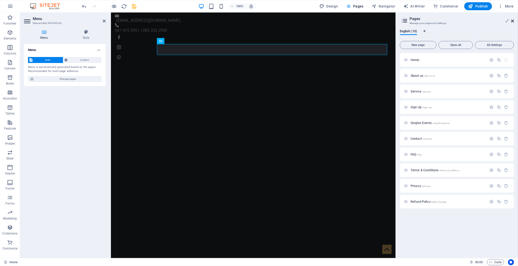
drag, startPoint x: 514, startPoint y: 20, endPoint x: 125, endPoint y: 35, distance: 388.6
click at [514, 20] on icon at bounding box center [512, 21] width 3 height 4
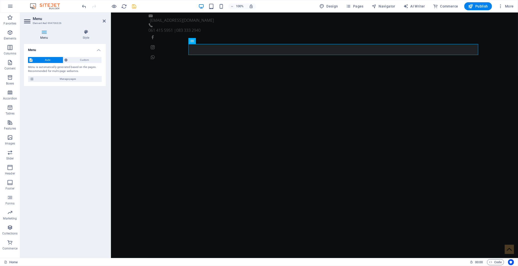
click at [134, 5] on icon "save" at bounding box center [135, 7] width 6 height 6
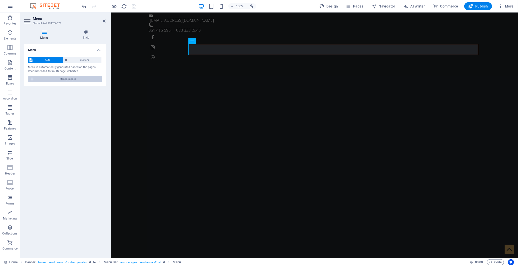
click at [79, 76] on span "Manage pages" at bounding box center [68, 79] width 65 height 6
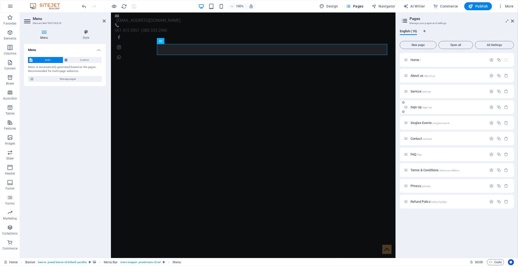
click at [465, 109] on div "Sign Up /sign-up" at bounding box center [445, 107] width 83 height 6
click at [421, 106] on span "Sign Up /sign-up" at bounding box center [421, 107] width 21 height 4
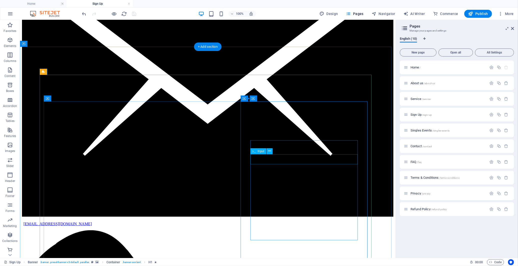
scroll to position [111, 0]
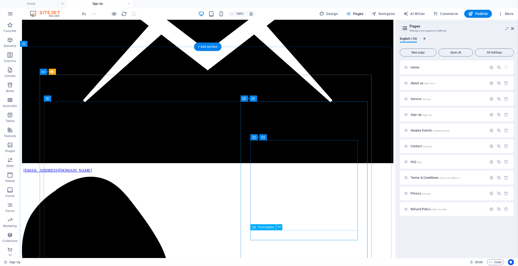
click at [279, 227] on icon at bounding box center [279, 227] width 3 height 5
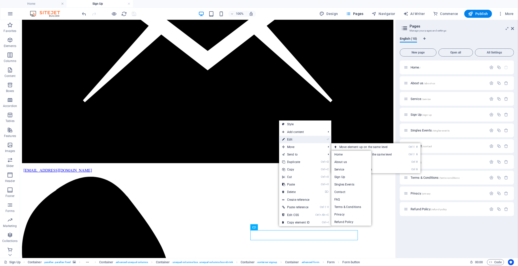
click at [292, 140] on link "⏎ Edit" at bounding box center [296, 140] width 34 height 8
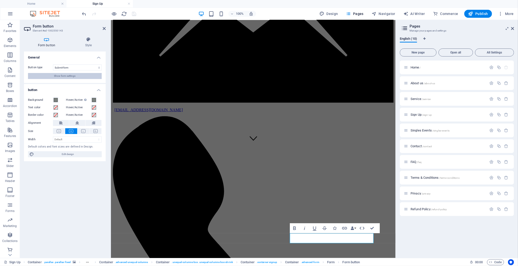
click at [71, 74] on span "Show form settings" at bounding box center [65, 76] width 22 height 6
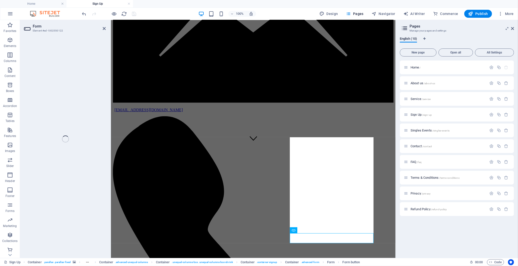
click at [104, 26] on div "Form Element #ed-1002550122 H1 Banner Banner Container Container Container Cont…" at bounding box center [208, 139] width 376 height 238
click at [129, 3] on link at bounding box center [129, 4] width 3 height 5
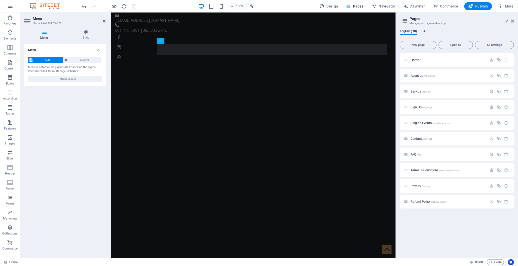
click at [128, 4] on div at bounding box center [109, 6] width 56 height 8
click at [484, 4] on span "Publish" at bounding box center [479, 6] width 20 height 5
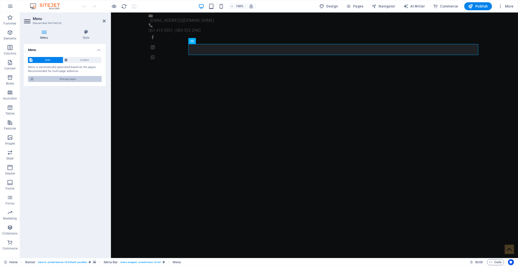
click at [85, 79] on span "Manage pages" at bounding box center [68, 79] width 65 height 6
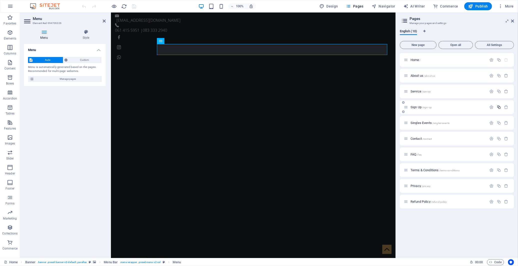
click at [500, 107] on icon "button" at bounding box center [499, 107] width 4 height 4
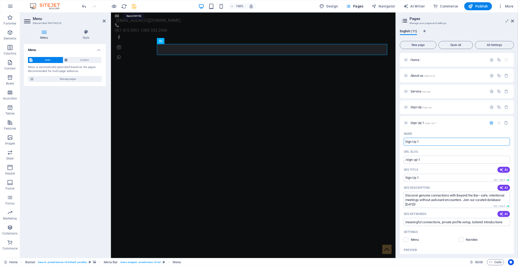
click at [136, 5] on icon "save" at bounding box center [135, 7] width 6 height 6
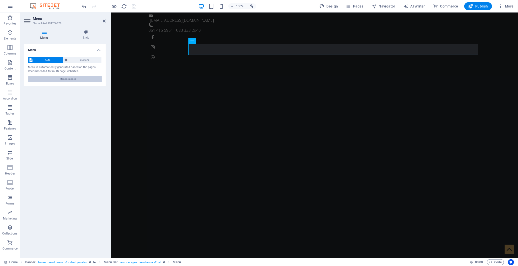
click at [83, 77] on span "Manage pages" at bounding box center [68, 79] width 65 height 6
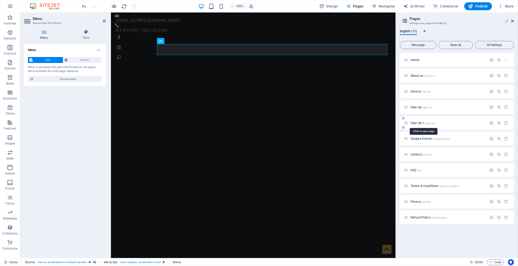
click at [417, 123] on span "Sign Up 1 /sign-up-1" at bounding box center [424, 123] width 26 height 4
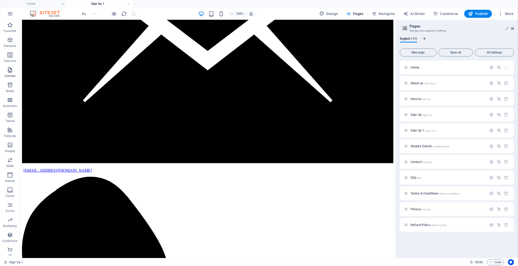
scroll to position [2, 0]
click at [10, 41] on icon "button" at bounding box center [10, 38] width 6 height 6
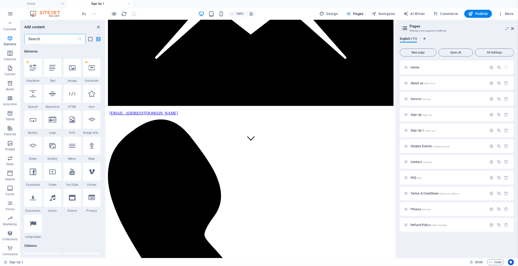
scroll to position [53, 0]
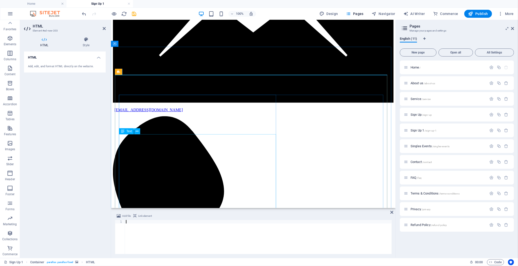
type textarea "https://tinyurl.com/2s3tph8c"
click at [103, 28] on icon at bounding box center [104, 29] width 3 height 4
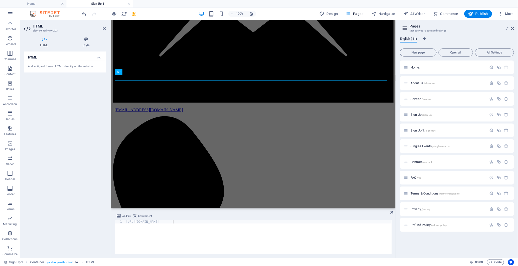
click at [176, 229] on div "https://tinyurl.com/2s3tph8c" at bounding box center [258, 240] width 267 height 41
paste textarea "<iframe aria-label='Database Questionnaire' frameborder="0" allow="camera;" sty…"
type textarea "<iframe aria-label='Database Questionnaire' frameborder="0" allow="camera;" sty…"
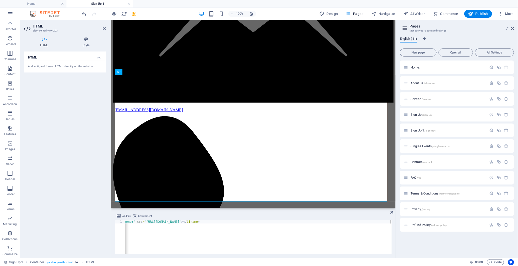
click at [196, 235] on div "< iframe aria-label = 'Database Questionnaire' frameborder = "0" allow = "camer…" at bounding box center [153, 240] width 477 height 40
click at [134, 13] on icon "save" at bounding box center [135, 14] width 6 height 6
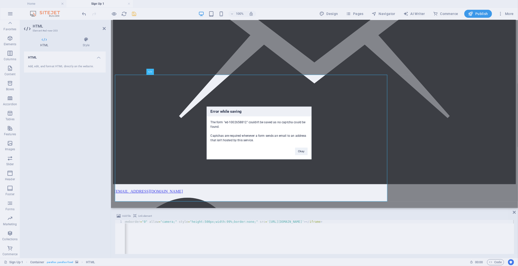
scroll to position [0, 87]
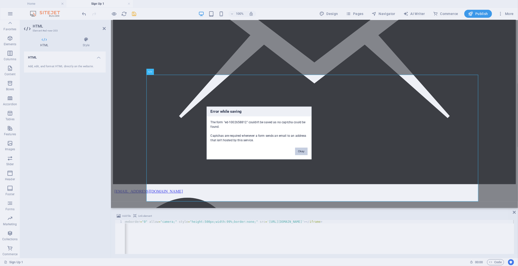
click at [301, 153] on button "Okay" at bounding box center [301, 152] width 13 height 8
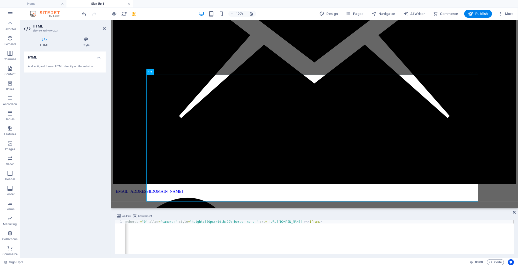
click at [129, 3] on link at bounding box center [129, 4] width 3 height 5
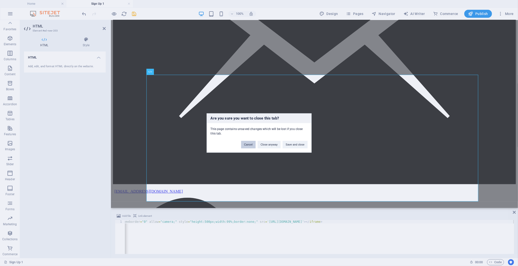
click at [248, 144] on button "Cancel" at bounding box center [248, 145] width 15 height 8
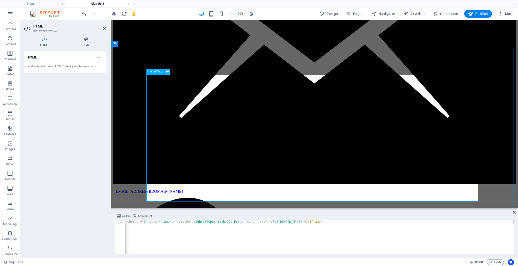
click at [166, 73] on icon at bounding box center [167, 71] width 3 height 5
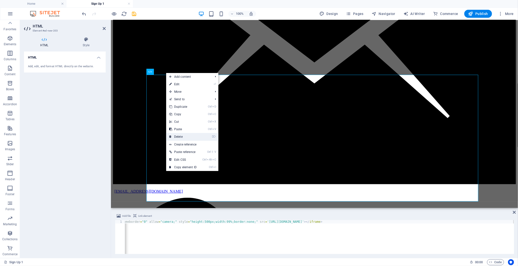
click at [179, 138] on link "⌦ Delete" at bounding box center [183, 137] width 34 height 8
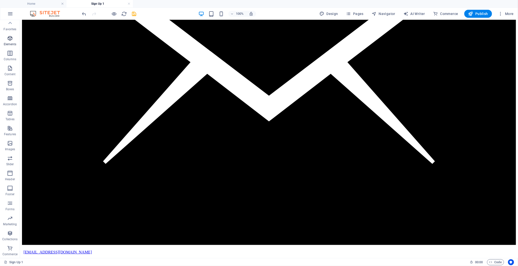
click at [8, 37] on icon "button" at bounding box center [10, 38] width 6 height 6
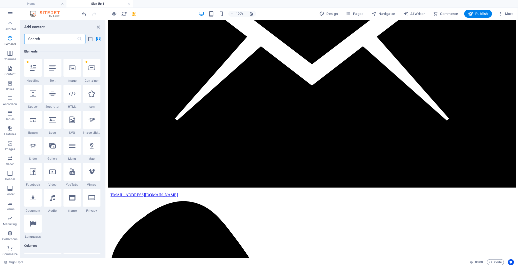
scroll to position [53, 0]
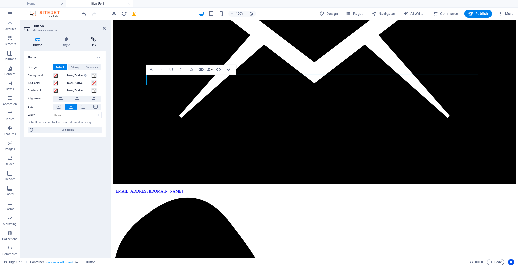
click at [93, 43] on h4 "Link" at bounding box center [93, 42] width 25 height 11
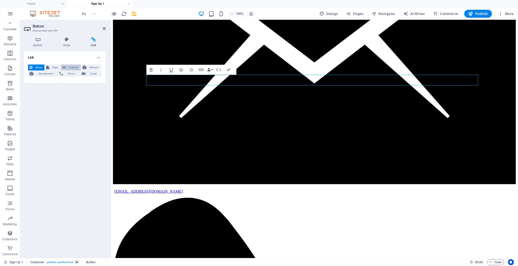
click at [68, 68] on span "External" at bounding box center [74, 68] width 12 height 6
select select "blank"
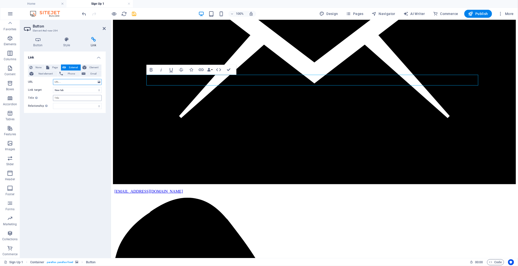
paste input "https://forms.zohopublic.eu/infopunchp1/form/DatabaseShortQuestionnaire/formper…"
type input "https://forms.zohopublic.eu/infopunchp1/form/DatabaseShortQuestionnaire/formper…"
click at [76, 126] on div "Link None Page External Element Next element Phone Email Page Home About us Ser…" at bounding box center [65, 153] width 82 height 203
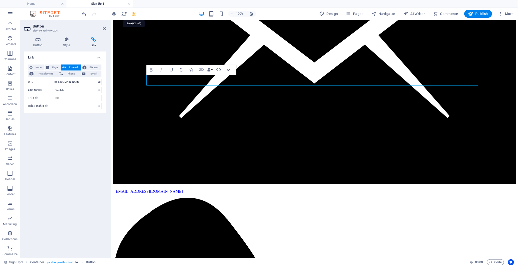
click at [135, 14] on icon "save" at bounding box center [135, 14] width 6 height 6
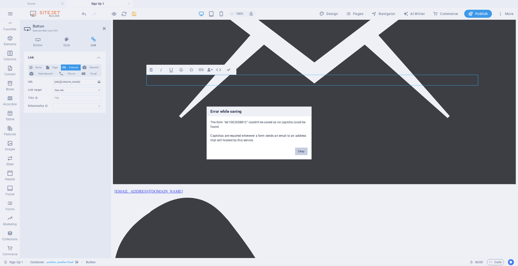
click at [301, 153] on button "Okay" at bounding box center [301, 152] width 13 height 8
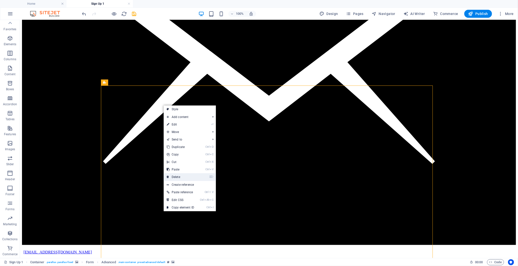
click at [197, 177] on link "⌦ Delete" at bounding box center [181, 177] width 34 height 8
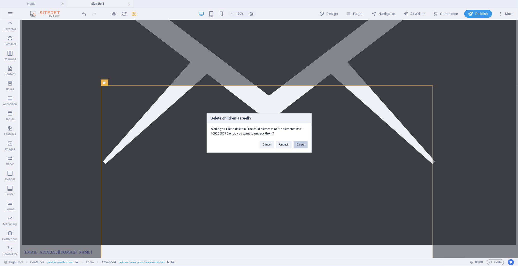
click at [300, 144] on button "Delete" at bounding box center [301, 145] width 14 height 8
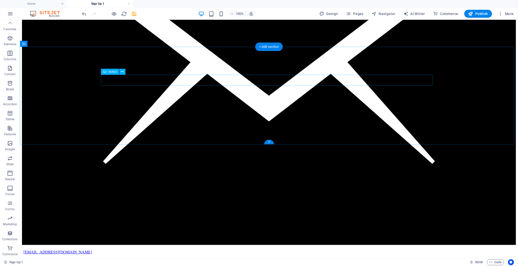
drag, startPoint x: 133, startPoint y: 92, endPoint x: 142, endPoint y: 117, distance: 26.7
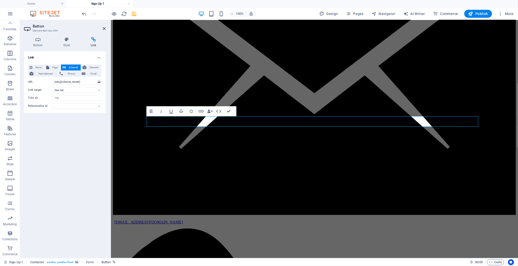
scroll to position [70, 0]
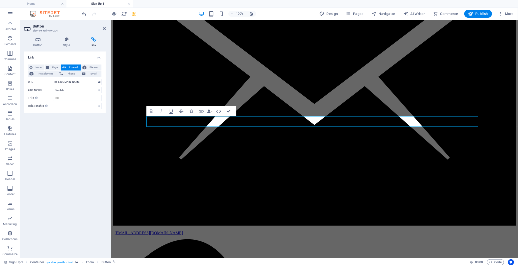
click at [134, 16] on icon "save" at bounding box center [135, 14] width 6 height 6
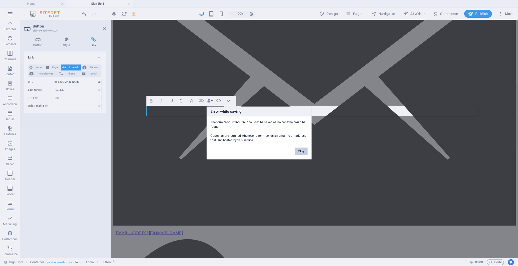
scroll to position [80, 0]
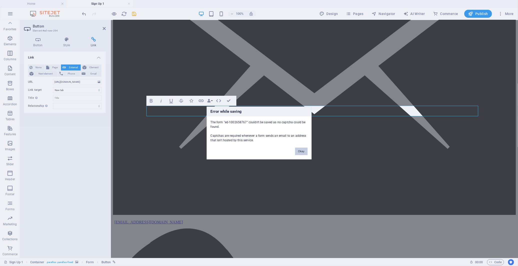
click at [303, 152] on button "Okay" at bounding box center [301, 152] width 13 height 8
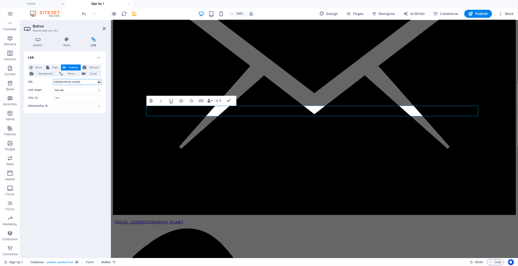
click at [77, 80] on input "https://forms.zohopublic.eu/infopunchp1/form/DatabaseShortQuestionnaire/formper…" at bounding box center [77, 82] width 49 height 6
paste input "<script type="text/javascript">function zforms_open_window(url, height, width){…"
click at [88, 124] on div "Link None Page External Element Next element Phone Email Page Home About us Ser…" at bounding box center [65, 153] width 82 height 203
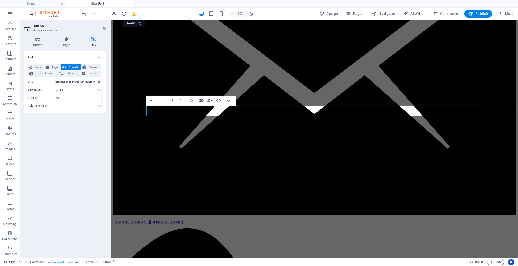
click at [134, 16] on icon "save" at bounding box center [135, 14] width 6 height 6
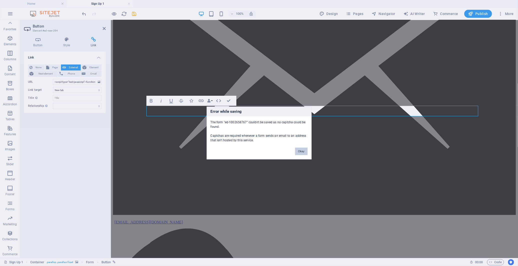
click at [302, 152] on button "Okay" at bounding box center [301, 152] width 13 height 8
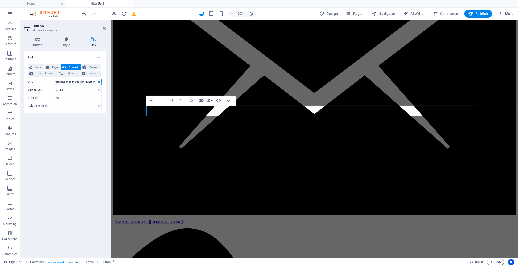
click at [91, 82] on input "<script type="text/javascript">function zforms_open_window(url, height, width){…" at bounding box center [77, 82] width 49 height 6
paste input "iframe aria-label='Database Questionnaire' frameborder="0" allow="camera;" styl…"
type input "<iframe aria-label='Database Questionnaire' frameborder="0" allow="camera;" sty…"
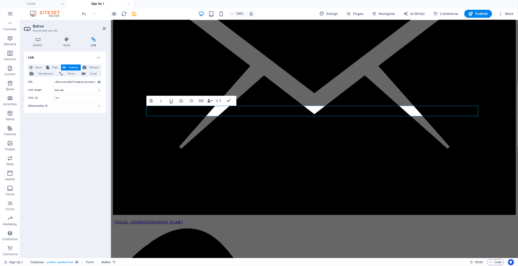
click at [89, 121] on div "Link None Page External Element Next element Phone Email Page Home About us Ser…" at bounding box center [65, 153] width 82 height 203
drag, startPoint x: 134, startPoint y: 10, endPoint x: 134, endPoint y: 13, distance: 3.3
click at [134, 11] on div at bounding box center [109, 14] width 56 height 8
click at [134, 13] on icon "save" at bounding box center [135, 14] width 6 height 6
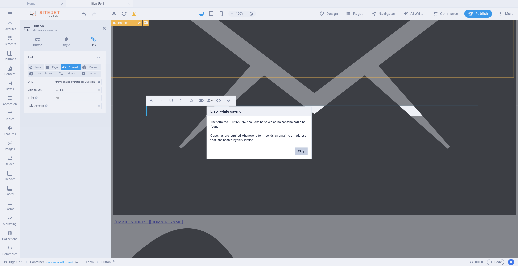
click at [301, 153] on button "Okay" at bounding box center [301, 152] width 13 height 8
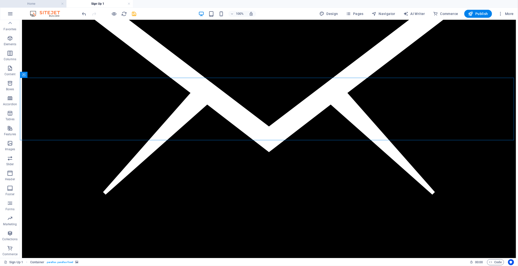
click at [34, 5] on h4 "Home" at bounding box center [33, 4] width 67 height 6
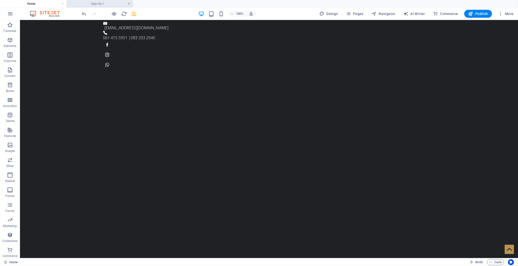
click at [128, 4] on link at bounding box center [129, 4] width 3 height 5
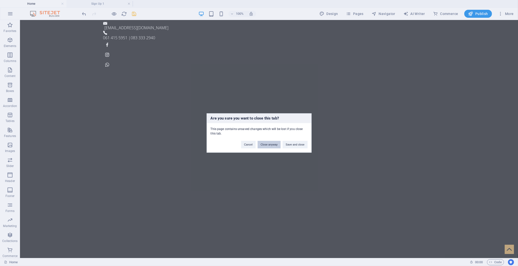
click at [276, 146] on button "Close anyway" at bounding box center [269, 145] width 23 height 8
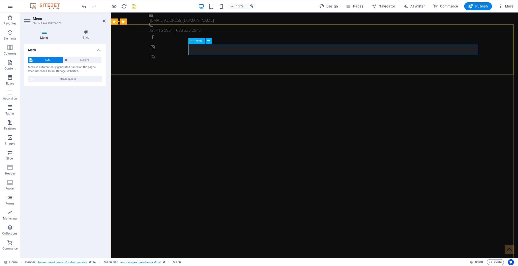
click at [82, 77] on span "Manage pages" at bounding box center [68, 79] width 65 height 6
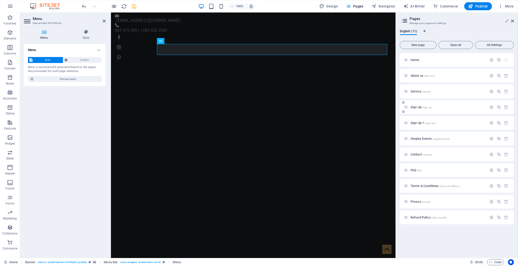
click at [419, 106] on span "Sign Up /sign-up" at bounding box center [421, 107] width 21 height 4
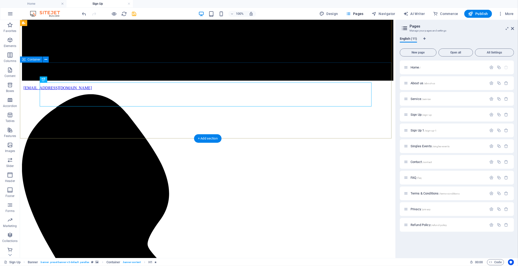
scroll to position [194, 0]
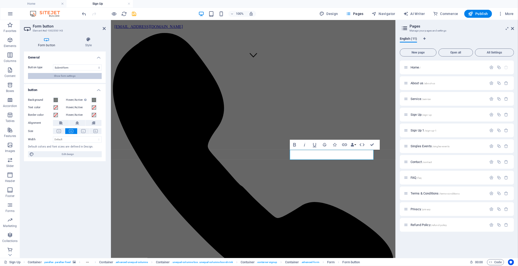
click at [71, 75] on span "Show form settings" at bounding box center [65, 76] width 22 height 6
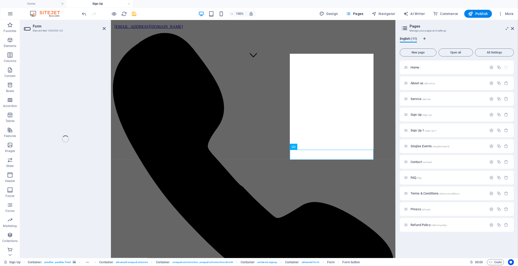
click at [105, 28] on div "Form Element #ed-1002550122 H1 Banner Container Container Container Container C…" at bounding box center [208, 139] width 376 height 238
drag, startPoint x: 104, startPoint y: 28, endPoint x: 46, endPoint y: 58, distance: 65.4
click at [104, 28] on div "Form Element #ed-1002550122 H1 Banner Container Container Container Container C…" at bounding box center [208, 139] width 376 height 238
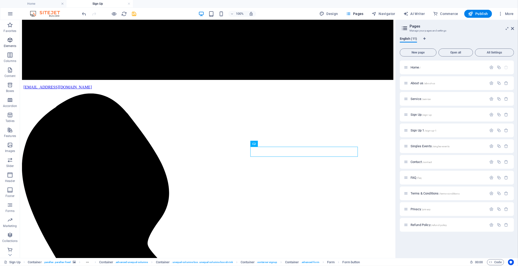
click at [11, 41] on icon "button" at bounding box center [10, 40] width 6 height 6
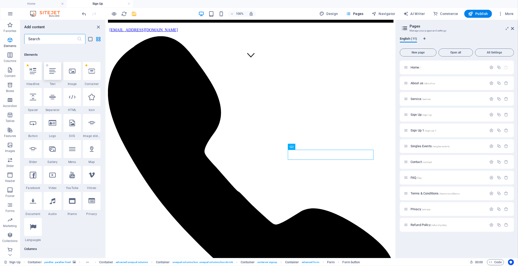
scroll to position [53, 0]
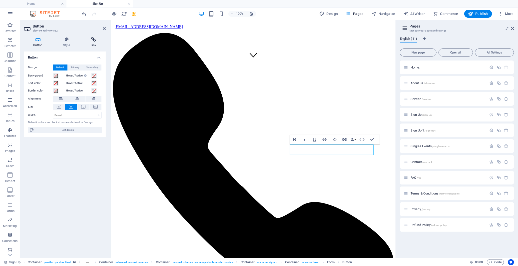
click at [91, 42] on icon at bounding box center [93, 39] width 25 height 5
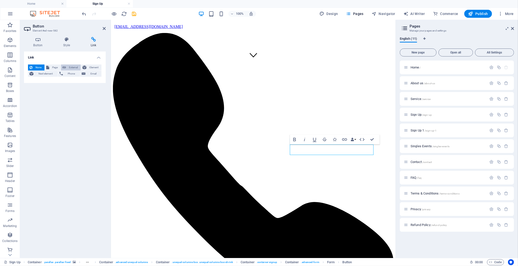
click at [73, 69] on span "External" at bounding box center [74, 68] width 12 height 6
select select "blank"
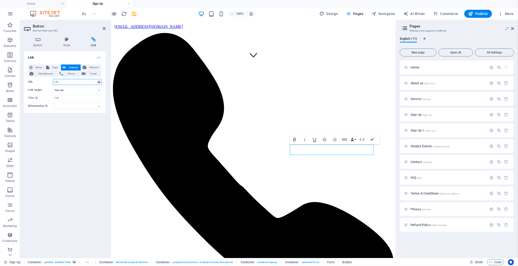
paste input "<form name="PayFastPayNowForm" action="https://payment.payfast.io/eng/process" …"
type input "<form name="PayFastPayNowForm" action="https://payment.payfast.io/eng/process" …"
click at [84, 138] on div "Link None Page External Element Next element Phone Email Page Home About us Ser…" at bounding box center [65, 153] width 82 height 203
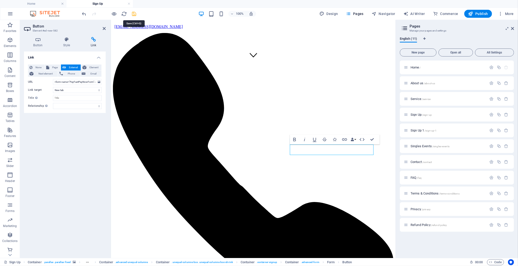
click at [135, 14] on icon "save" at bounding box center [135, 14] width 6 height 6
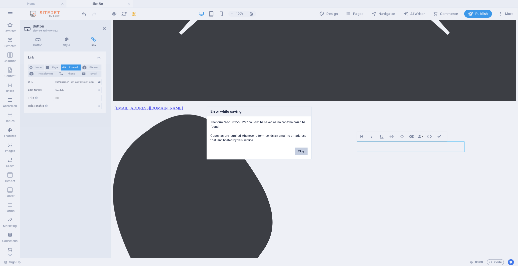
click at [303, 154] on button "Okay" at bounding box center [301, 152] width 13 height 8
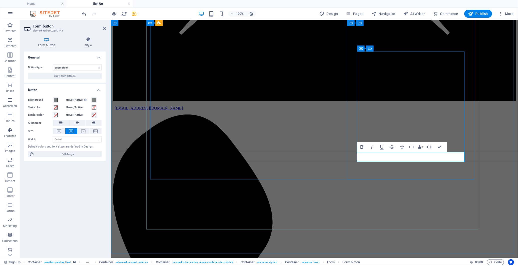
type button "Sign up"
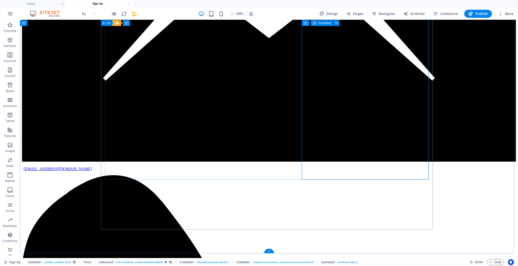
click at [135, 14] on icon "save" at bounding box center [135, 14] width 6 height 6
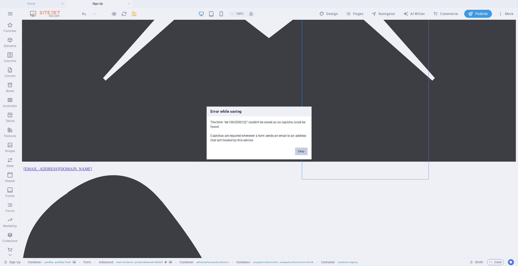
click at [302, 150] on button "Okay" at bounding box center [301, 152] width 13 height 8
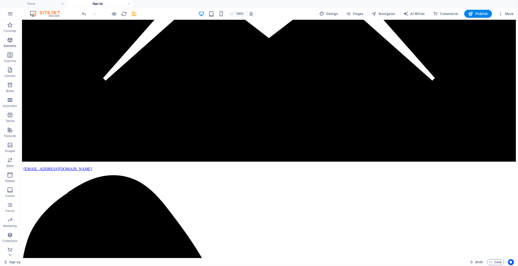
click at [9, 40] on icon "button" at bounding box center [10, 40] width 6 height 6
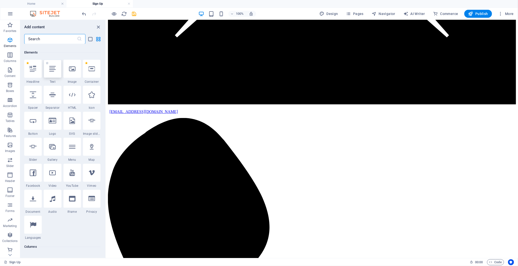
scroll to position [53, 0]
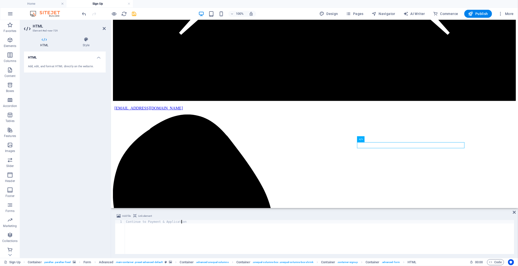
click at [187, 223] on div "Continue to Payment & Application" at bounding box center [319, 240] width 389 height 41
paste textarea "</form>"
type textarea "</form>"
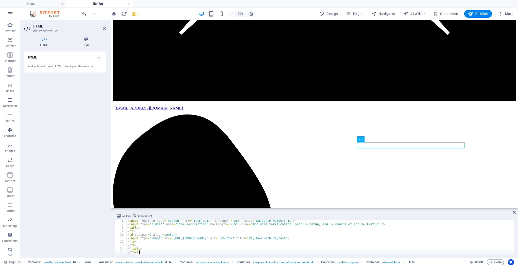
scroll to position [19, 0]
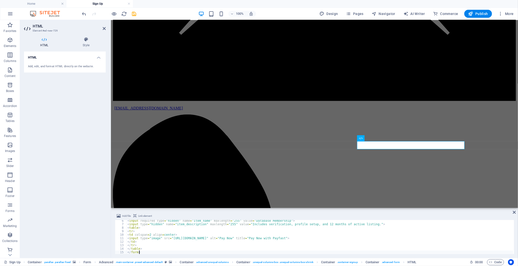
click at [201, 232] on div "< input required type = "hidden" name = "item_name" maxlength = "255" value = "…" at bounding box center [320, 239] width 387 height 41
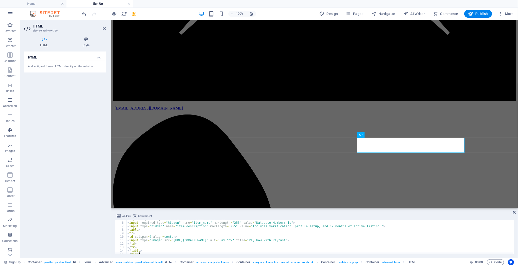
scroll to position [17, 0]
click at [164, 237] on div "< input required type = "hidden" name = "amount" value = "699" > < input requir…" at bounding box center [320, 238] width 387 height 41
type textarea "</table> </form>"
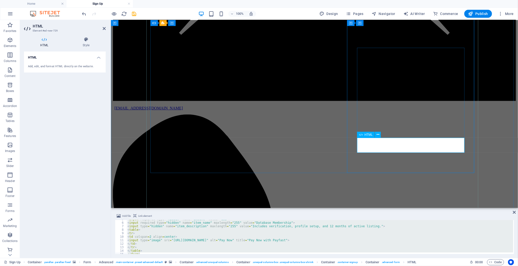
click at [88, 45] on h4 "Style" at bounding box center [86, 42] width 39 height 11
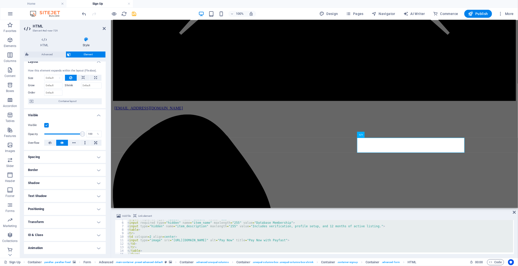
scroll to position [0, 0]
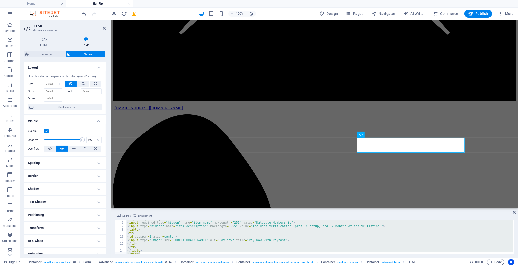
click at [46, 51] on div "HTML Style HTML Add, edit, and format HTML directly on the website. Advanced El…" at bounding box center [65, 145] width 82 height 217
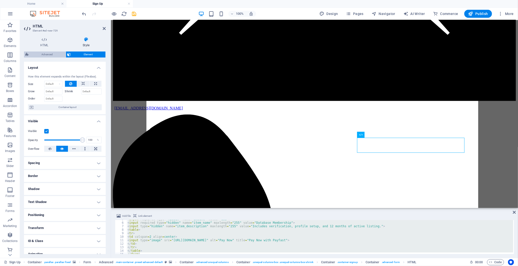
click at [48, 55] on span "Advanced" at bounding box center [47, 55] width 34 height 6
select select "%"
select select "rem"
select select "px"
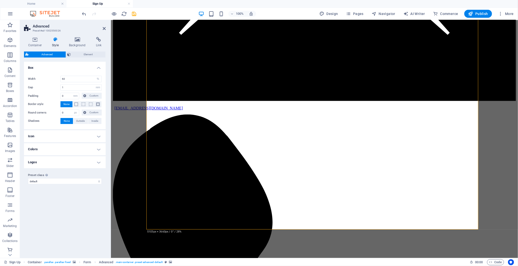
click at [68, 152] on h4 "Colors" at bounding box center [65, 149] width 82 height 12
click at [36, 40] on icon at bounding box center [35, 39] width 22 height 5
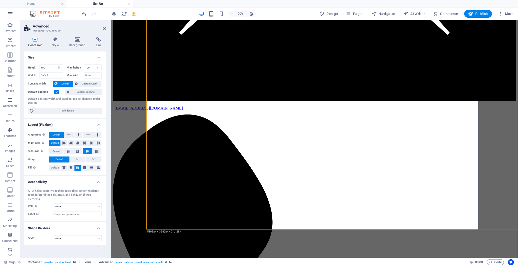
drag, startPoint x: 264, startPoint y: 251, endPoint x: 302, endPoint y: 210, distance: 55.2
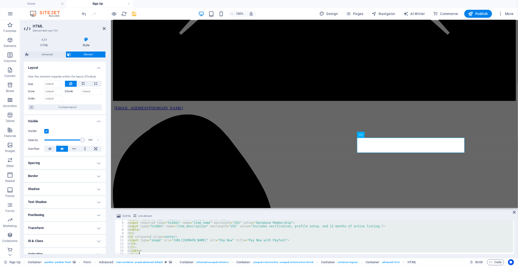
click at [227, 228] on div "< input required type = "hidden" name = "amount" value = "699" > < input requir…" at bounding box center [320, 237] width 387 height 34
type textarea "</table> </form>"
paste textarea
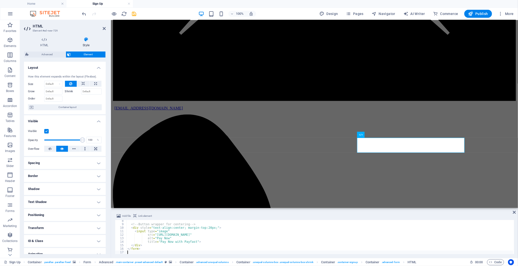
scroll to position [26, 0]
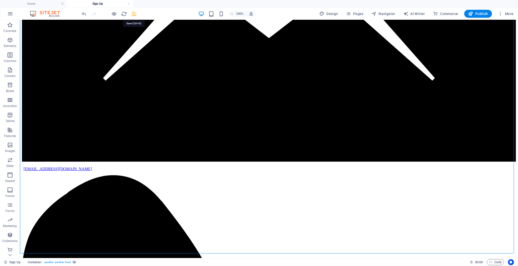
click at [134, 13] on icon "save" at bounding box center [135, 14] width 6 height 6
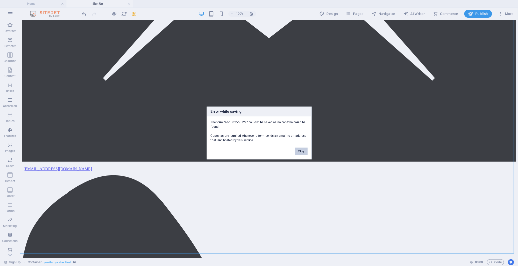
click at [302, 151] on button "Okay" at bounding box center [301, 152] width 13 height 8
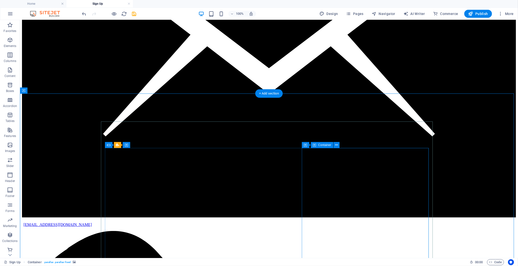
scroll to position [194, 0]
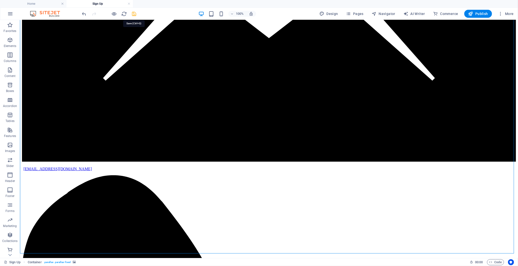
click at [135, 13] on icon "save" at bounding box center [135, 14] width 6 height 6
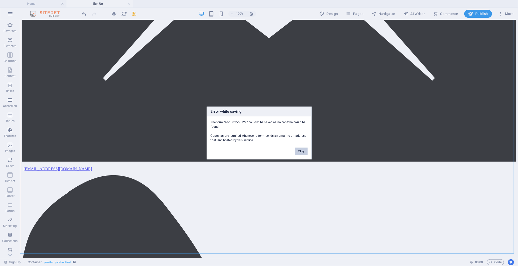
click at [301, 152] on button "Okay" at bounding box center [301, 152] width 13 height 8
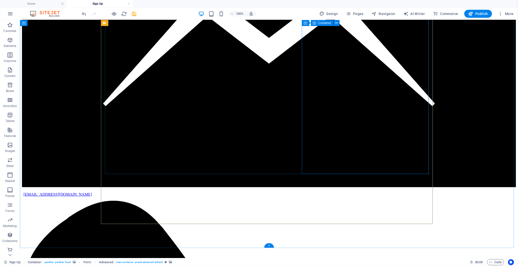
scroll to position [141, 0]
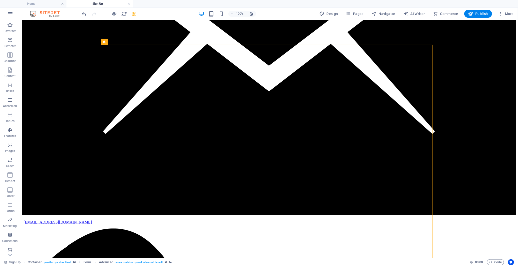
click at [133, 13] on icon "save" at bounding box center [135, 14] width 6 height 6
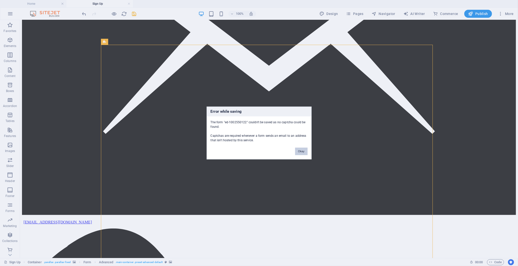
click at [300, 151] on button "Okay" at bounding box center [301, 152] width 13 height 8
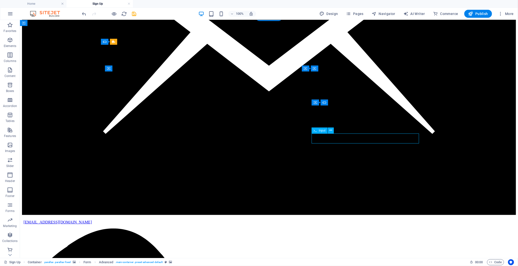
drag, startPoint x: 351, startPoint y: 161, endPoint x: 332, endPoint y: 139, distance: 28.9
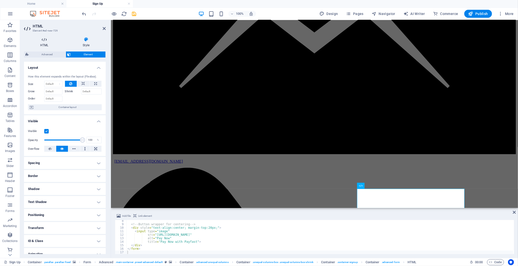
click at [47, 43] on h4 "HTML" at bounding box center [45, 42] width 43 height 11
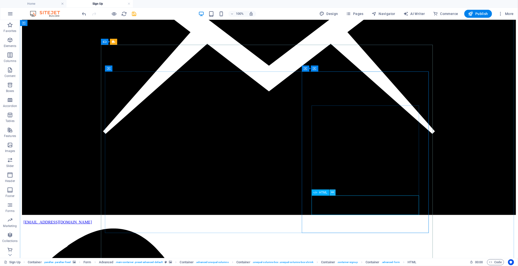
click at [333, 193] on icon at bounding box center [332, 192] width 3 height 5
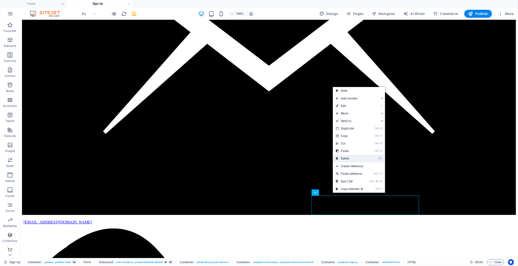
click at [349, 158] on link "⌦ Delete" at bounding box center [350, 159] width 34 height 8
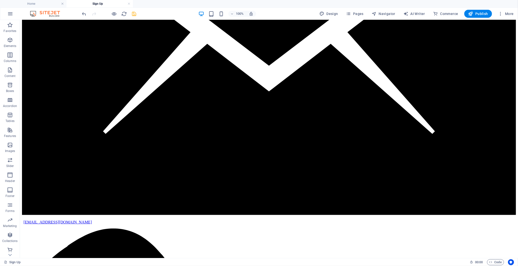
click at [135, 14] on icon "save" at bounding box center [135, 14] width 6 height 6
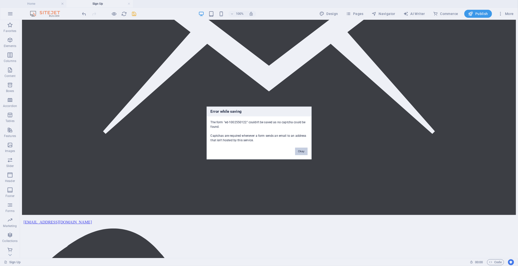
click at [303, 151] on button "Okay" at bounding box center [301, 152] width 13 height 8
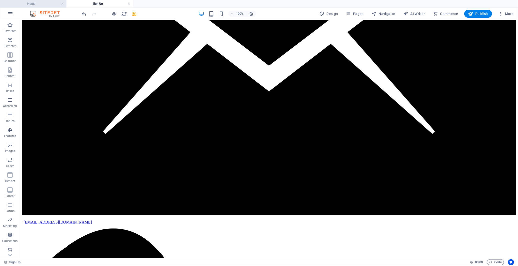
click at [41, 3] on h4 "Home" at bounding box center [33, 4] width 67 height 6
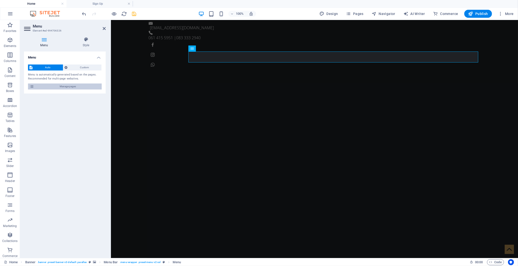
click at [81, 87] on span "Manage pages" at bounding box center [68, 87] width 65 height 6
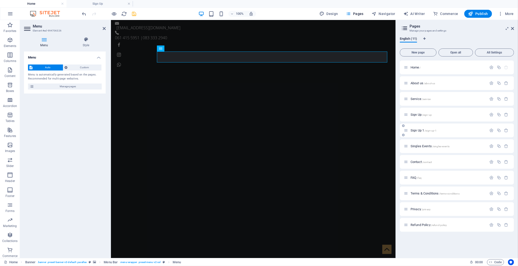
click at [413, 131] on span "Sign Up 1 /sign-up-1" at bounding box center [424, 131] width 26 height 4
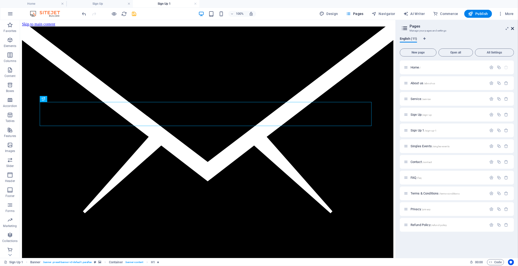
drag, startPoint x: 514, startPoint y: 28, endPoint x: 449, endPoint y: 11, distance: 67.0
click at [514, 28] on icon at bounding box center [512, 29] width 3 height 4
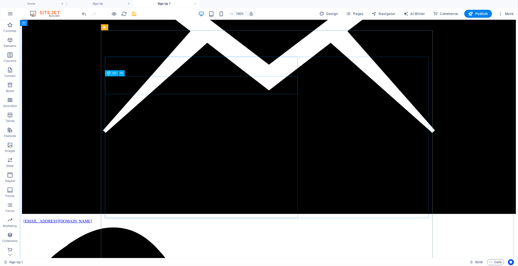
scroll to position [167, 0]
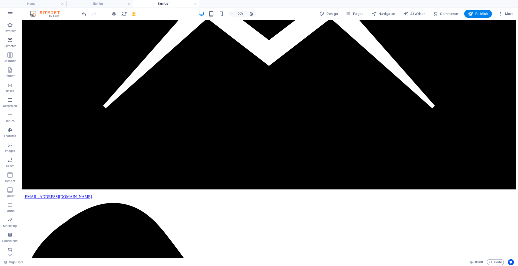
click at [11, 42] on icon "button" at bounding box center [10, 40] width 6 height 6
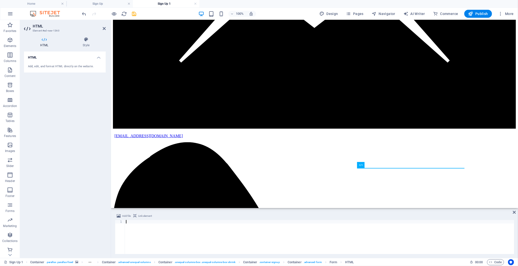
scroll to position [26, 0]
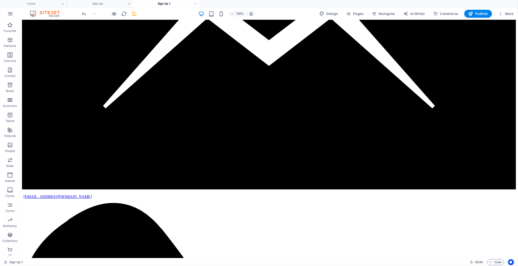
click at [134, 13] on icon "save" at bounding box center [135, 14] width 6 height 6
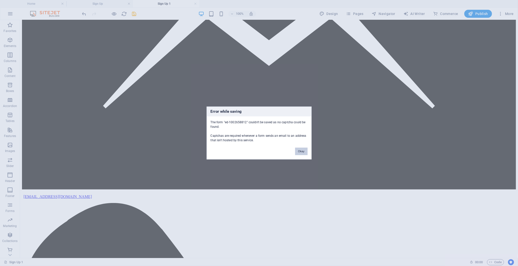
click at [301, 149] on button "Okay" at bounding box center [301, 152] width 13 height 8
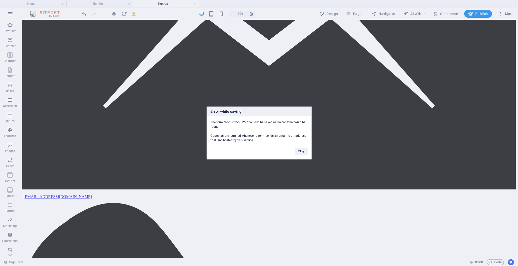
click at [348, 86] on div "Error while saving The form "ed-1002550122" couldn't be saved as no captcha cou…" at bounding box center [259, 133] width 518 height 266
click at [298, 153] on button "Okay" at bounding box center [301, 152] width 13 height 8
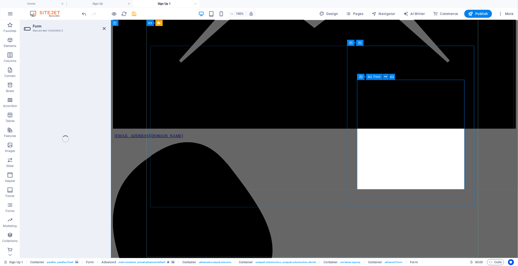
click at [371, 77] on icon at bounding box center [370, 77] width 4 height 6
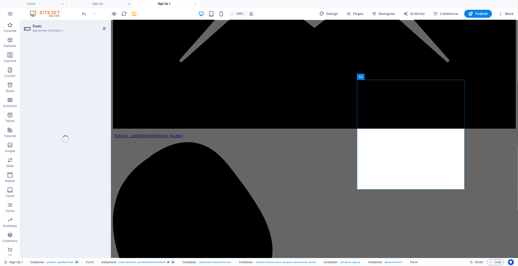
click at [59, 31] on div "Form Element #ed-1002658812 H1 Banner Banner Container Banner Reference Referen…" at bounding box center [269, 139] width 498 height 238
click at [104, 29] on div "Form Element #ed-1002658812 H1 Banner Banner Container Banner Reference Referen…" at bounding box center [269, 139] width 498 height 238
click at [103, 28] on div "Form Element #ed-1002658812 H1 Banner Banner Container Banner Reference Referen…" at bounding box center [269, 139] width 498 height 238
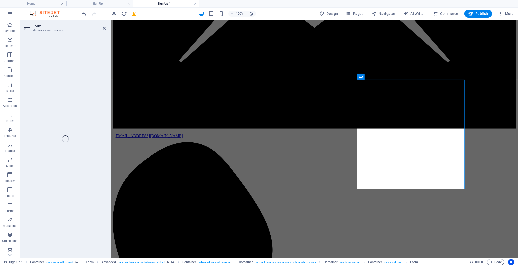
click at [196, 3] on link at bounding box center [195, 4] width 3 height 5
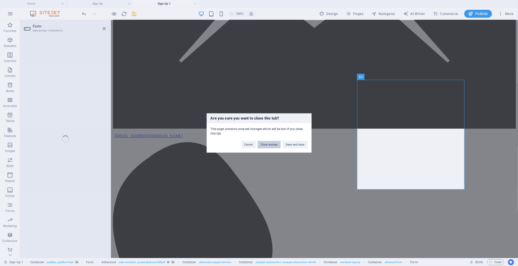
drag, startPoint x: 277, startPoint y: 145, endPoint x: 257, endPoint y: 125, distance: 28.5
click at [277, 145] on button "Close anyway" at bounding box center [269, 145] width 23 height 8
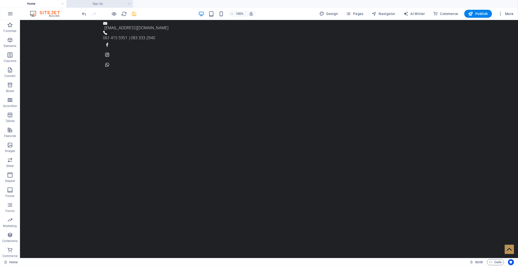
click at [109, 3] on h4 "Sign Up" at bounding box center [100, 4] width 67 height 6
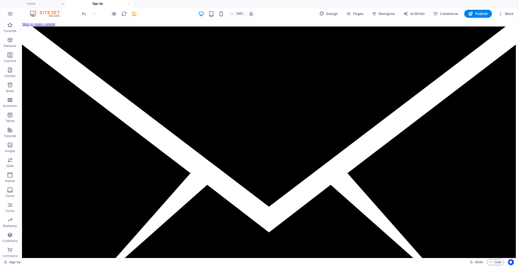
scroll to position [141, 0]
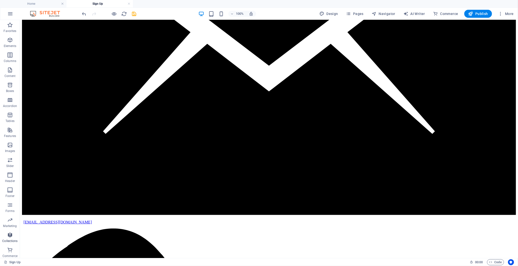
click at [11, 235] on icon "button" at bounding box center [10, 235] width 6 height 6
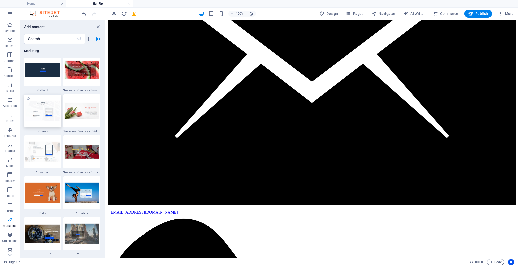
scroll to position [87, 0]
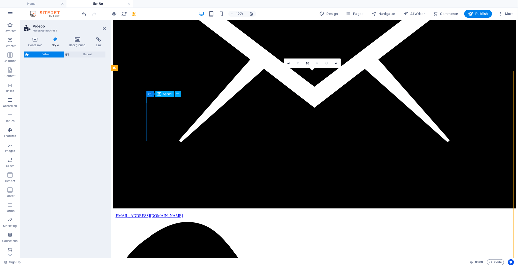
select select "%"
select select "rem"
select select "px"
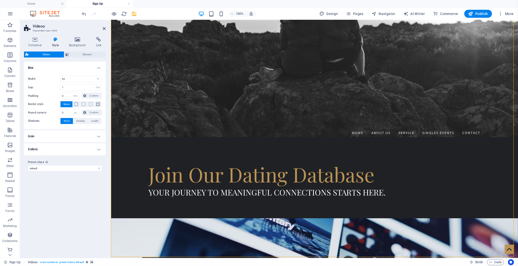
scroll to position [170, 0]
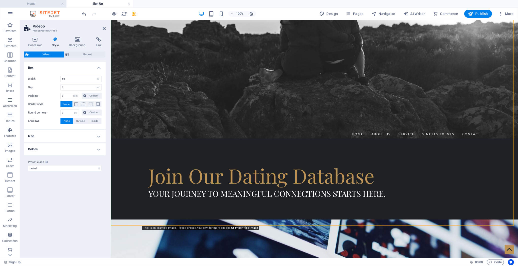
click at [44, 3] on h4 "Home" at bounding box center [33, 4] width 67 height 6
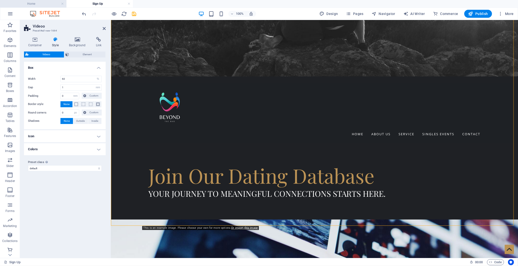
scroll to position [0, 0]
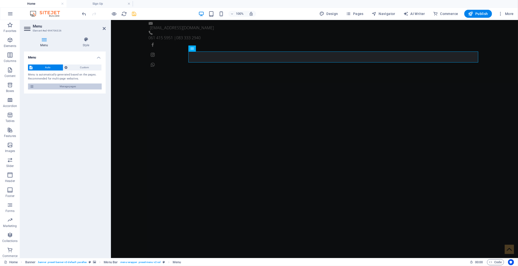
click at [79, 86] on span "Manage pages" at bounding box center [68, 87] width 65 height 6
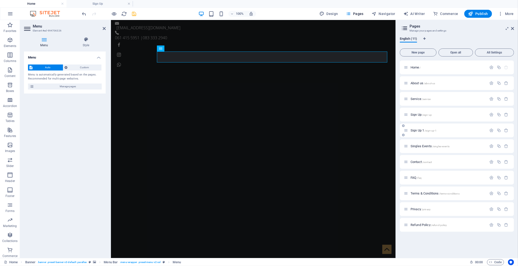
click at [420, 130] on span "Sign Up 1 /sign-up-1" at bounding box center [424, 131] width 26 height 4
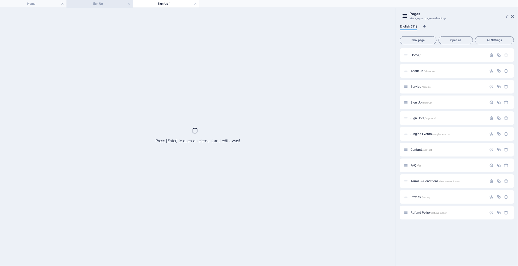
click at [113, 1] on h4 "Sign Up" at bounding box center [100, 4] width 67 height 6
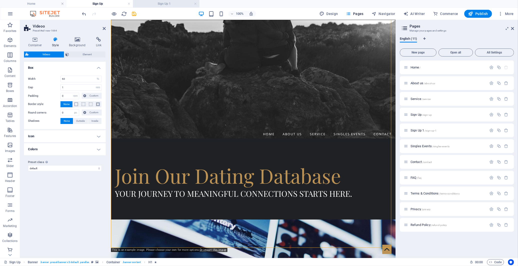
click at [177, 4] on h4 "Sign Up 1" at bounding box center [166, 4] width 67 height 6
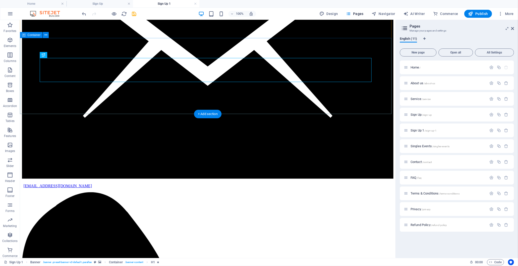
scroll to position [111, 0]
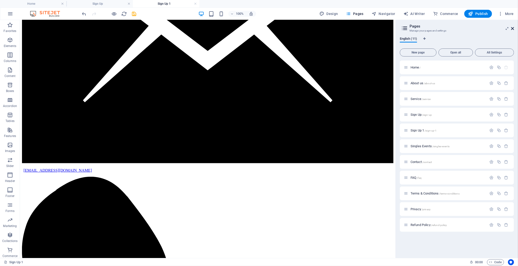
click at [514, 28] on icon at bounding box center [512, 29] width 3 height 4
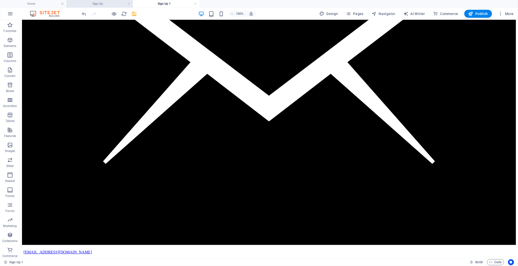
click at [104, 1] on li "Sign Up" at bounding box center [100, 4] width 67 height 8
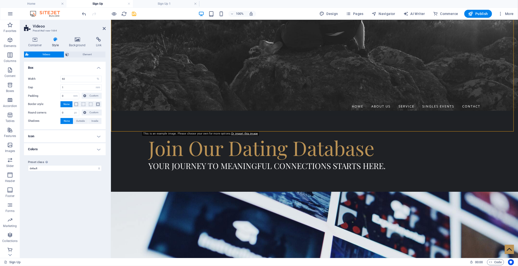
scroll to position [309, 0]
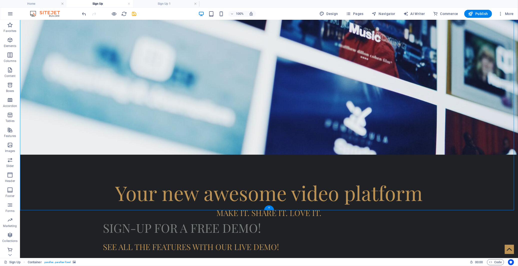
scroll to position [476, 0]
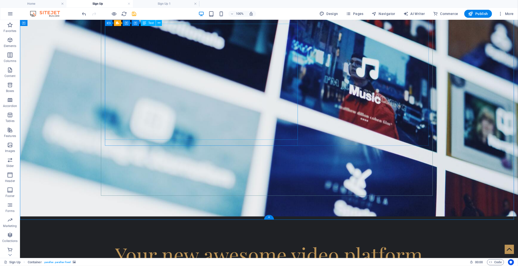
scroll to position [337, 0]
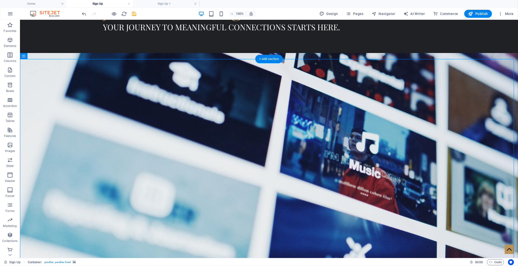
click at [81, 53] on figure at bounding box center [269, 172] width 498 height 238
select select "%"
select select "rem"
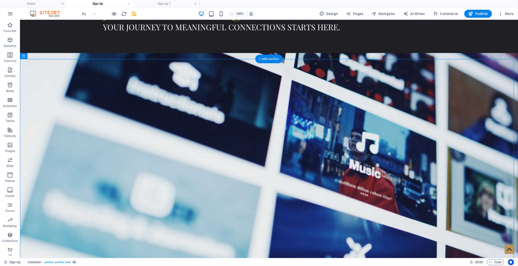
select select "px"
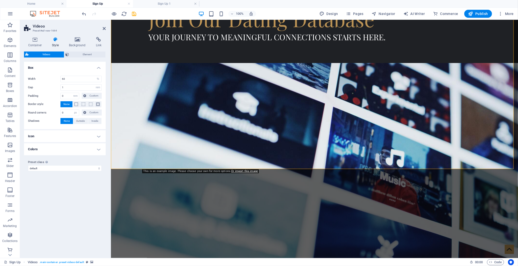
scroll to position [332, 0]
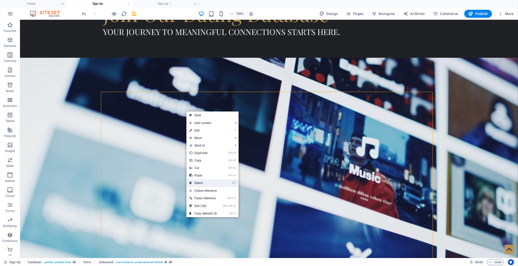
click at [208, 181] on link "⌦ Delete" at bounding box center [204, 183] width 34 height 8
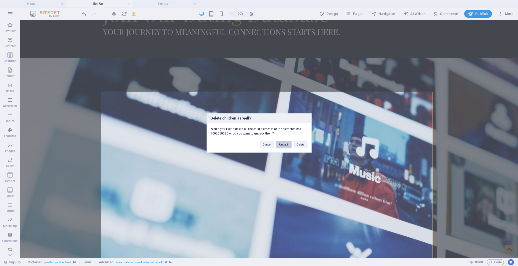
click at [282, 145] on button "Unpack" at bounding box center [283, 145] width 15 height 8
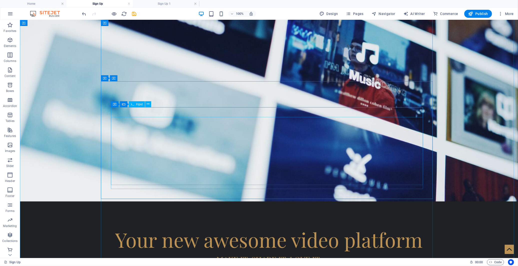
scroll to position [471, 0]
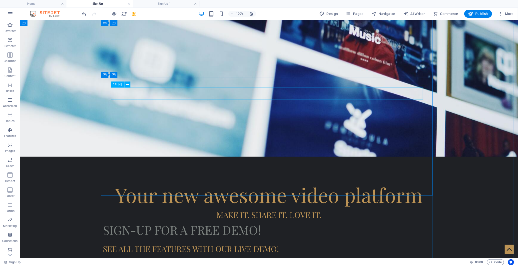
click at [128, 74] on icon at bounding box center [127, 74] width 3 height 5
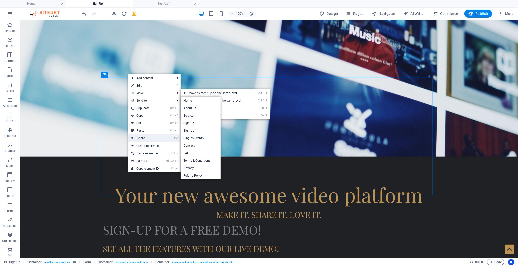
click at [149, 137] on link "⌦ Delete" at bounding box center [146, 139] width 34 height 8
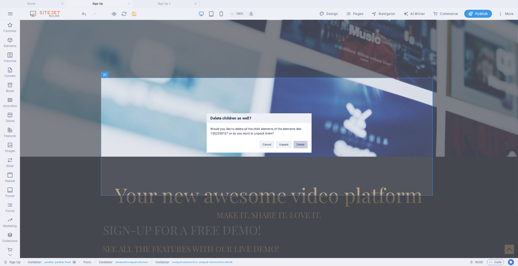
drag, startPoint x: 303, startPoint y: 144, endPoint x: 283, endPoint y: 124, distance: 28.5
click at [303, 144] on button "Delete" at bounding box center [301, 145] width 14 height 8
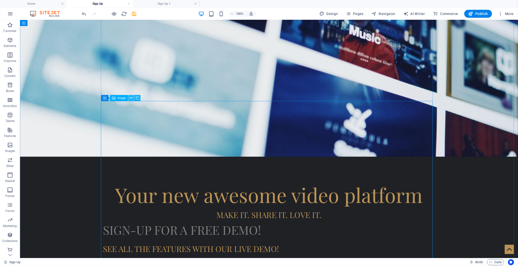
click at [131, 98] on icon at bounding box center [131, 98] width 3 height 5
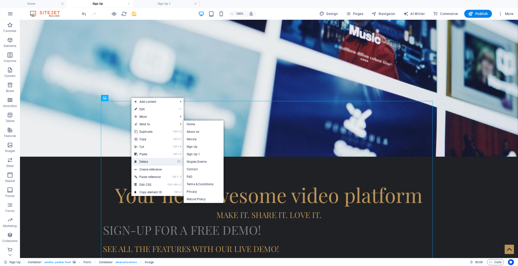
click at [161, 162] on link "⌦ Delete" at bounding box center [149, 162] width 34 height 8
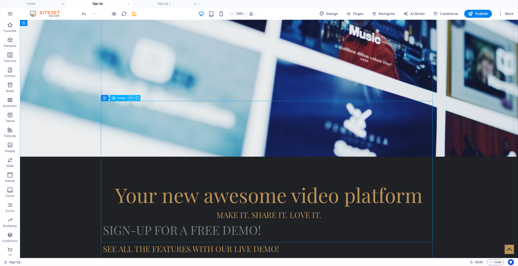
click at [131, 98] on icon at bounding box center [131, 98] width 3 height 5
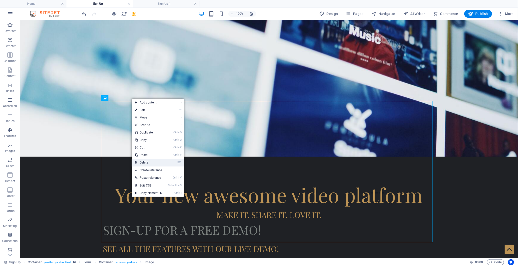
click at [161, 160] on link "⌦ Delete" at bounding box center [149, 163] width 34 height 8
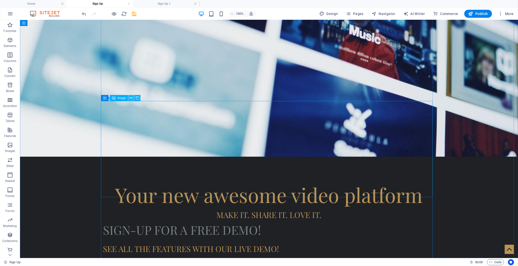
click at [130, 98] on icon at bounding box center [131, 98] width 3 height 5
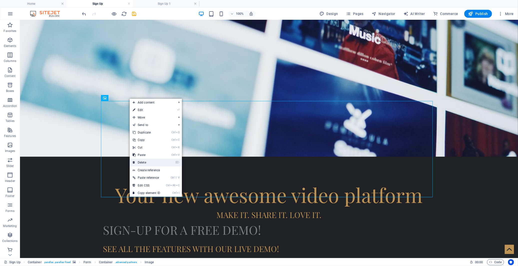
drag, startPoint x: 154, startPoint y: 164, endPoint x: 121, endPoint y: 118, distance: 57.3
click at [154, 164] on link "⌦ Delete" at bounding box center [147, 163] width 34 height 8
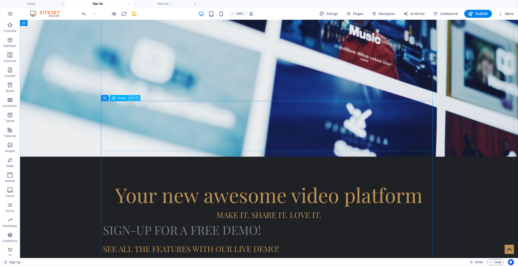
click at [130, 99] on icon at bounding box center [131, 98] width 3 height 5
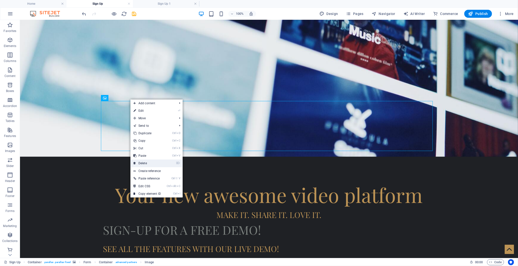
click at [156, 163] on link "⌦ Delete" at bounding box center [148, 164] width 34 height 8
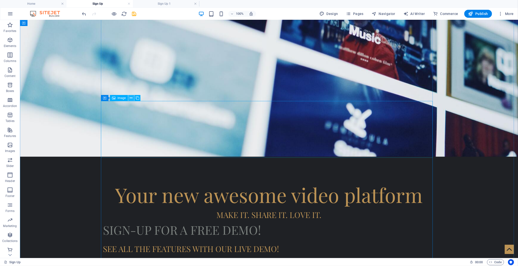
click at [131, 98] on icon at bounding box center [131, 98] width 3 height 5
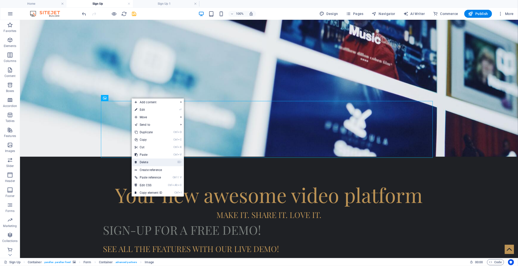
click at [155, 163] on link "⌦ Delete" at bounding box center [149, 163] width 34 height 8
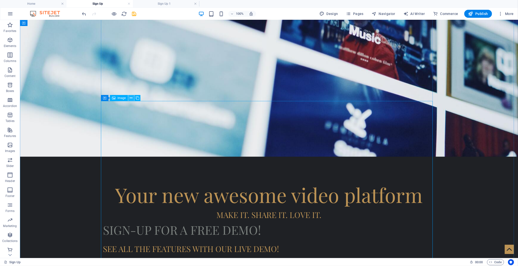
click at [129, 98] on button at bounding box center [131, 98] width 6 height 6
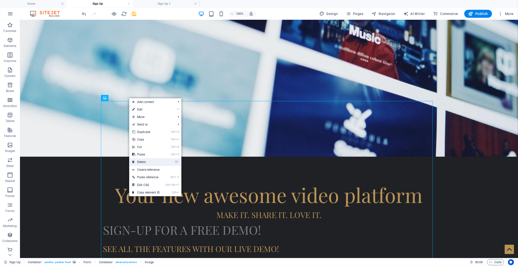
click at [153, 163] on link "⌦ Delete" at bounding box center [146, 162] width 34 height 8
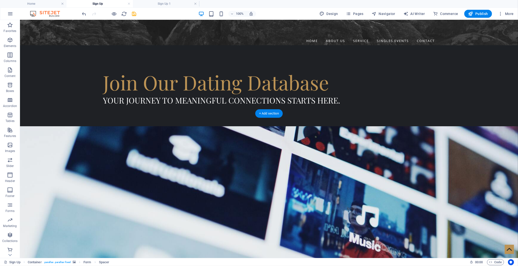
scroll to position [221, 0]
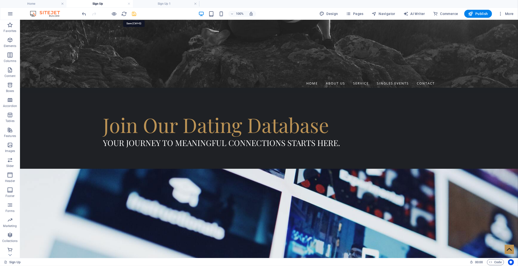
click at [134, 15] on icon "save" at bounding box center [135, 14] width 6 height 6
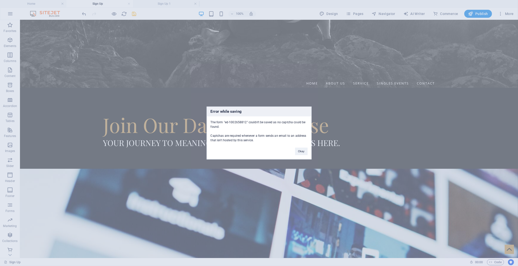
scroll to position [404, 0]
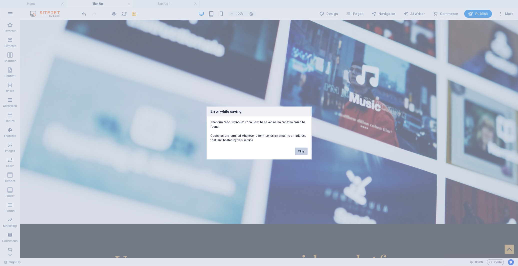
click at [298, 150] on button "Okay" at bounding box center [301, 152] width 13 height 8
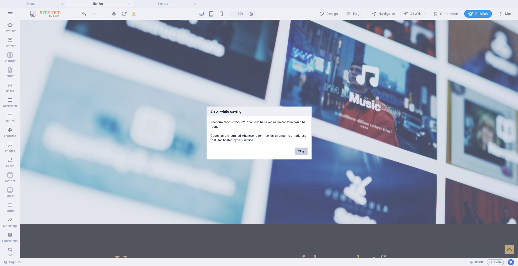
click at [300, 151] on button "Okay" at bounding box center [301, 152] width 13 height 8
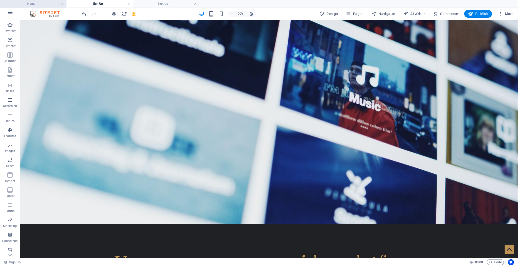
click at [44, 2] on h4 "Home" at bounding box center [33, 4] width 67 height 6
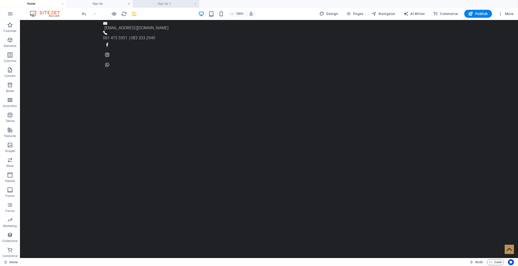
click at [170, 6] on h4 "Sign Up 1" at bounding box center [166, 4] width 67 height 6
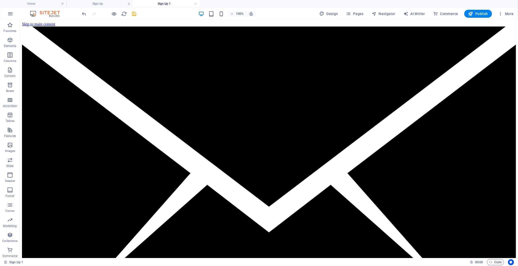
scroll to position [111, 0]
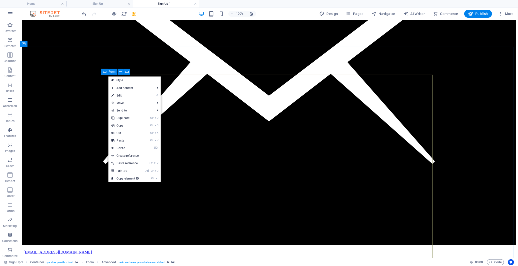
click at [105, 71] on icon at bounding box center [105, 72] width 4 height 6
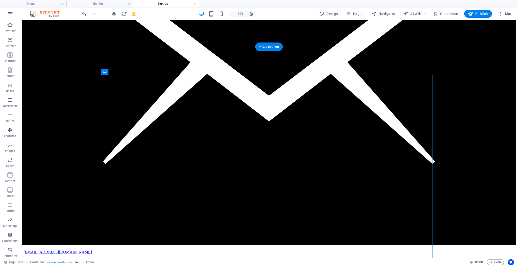
click at [104, 73] on icon at bounding box center [105, 72] width 4 height 6
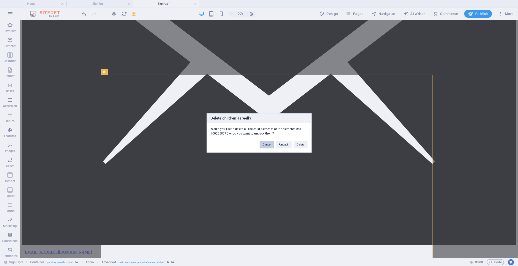
click at [266, 146] on button "Cancel" at bounding box center [267, 145] width 15 height 8
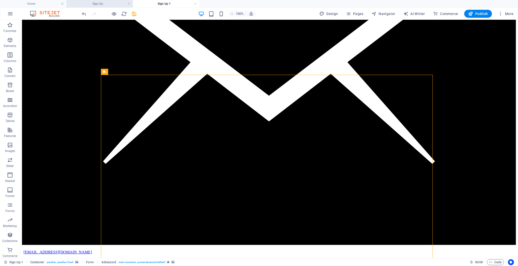
click at [117, 6] on h4 "Sign Up" at bounding box center [100, 4] width 67 height 6
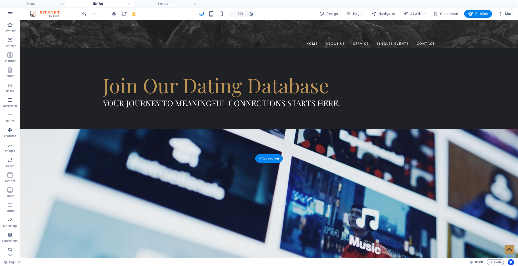
scroll to position [321, 0]
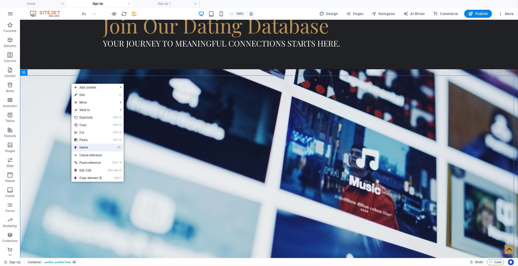
click at [92, 145] on link "⌦ Delete" at bounding box center [89, 148] width 34 height 8
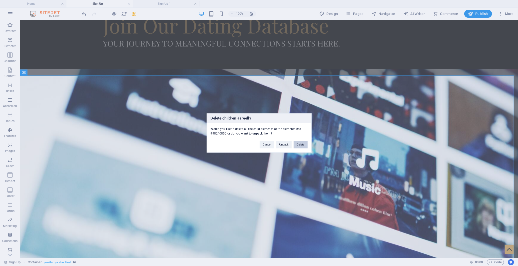
click at [305, 147] on button "Delete" at bounding box center [301, 145] width 14 height 8
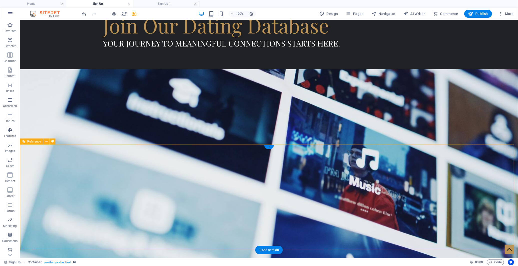
scroll to position [256, 0]
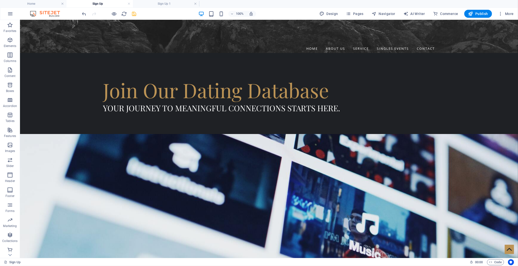
click at [134, 14] on icon "save" at bounding box center [135, 14] width 6 height 6
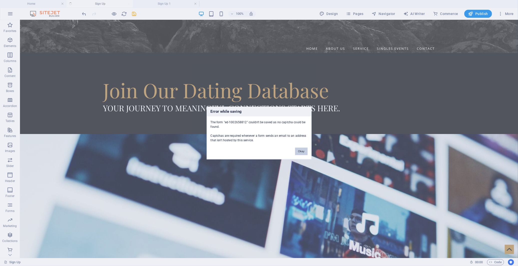
click at [303, 154] on button "Okay" at bounding box center [301, 152] width 13 height 8
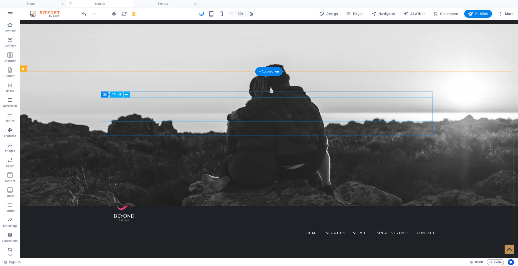
scroll to position [61, 0]
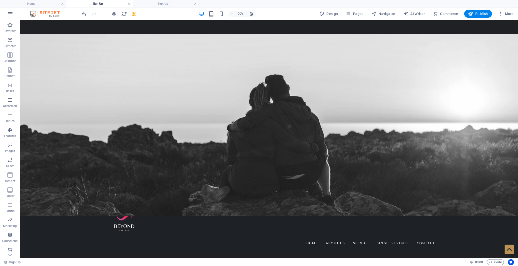
click at [128, 4] on link at bounding box center [129, 4] width 3 height 5
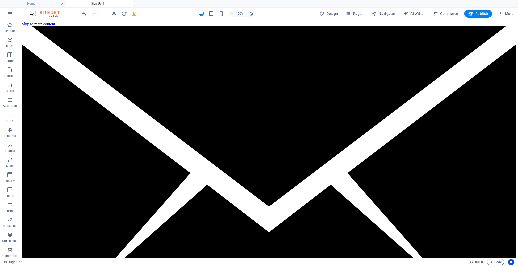
scroll to position [111, 0]
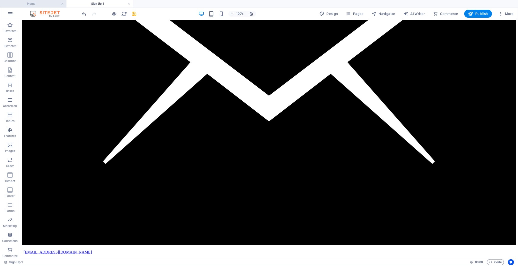
click at [35, 2] on h4 "Home" at bounding box center [33, 4] width 67 height 6
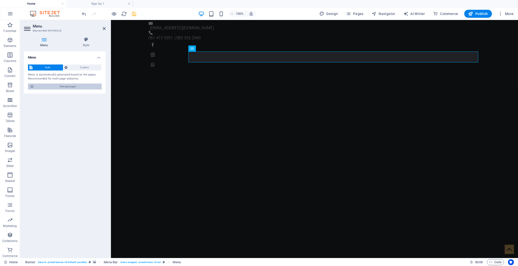
click at [76, 85] on span "Manage pages" at bounding box center [68, 87] width 65 height 6
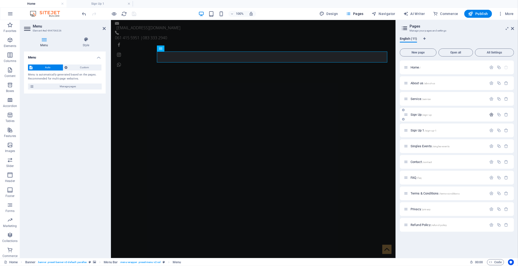
click at [491, 115] on icon "button" at bounding box center [492, 115] width 4 height 4
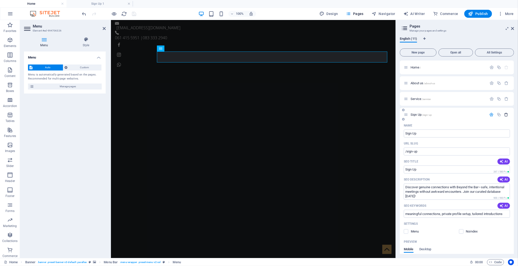
click at [506, 114] on icon "button" at bounding box center [507, 115] width 4 height 4
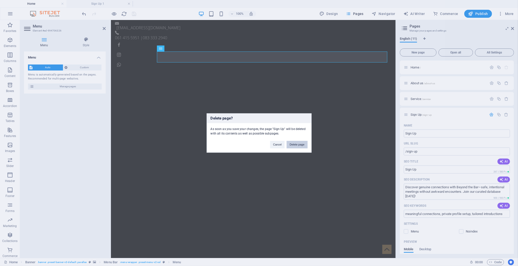
click at [294, 145] on button "Delete page" at bounding box center [297, 145] width 21 height 8
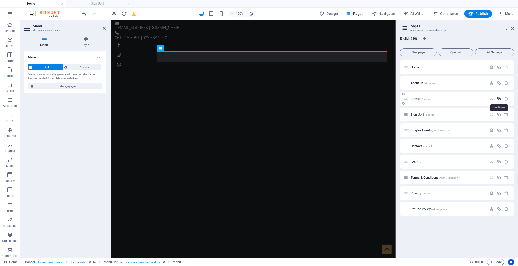
click at [498, 99] on icon "button" at bounding box center [499, 99] width 4 height 4
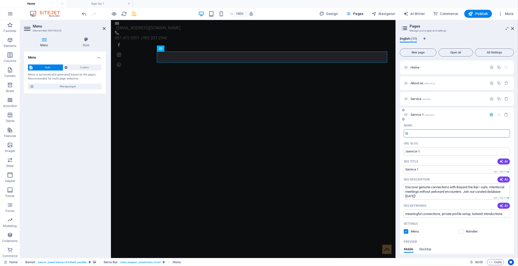
type input "Sin"
type input "/s"
type input "S"
type input "Si"
type input "/sin"
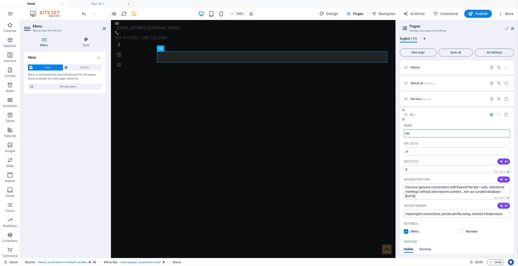
type input "Sin"
type input "Sign"
type input "/sign"
type input "Sign"
type input "Sign-"
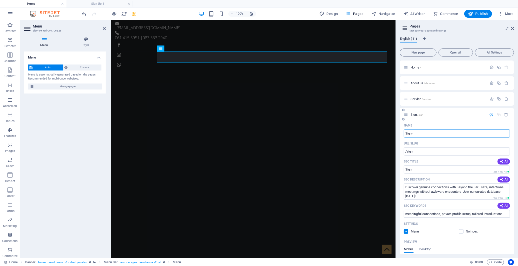
type input "Sign-"
type input "Sign"
type input "Sign-"
type input "Sign"
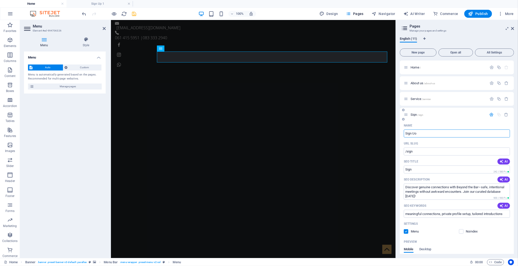
type input "Sign U"
type input "/sign-uo"
type input "Sign Uo"
type input "Sign Up"
type input "/sign-u"
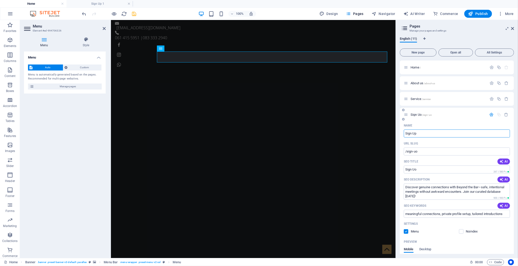
type input "Sign U"
type input "Sign Up"
type input "/sign-up"
type input "Sign Up"
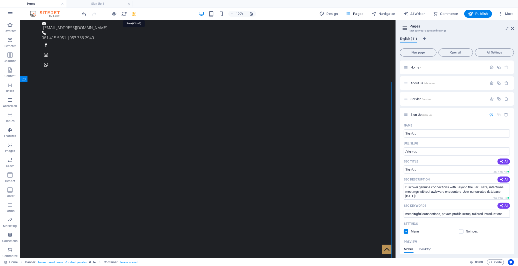
click at [133, 13] on icon "save" at bounding box center [135, 14] width 6 height 6
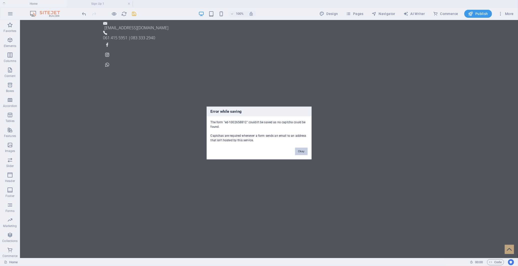
drag, startPoint x: 303, startPoint y: 151, endPoint x: 136, endPoint y: 64, distance: 188.0
click at [303, 151] on button "Okay" at bounding box center [301, 152] width 13 height 8
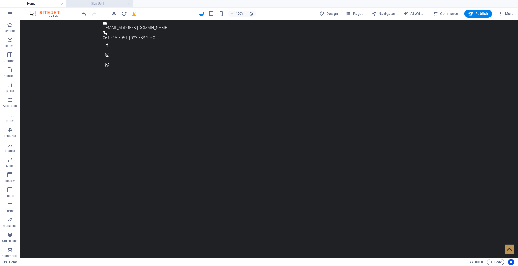
click at [97, 4] on h4 "Sign Up 1" at bounding box center [100, 4] width 67 height 6
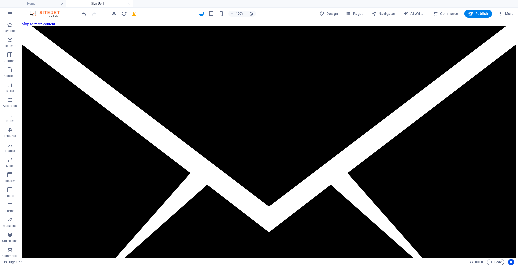
scroll to position [111, 0]
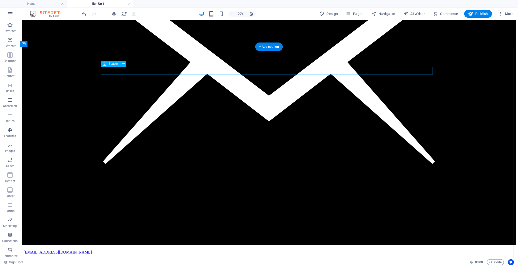
drag, startPoint x: 148, startPoint y: 24, endPoint x: 141, endPoint y: 68, distance: 45.3
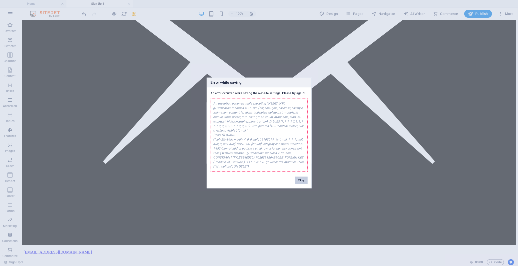
click at [301, 180] on button "Okay" at bounding box center [301, 181] width 13 height 8
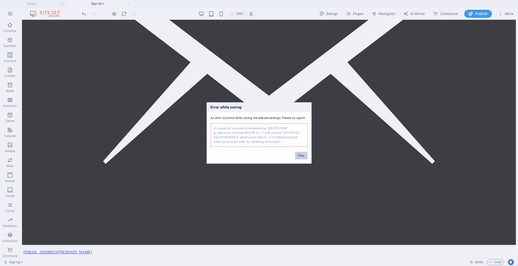
click at [300, 156] on button "Okay" at bounding box center [301, 156] width 13 height 8
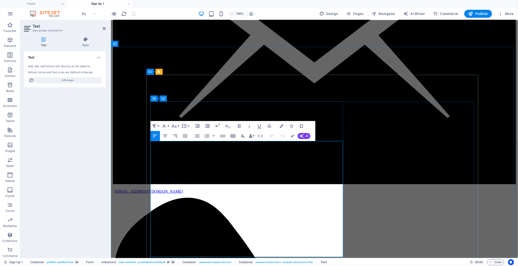
copy div "Private & Confidential – Your details are safe with us. Only genuine members wh…"
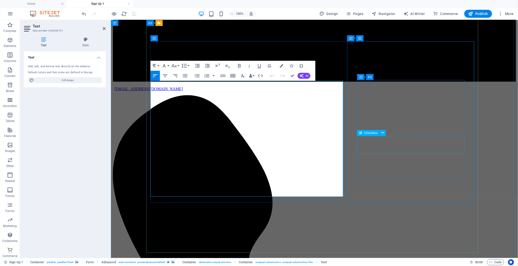
scroll to position [222, 0]
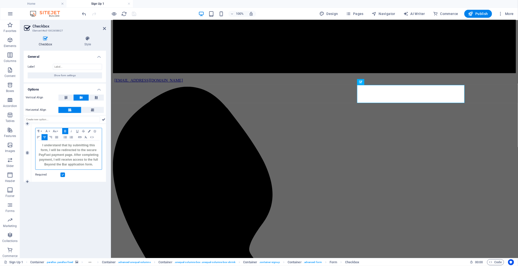
click at [49, 160] on strong "I understand that by submitting this form, I will be redirected to the secure P…" at bounding box center [68, 155] width 59 height 23
copy strong "I understand that by submitting this form, I will be redirected to the secure P…"
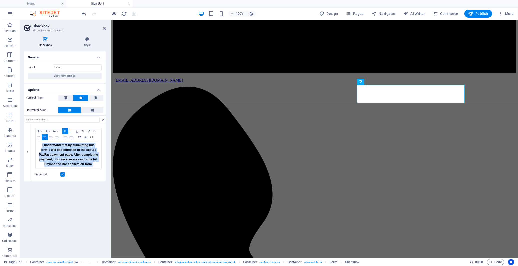
click at [128, 4] on link at bounding box center [129, 4] width 3 height 5
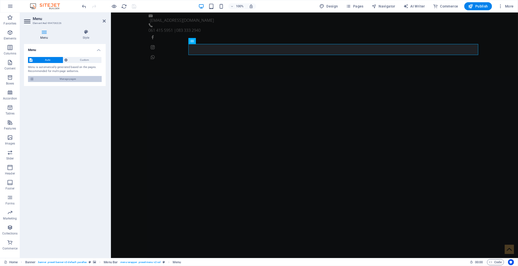
click at [86, 78] on span "Manage pages" at bounding box center [68, 79] width 65 height 6
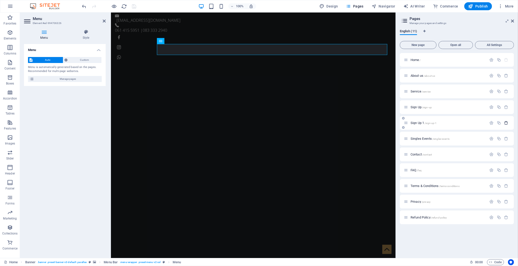
click at [508, 123] on icon "button" at bounding box center [507, 123] width 4 height 4
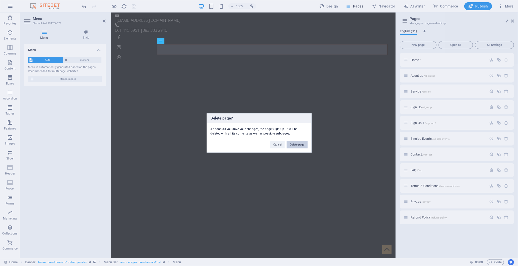
drag, startPoint x: 301, startPoint y: 145, endPoint x: 192, endPoint y: 131, distance: 110.4
click at [301, 145] on button "Delete page" at bounding box center [297, 145] width 21 height 8
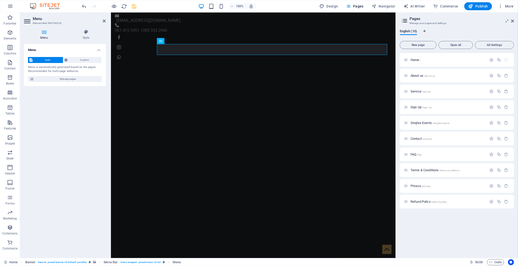
click at [131, 6] on div at bounding box center [109, 6] width 56 height 8
click at [133, 6] on icon "save" at bounding box center [135, 7] width 6 height 6
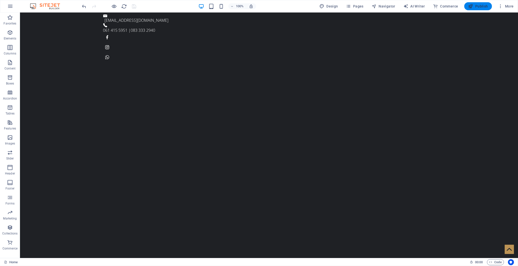
click at [476, 6] on span "Publish" at bounding box center [479, 6] width 20 height 5
click at [487, 6] on span "Publish" at bounding box center [479, 6] width 20 height 5
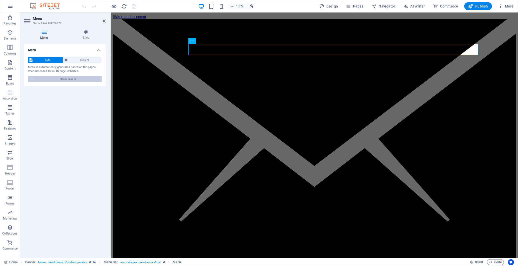
click at [82, 79] on span "Manage pages" at bounding box center [68, 79] width 65 height 6
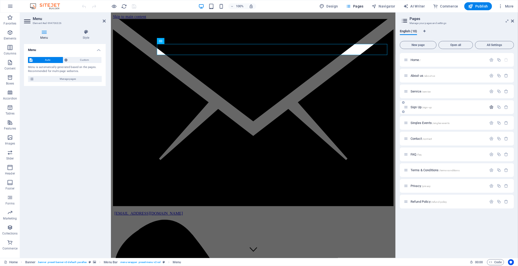
click at [466, 107] on icon "button" at bounding box center [492, 107] width 4 height 4
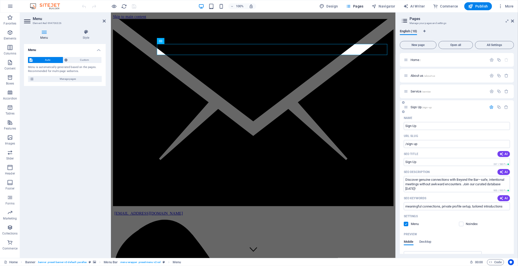
click at [407, 224] on label at bounding box center [406, 224] width 5 height 5
click at [0, 0] on input "checkbox" at bounding box center [0, 0] width 0 height 0
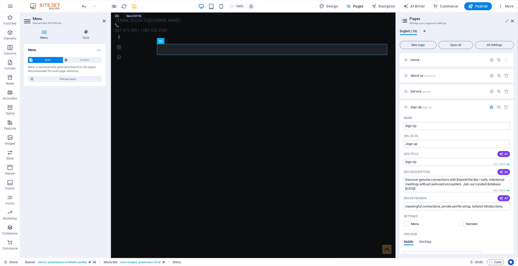
click at [134, 7] on icon "save" at bounding box center [135, 7] width 6 height 6
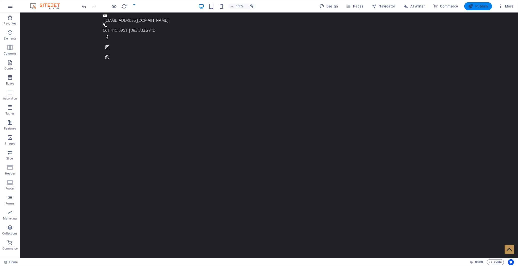
click at [466, 8] on span "Publish" at bounding box center [479, 6] width 20 height 5
